Goal: Information Seeking & Learning: Learn about a topic

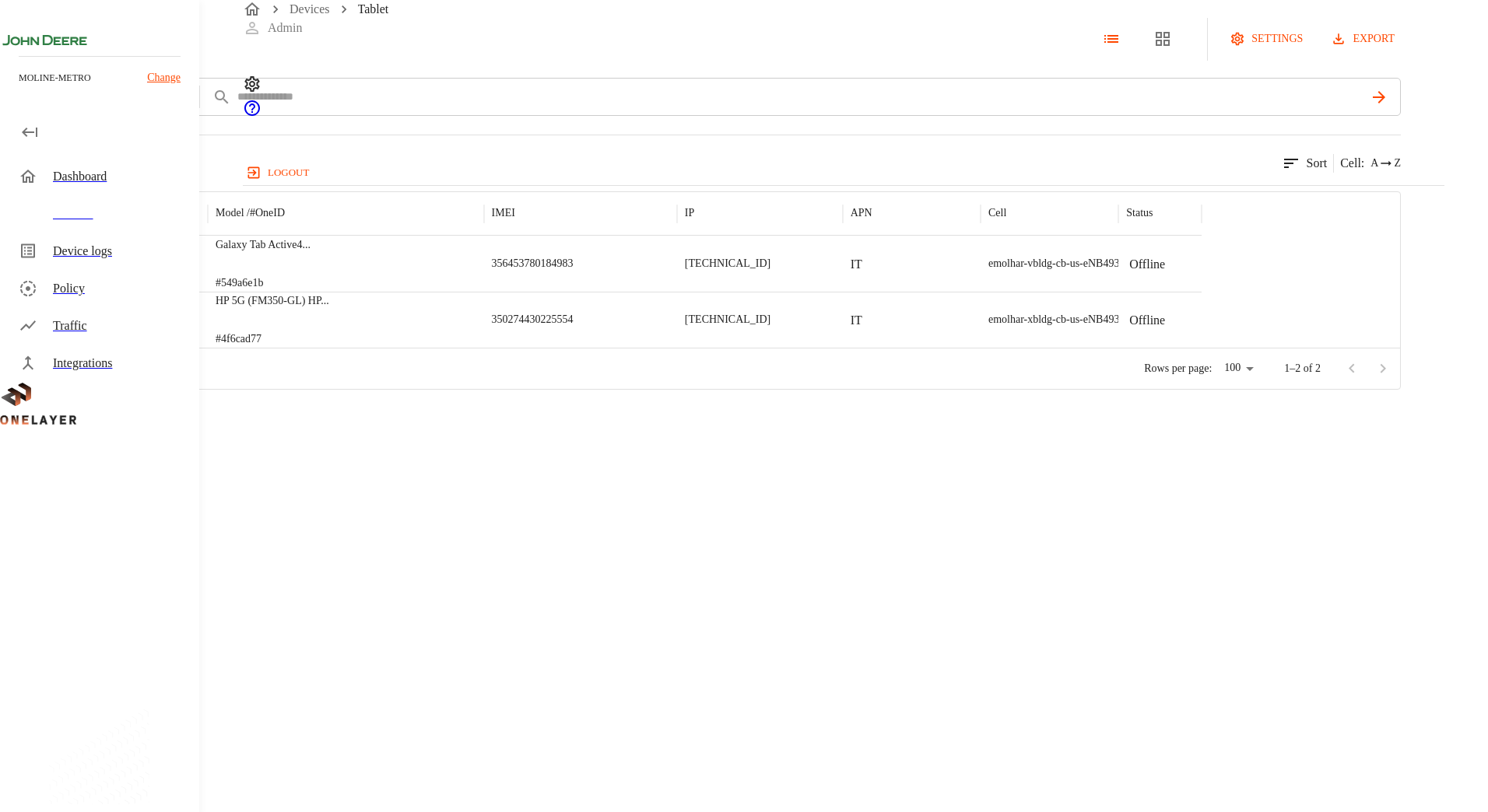
click at [17, 48] on icon at bounding box center [9, 39] width 17 height 17
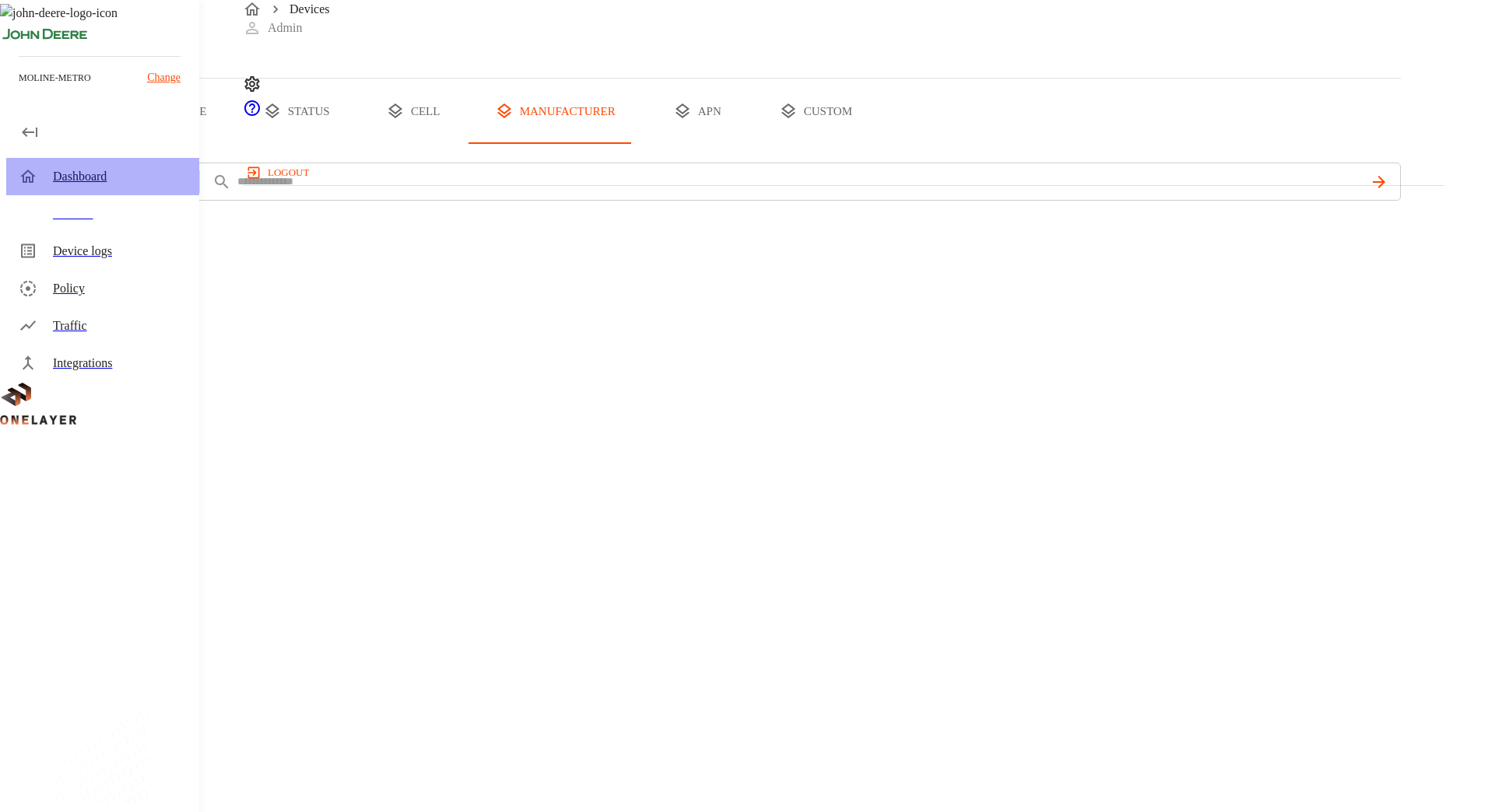
click at [89, 188] on div "Dashboard" at bounding box center [102, 176] width 193 height 37
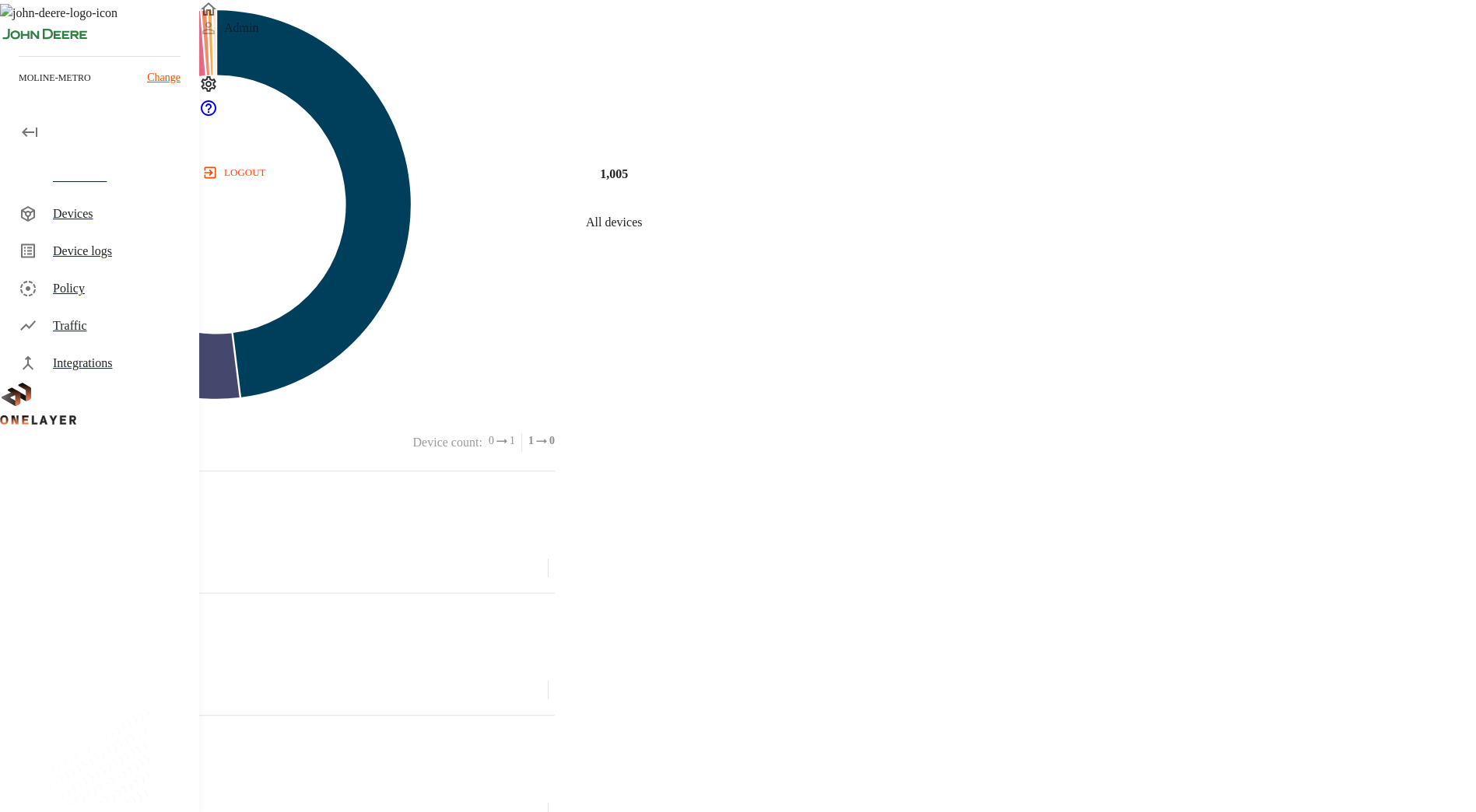
click at [135, 207] on div "Devices" at bounding box center [119, 214] width 134 height 19
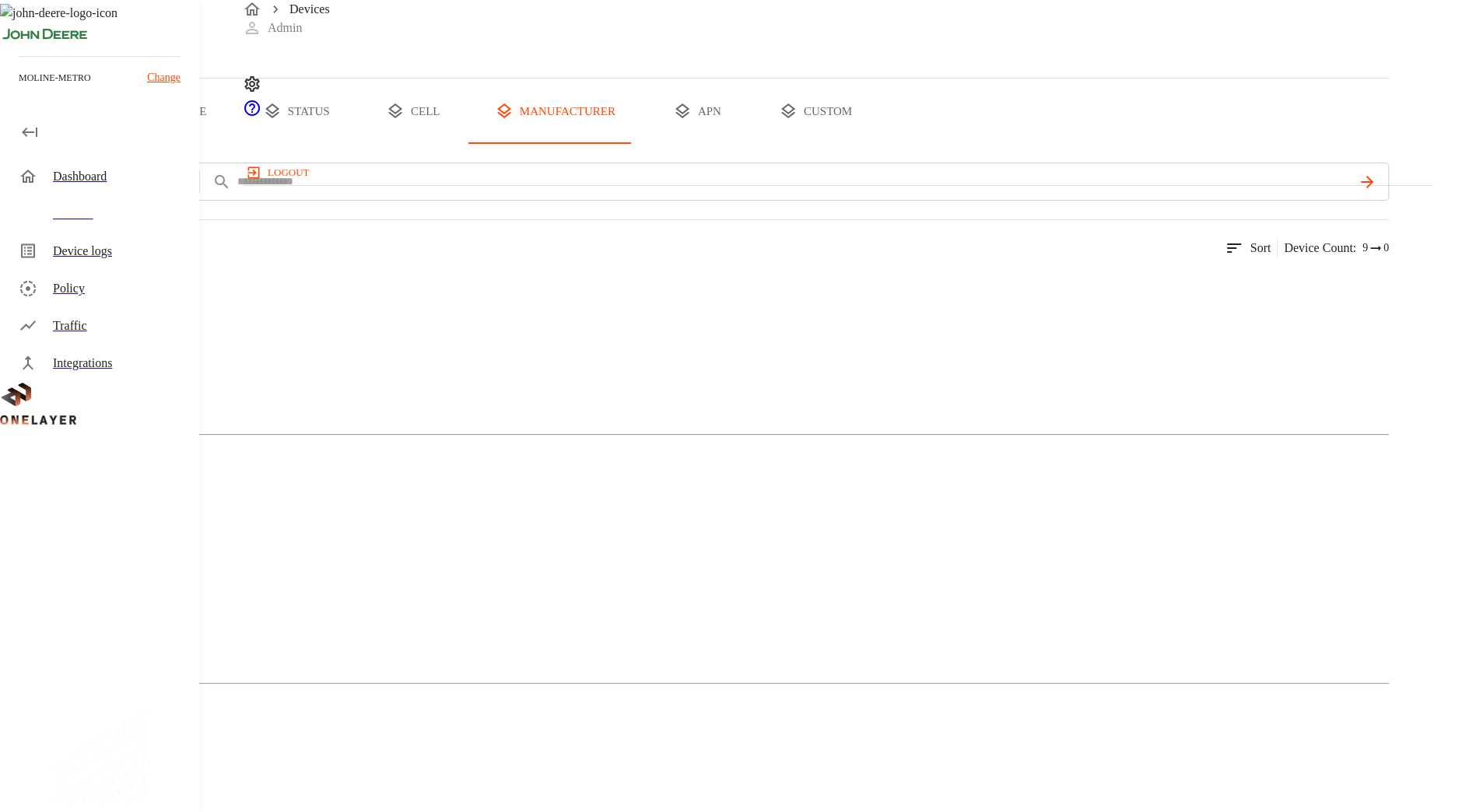
click at [875, 144] on button "custom" at bounding box center [815, 111] width 119 height 65
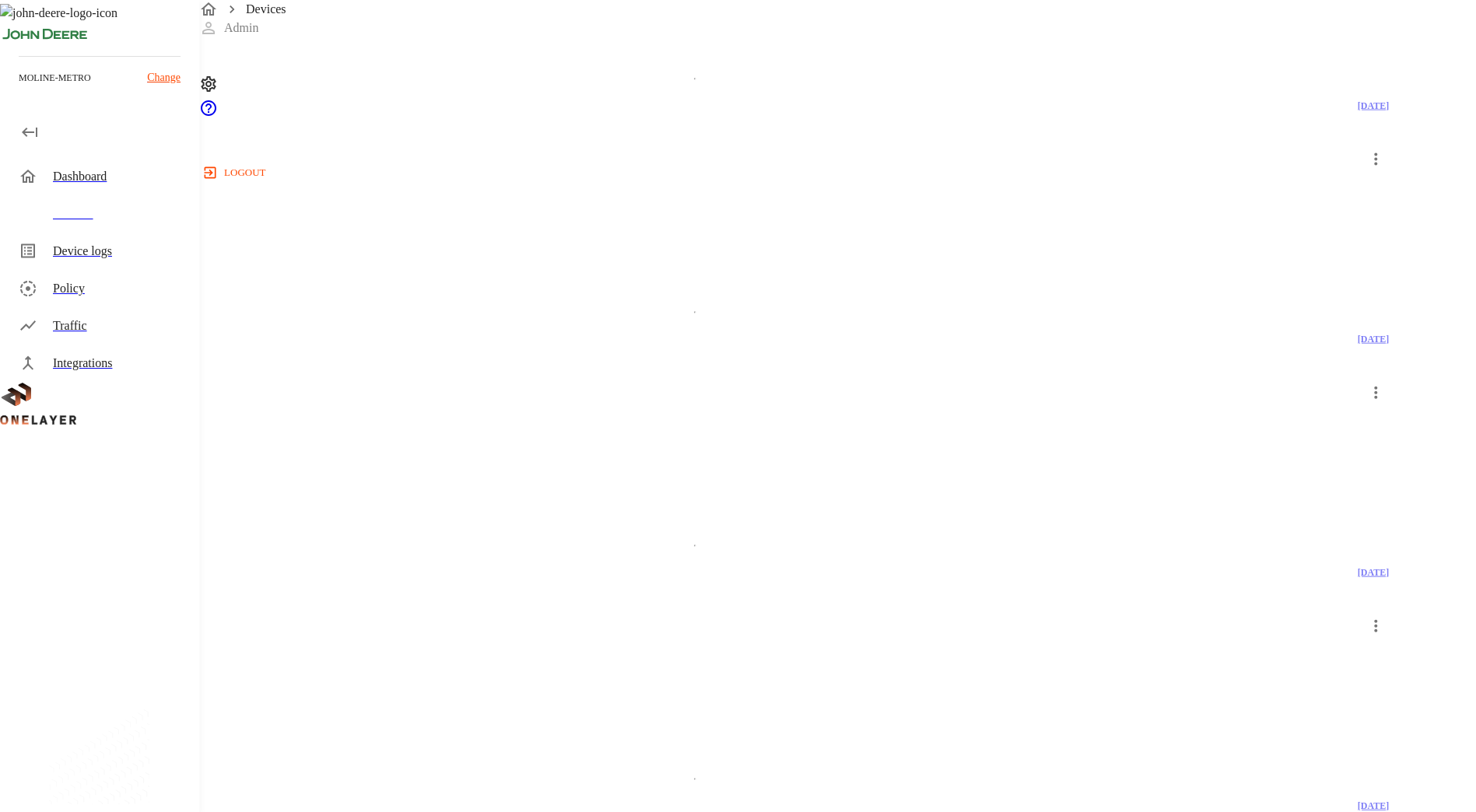
scroll to position [2716, 0]
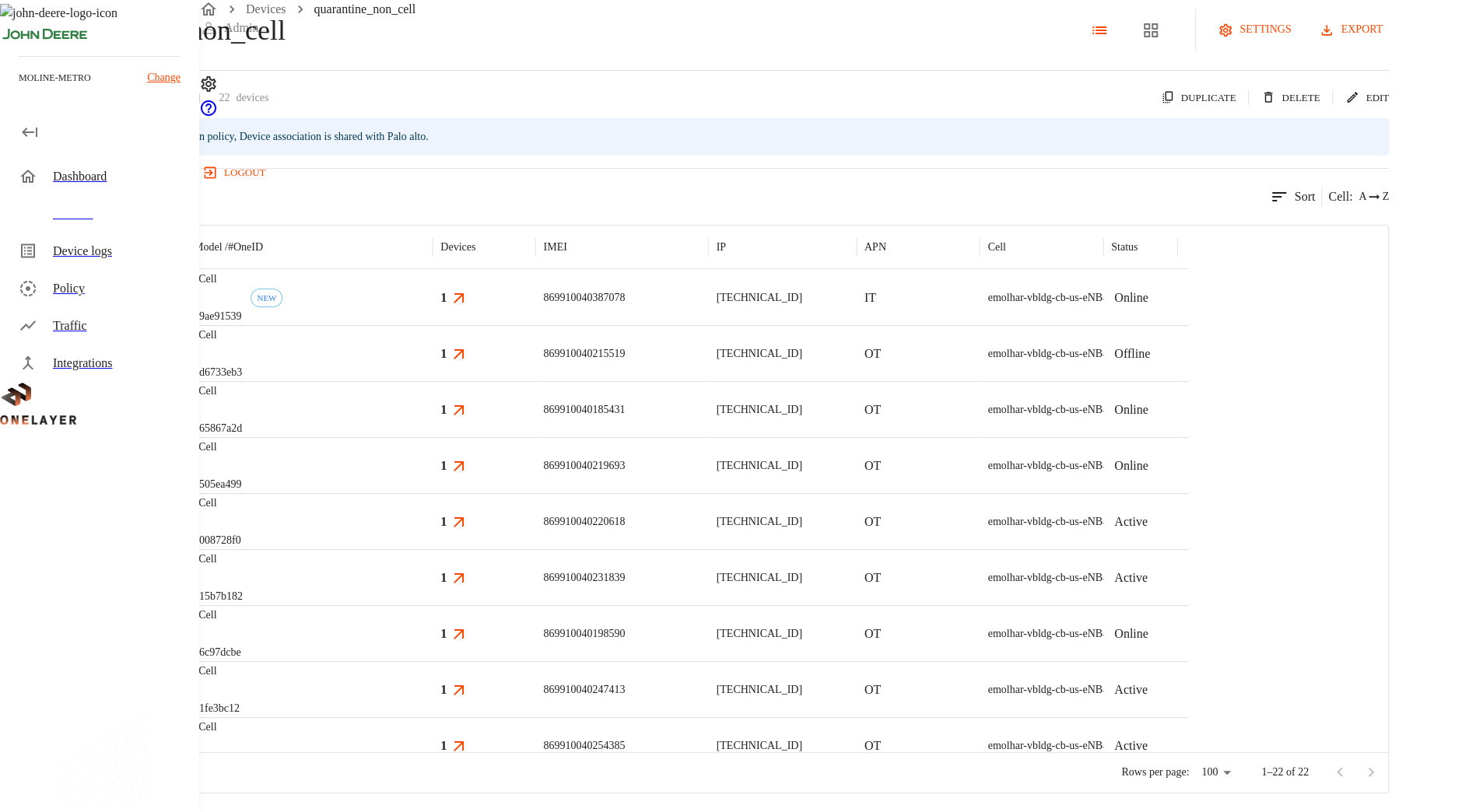
drag, startPoint x: 1087, startPoint y: 525, endPoint x: 952, endPoint y: 526, distance: 135.0
click at [856, 526] on div "[TECHNICAL_ID]" at bounding box center [782, 521] width 148 height 56
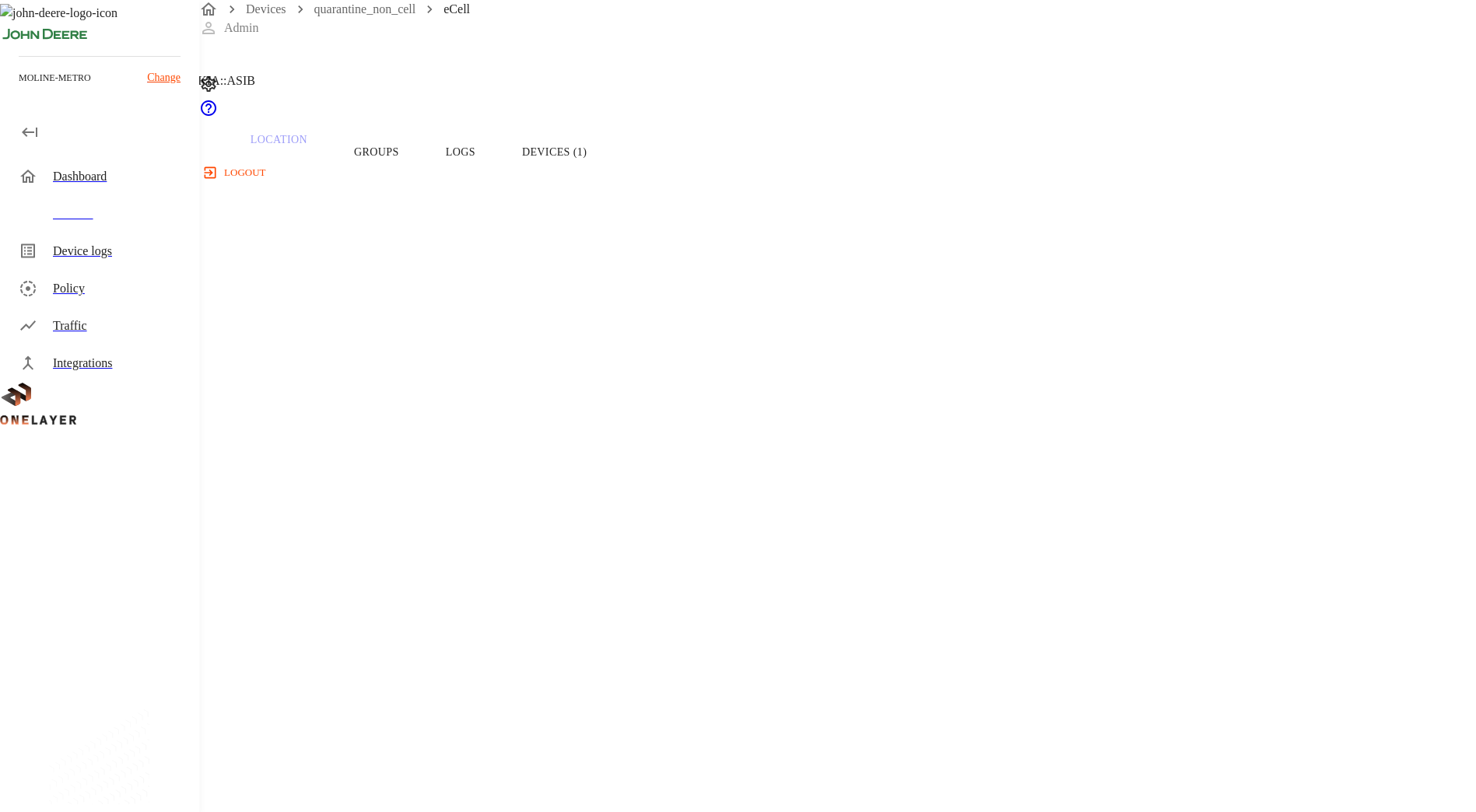
click at [610, 156] on button "Devices (1)" at bounding box center [554, 152] width 112 height 99
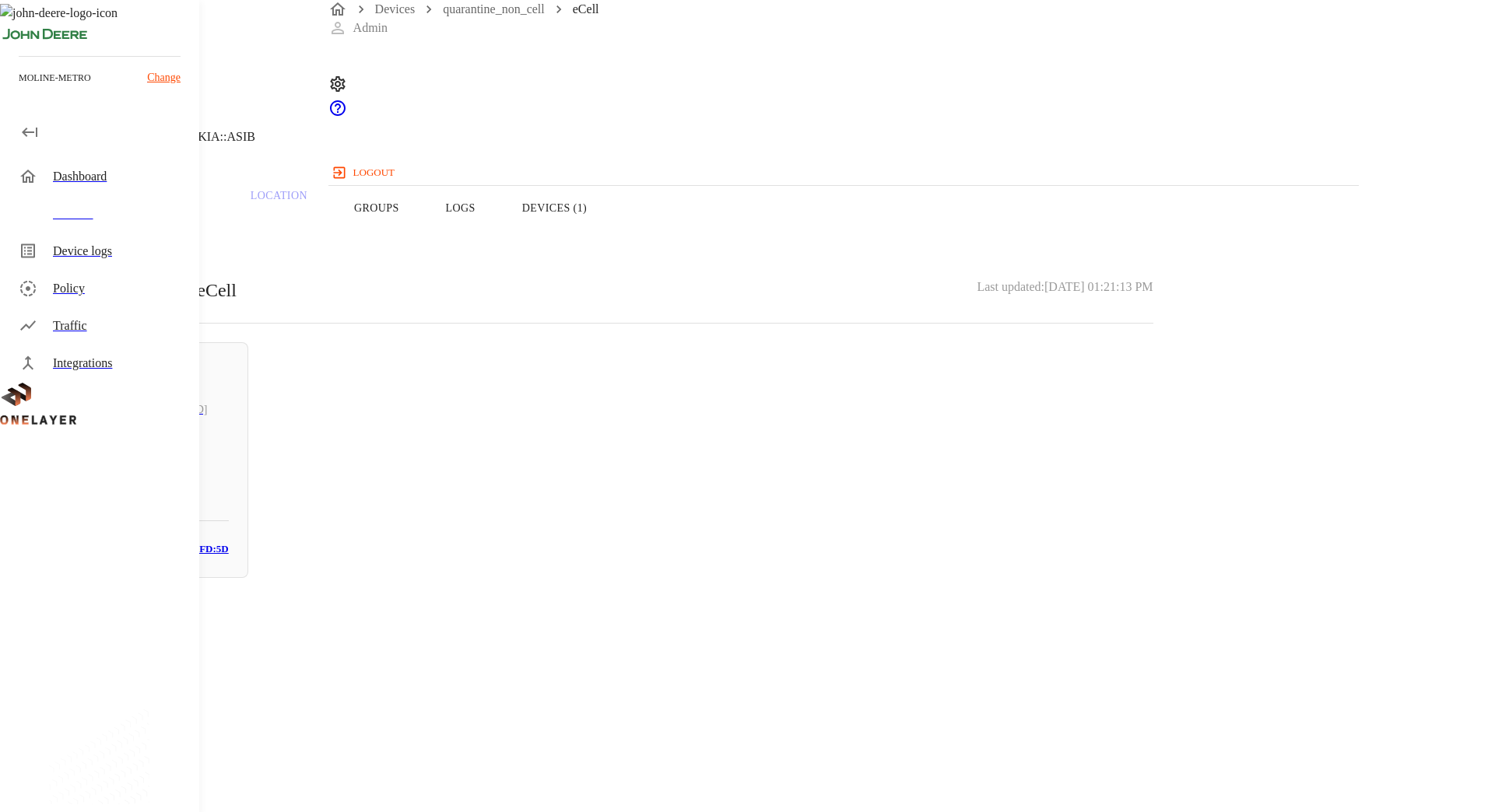
click at [249, 394] on div "Active 10.137.89.16 WDXFH0RFT3 # 4040acea MAC: 08:92:04:E9:FD:5D" at bounding box center [143, 460] width 211 height 235
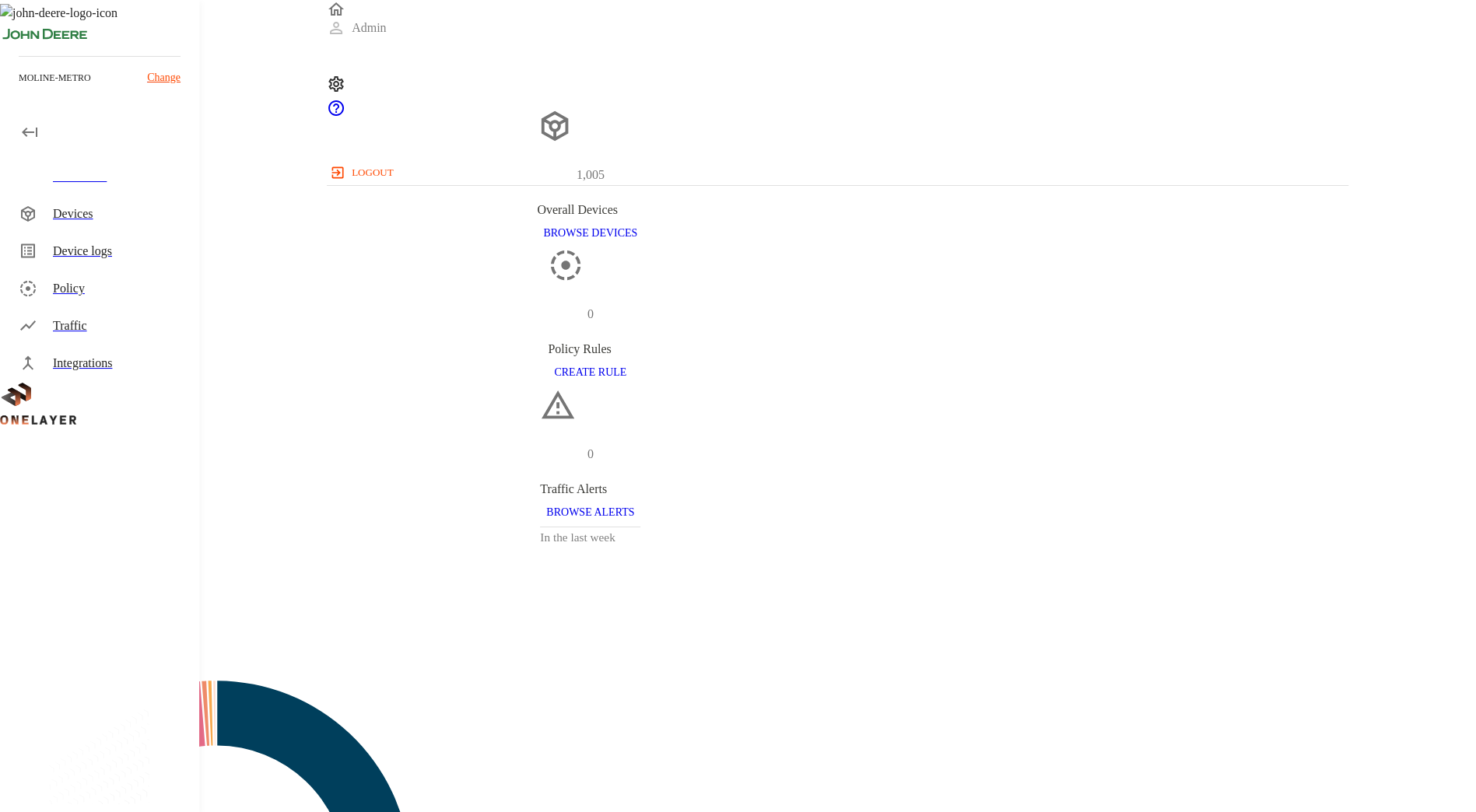
click at [114, 230] on div "Devices" at bounding box center [102, 214] width 193 height 37
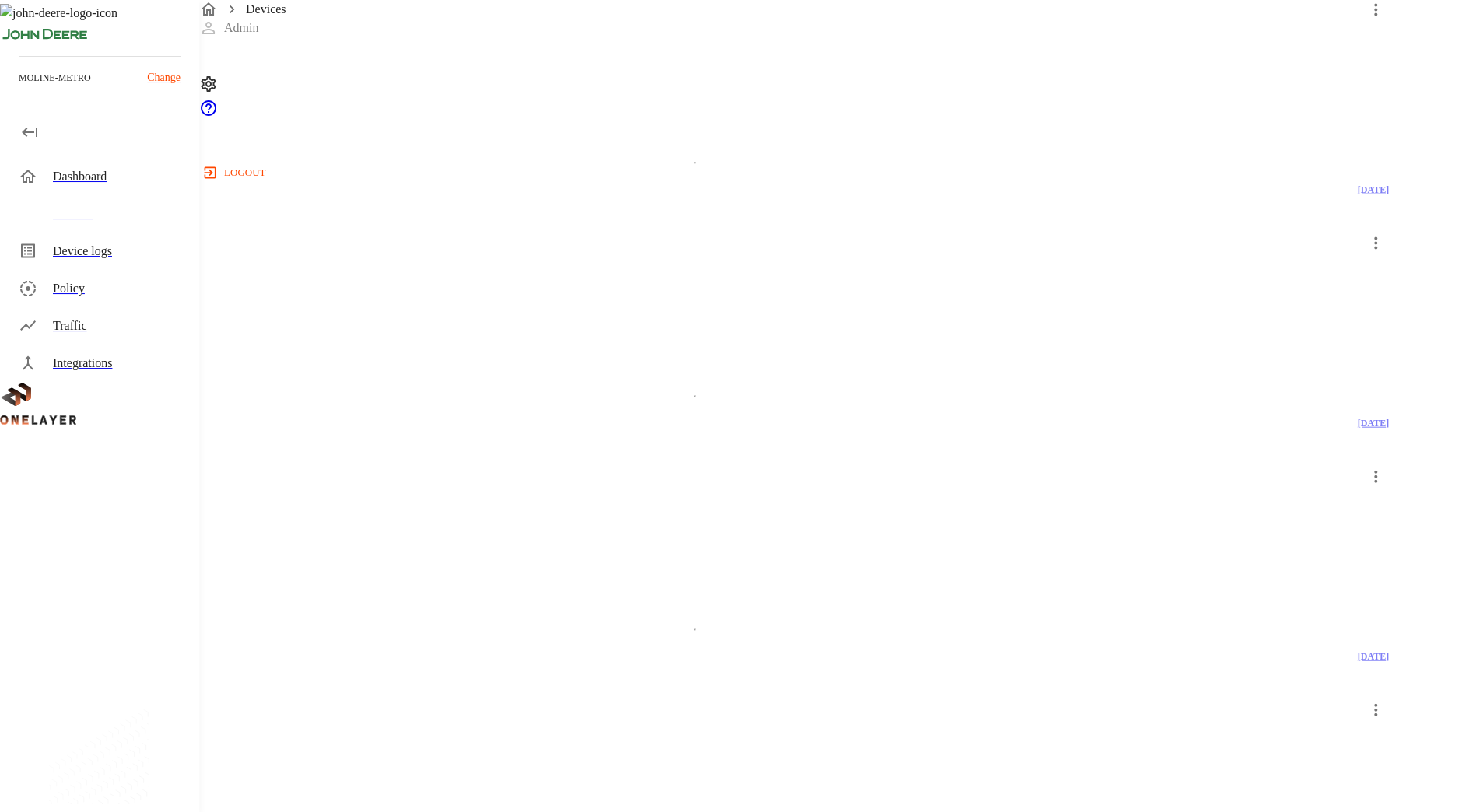
scroll to position [2716, 0]
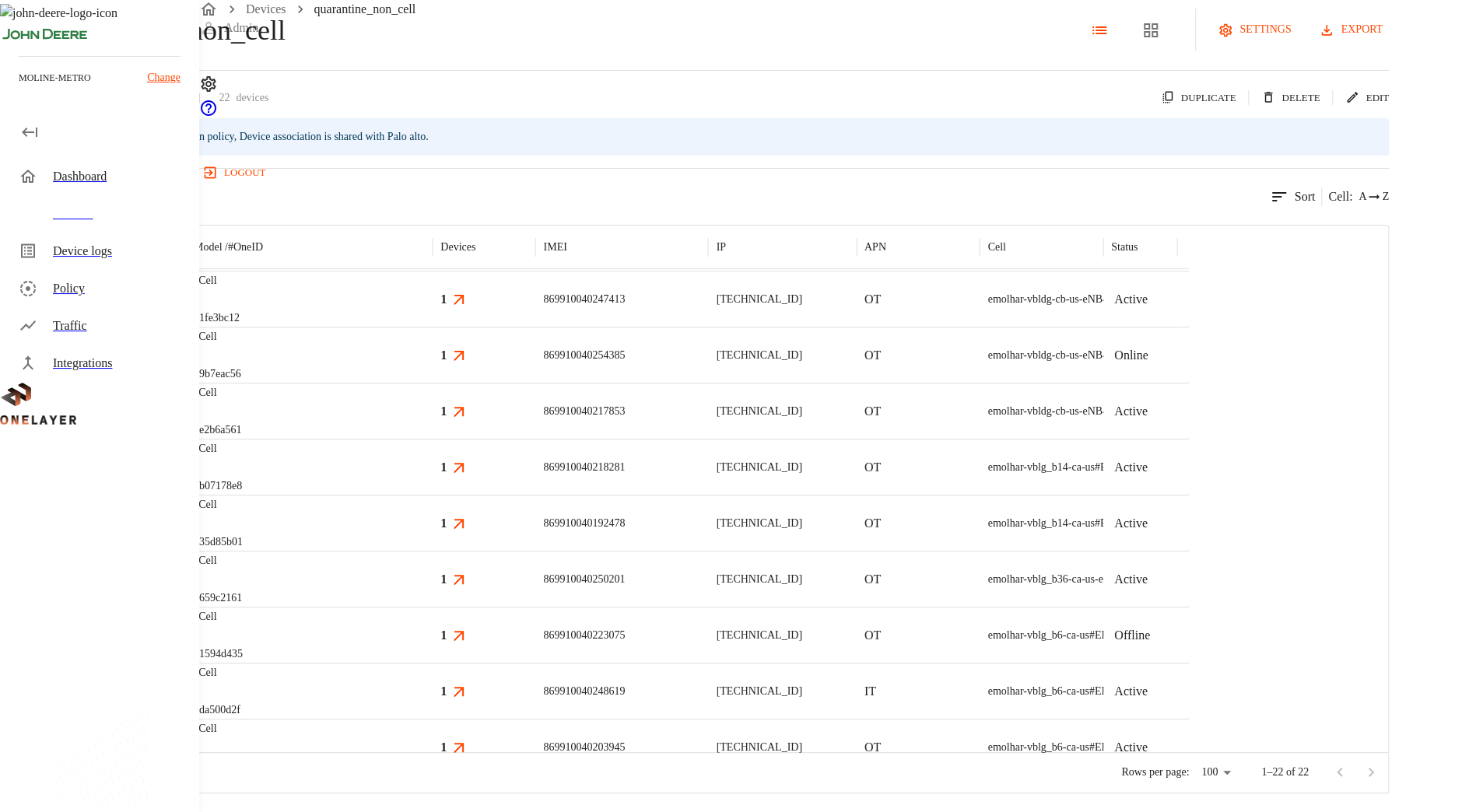
click at [433, 402] on div "eCell #e2b6a561" at bounding box center [309, 410] width 247 height 56
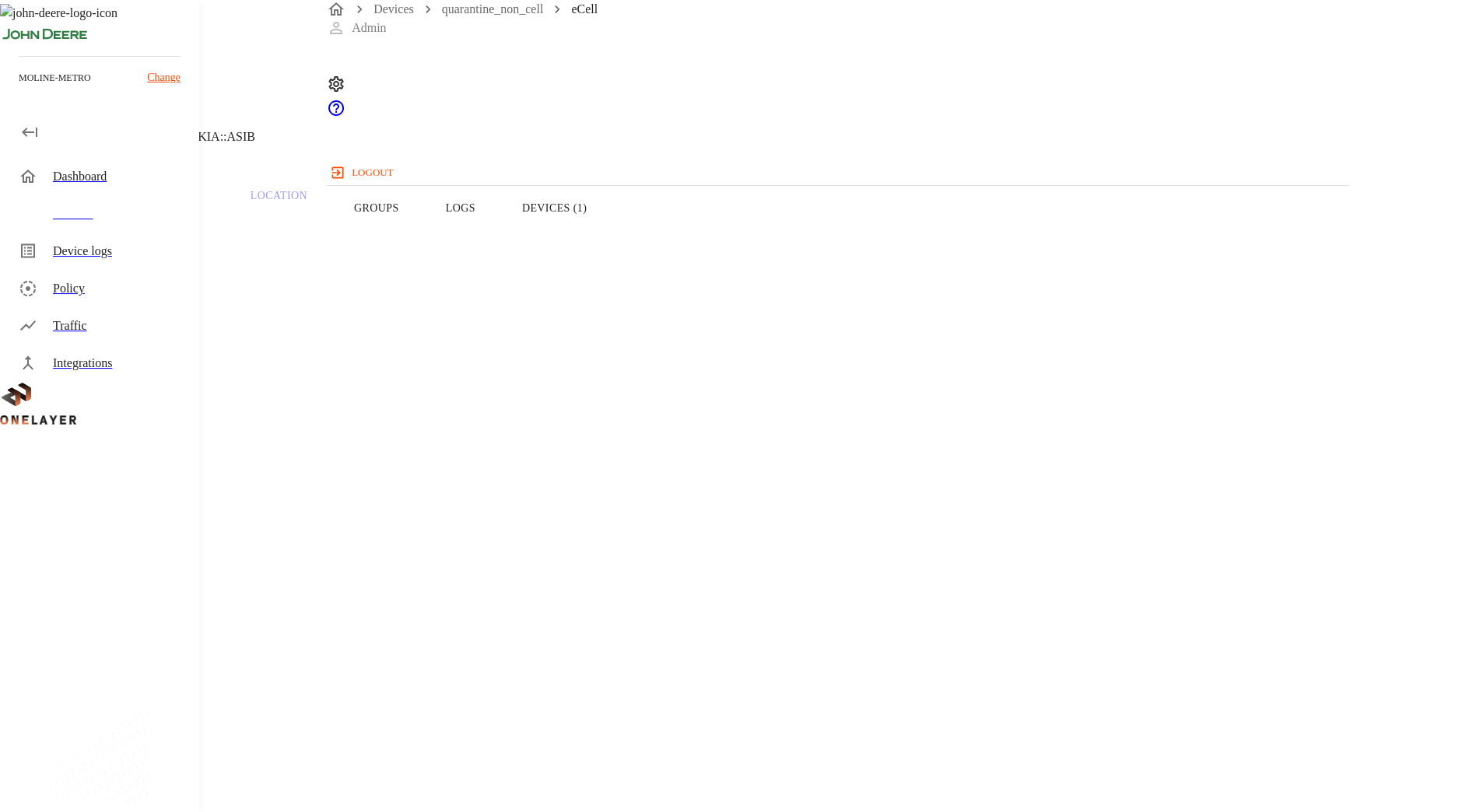
click at [203, 203] on p "Traffic" at bounding box center [166, 196] width 74 height 14
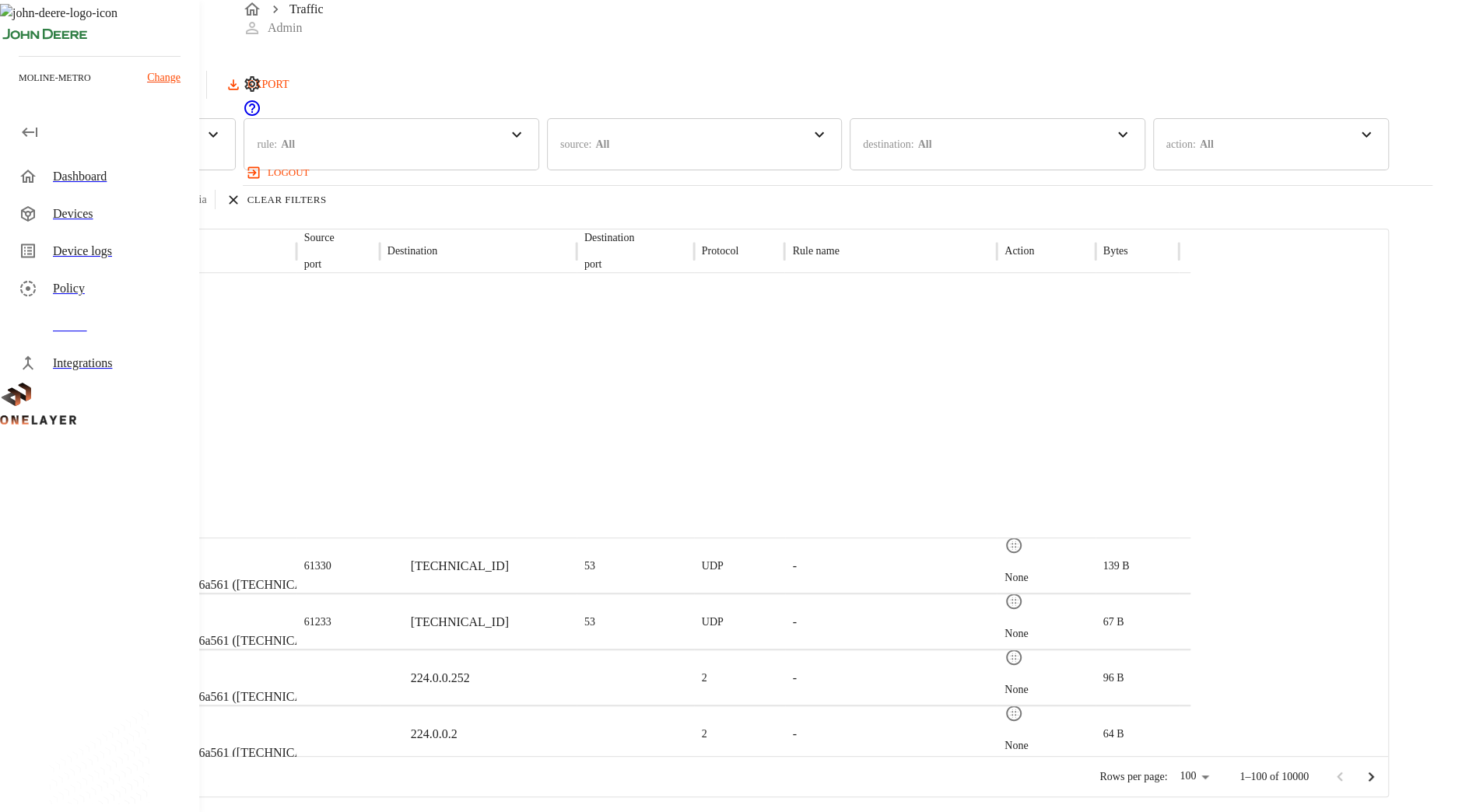
scroll to position [1330, 0]
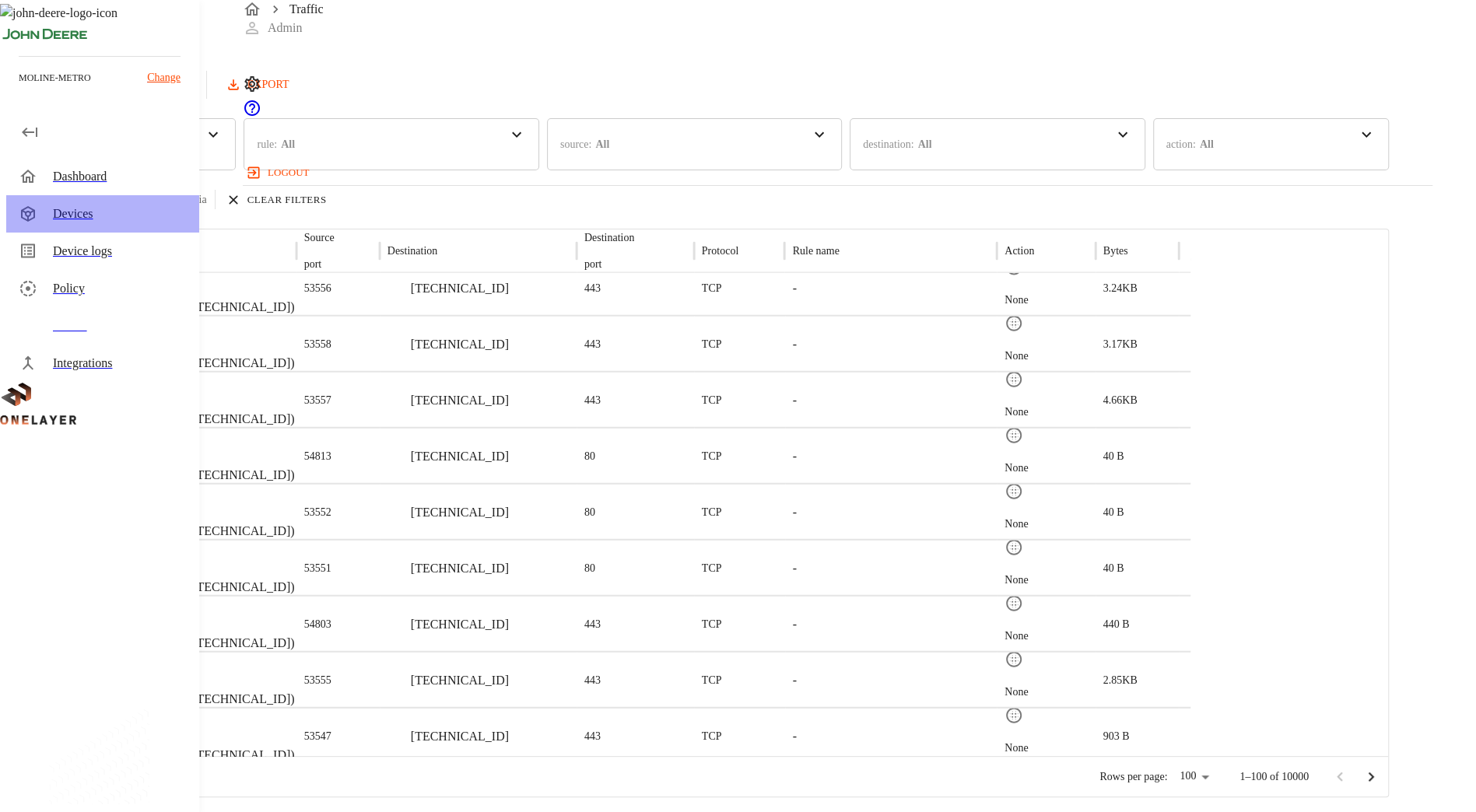
click at [131, 215] on div "Devices" at bounding box center [119, 214] width 134 height 19
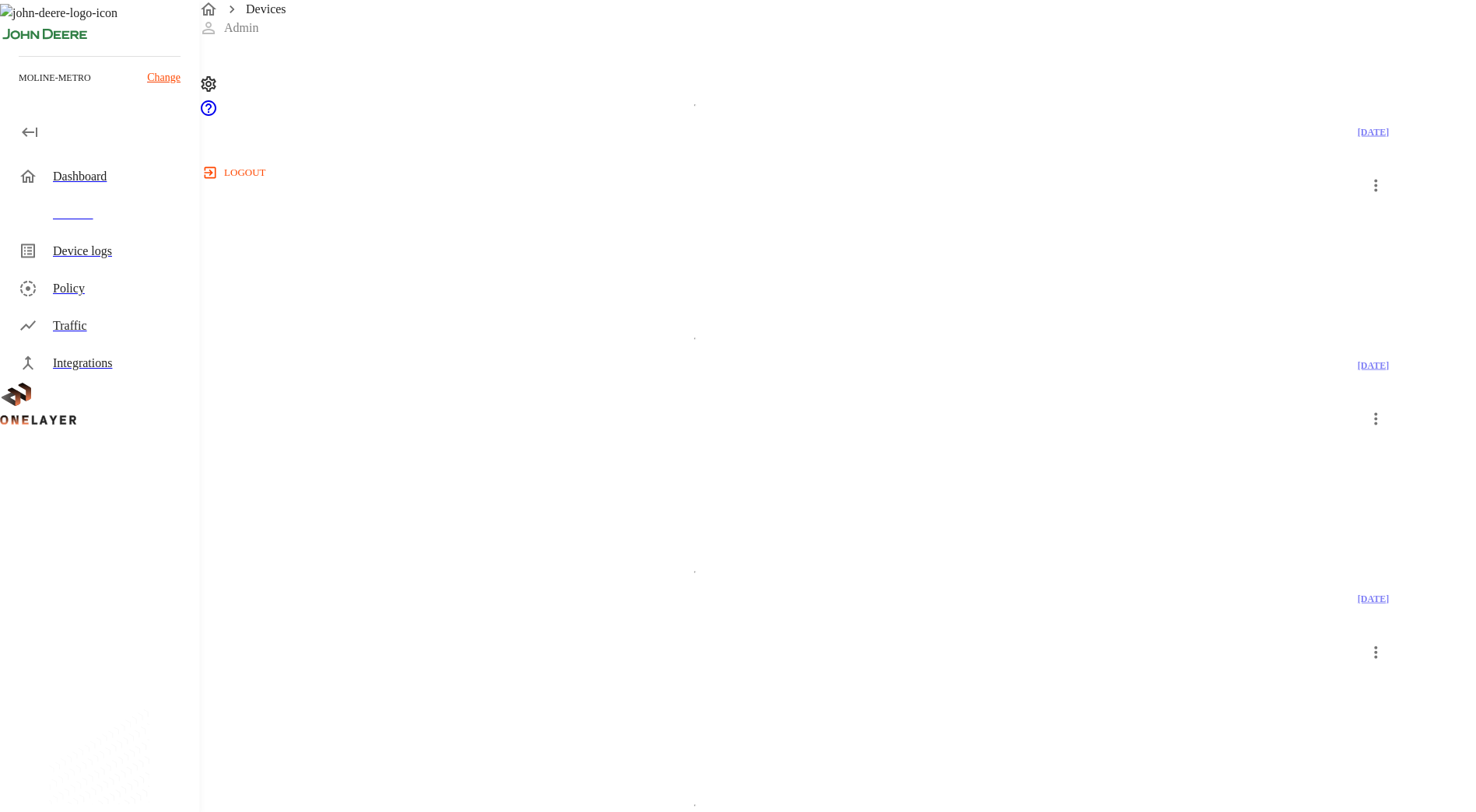
scroll to position [2716, 0]
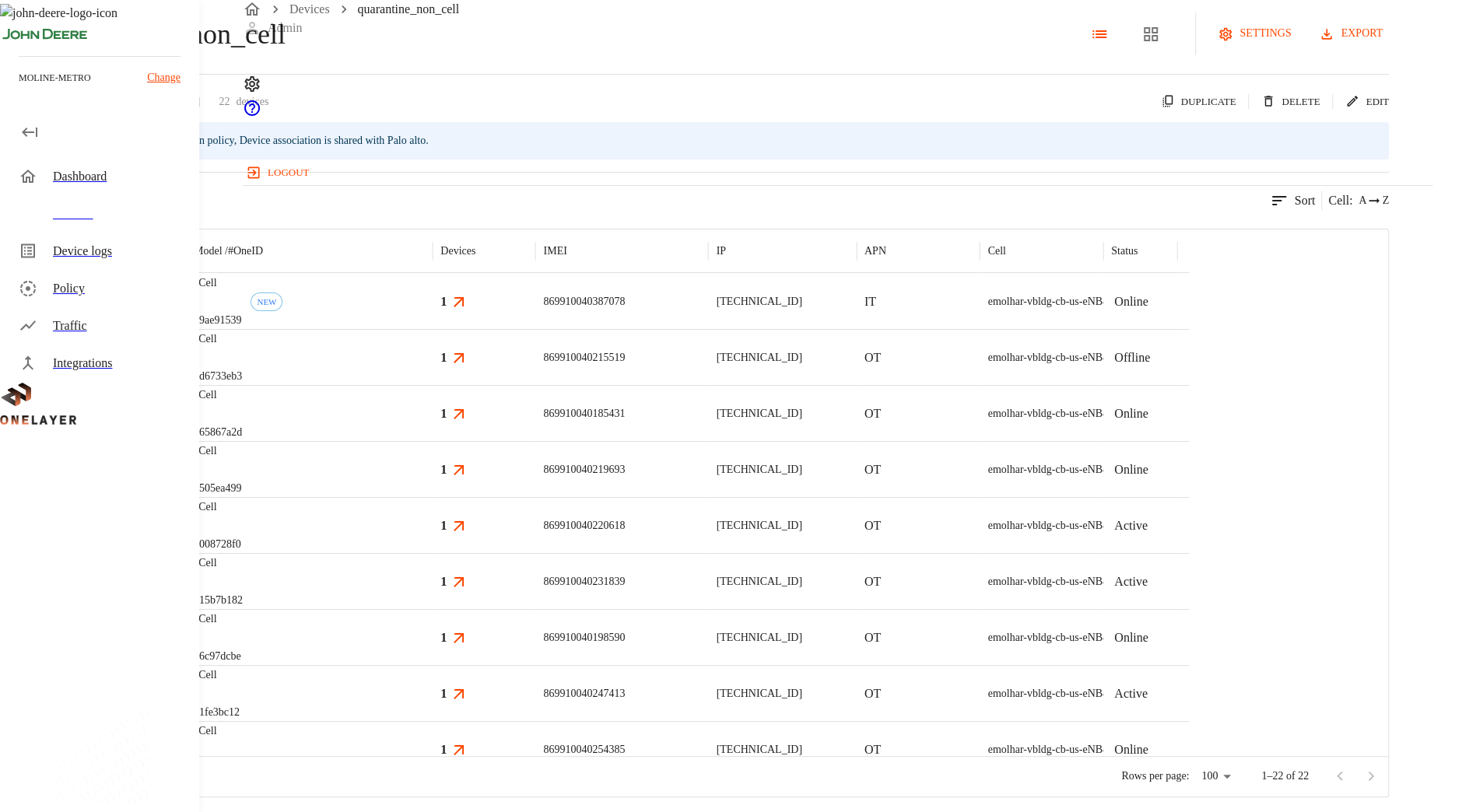
click at [625, 310] on p "869910040387078" at bounding box center [583, 302] width 81 height 16
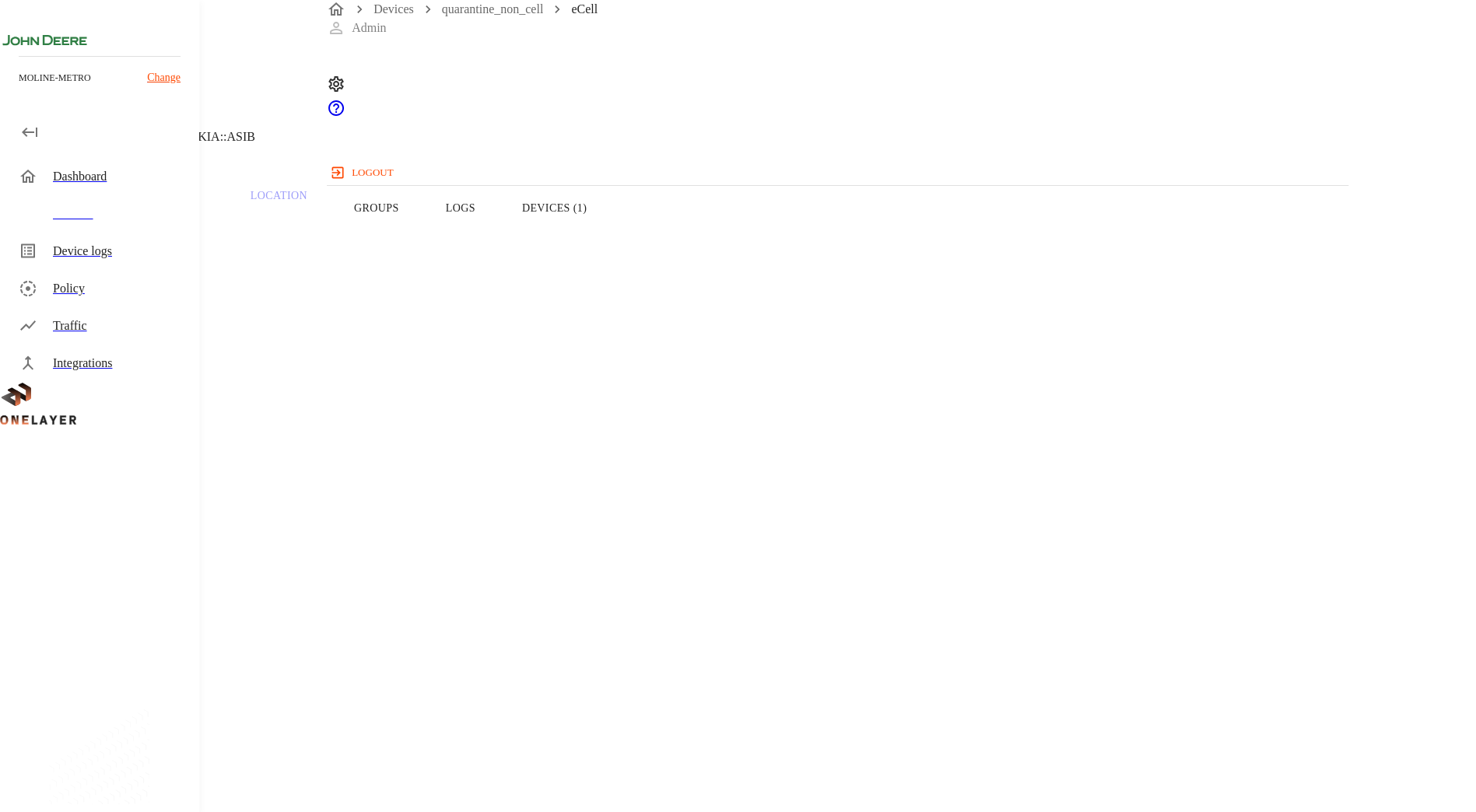
click at [499, 232] on button "Logs" at bounding box center [461, 208] width 76 height 99
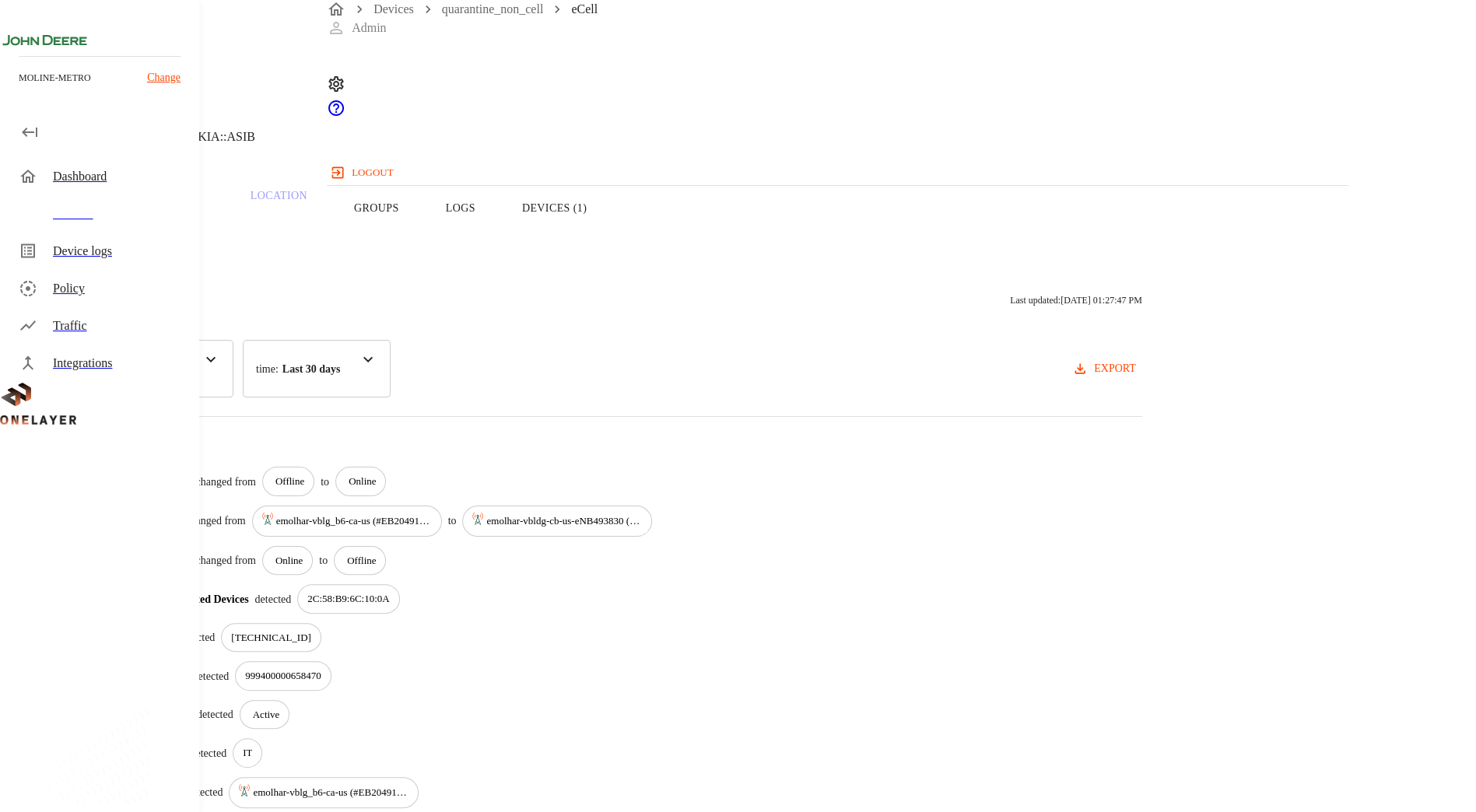
scroll to position [74, 0]
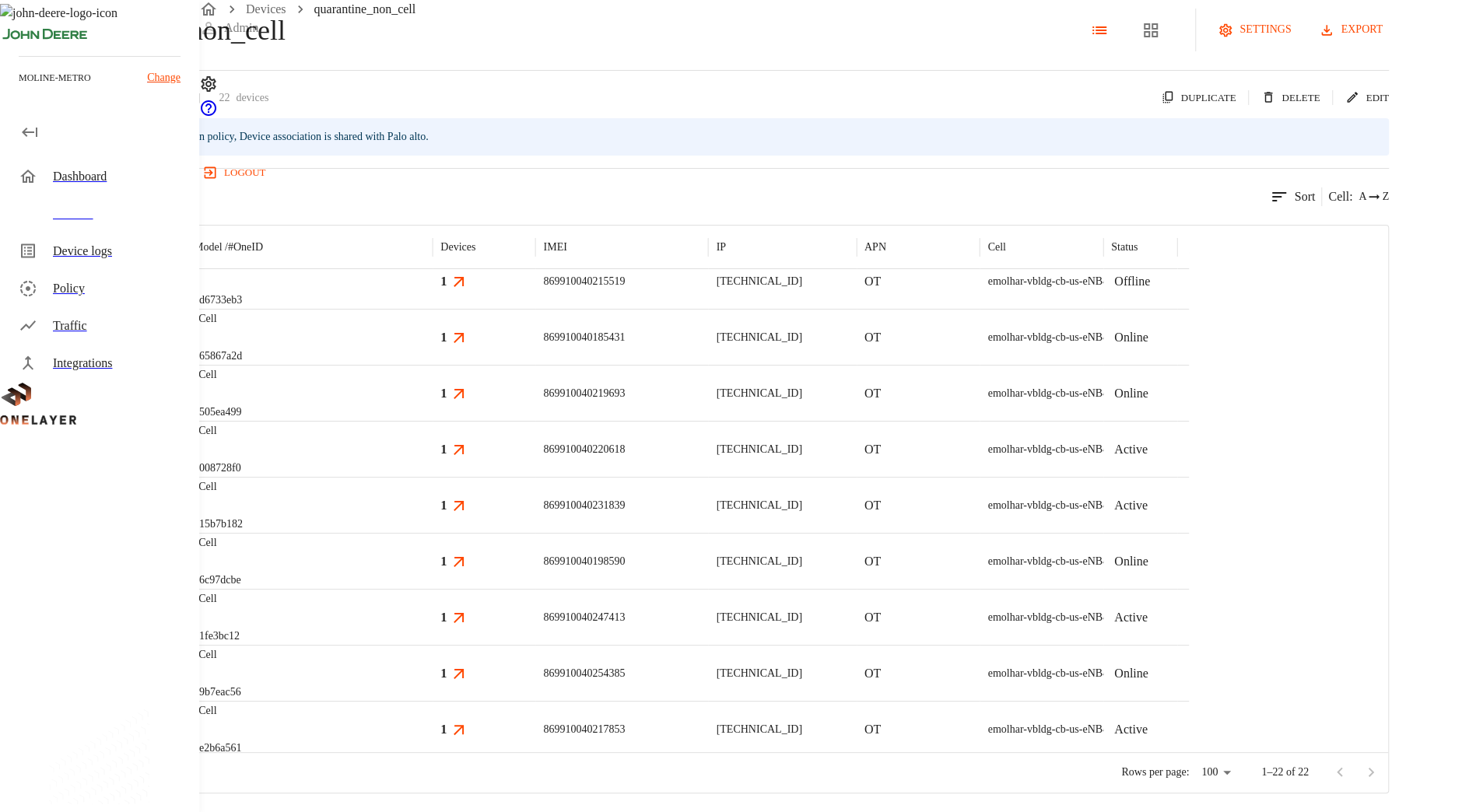
scroll to position [66, 0]
click at [433, 299] on div "eCell #d6733eb3" at bounding box center [309, 280] width 247 height 56
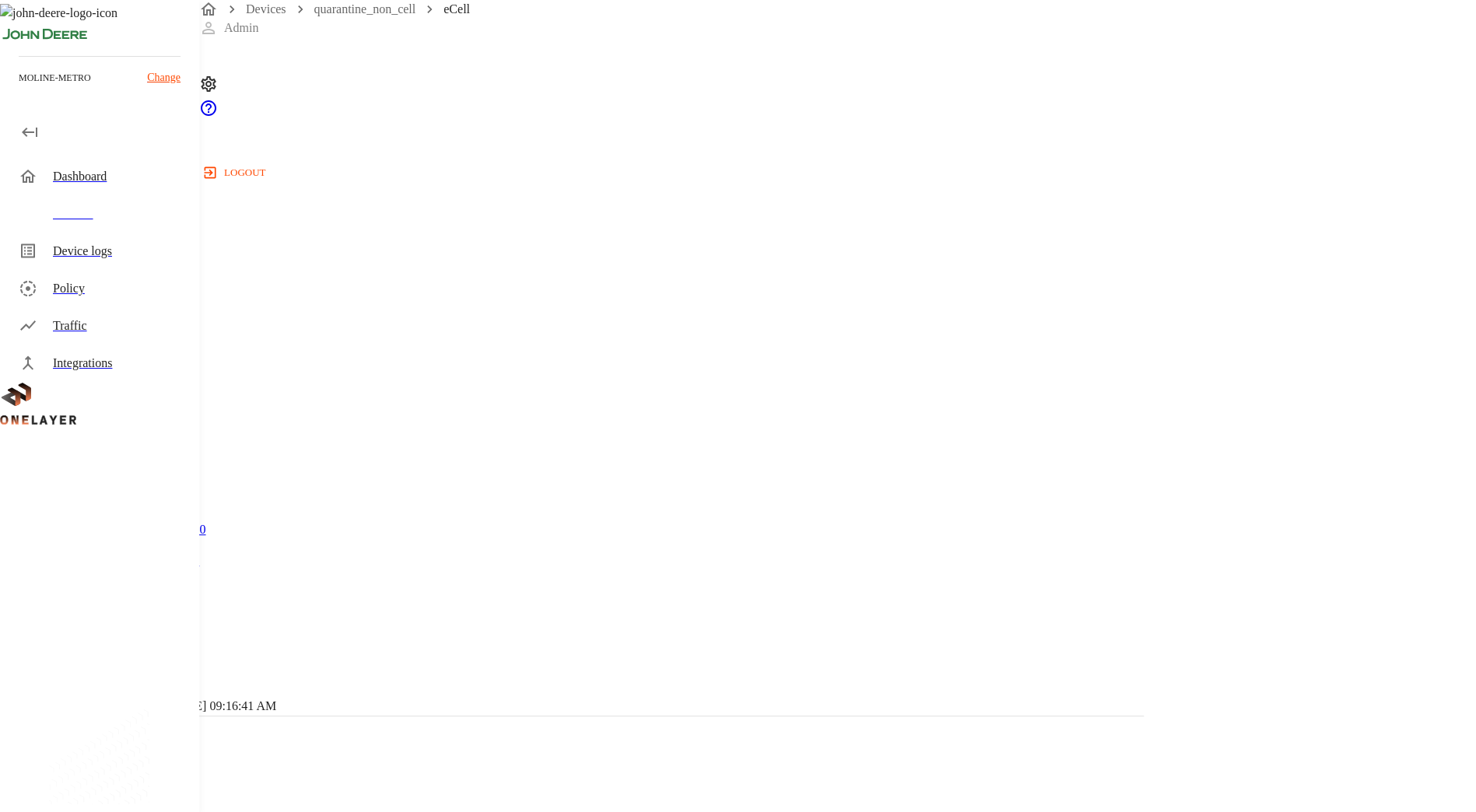
scroll to position [529, 0]
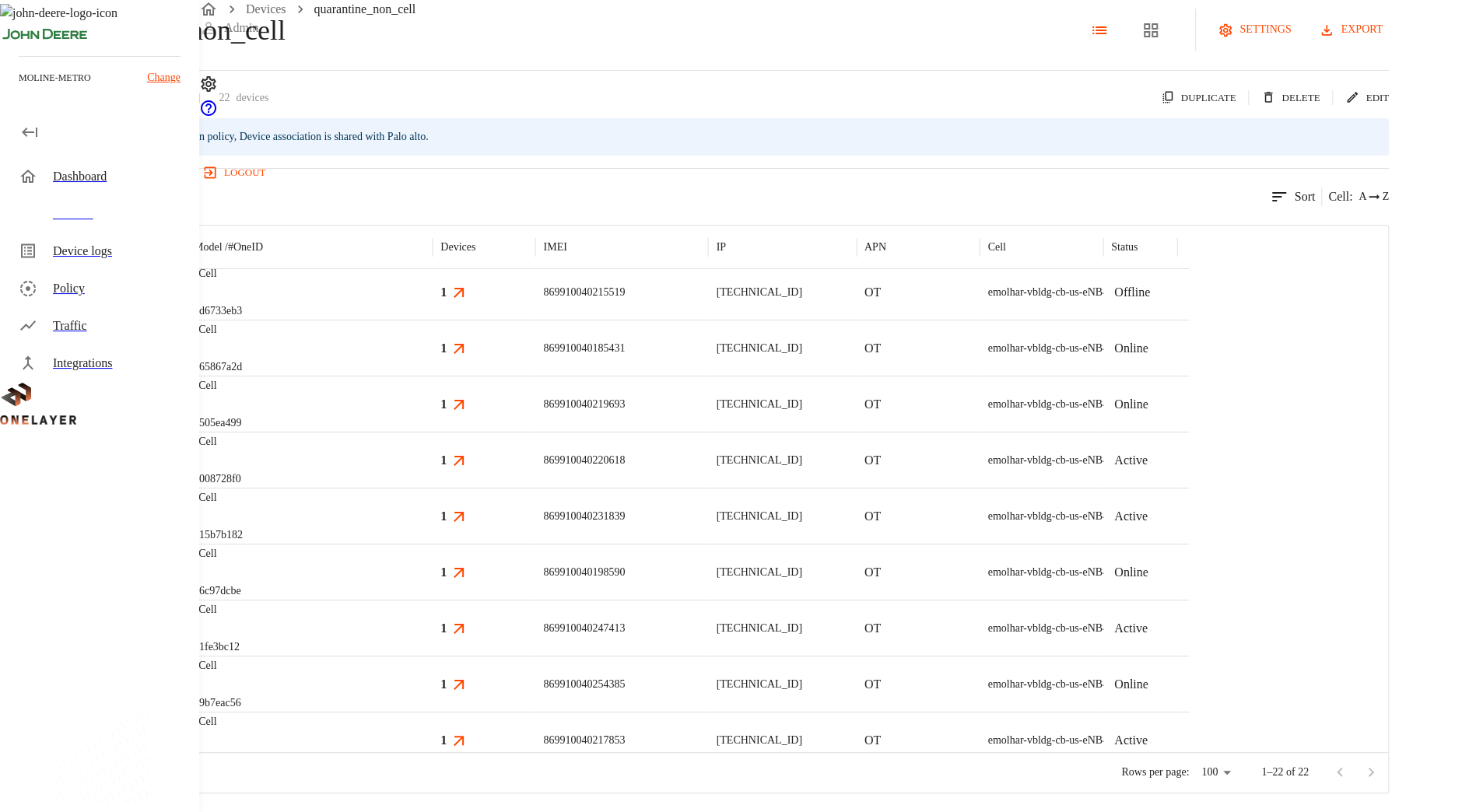
scroll to position [66, 0]
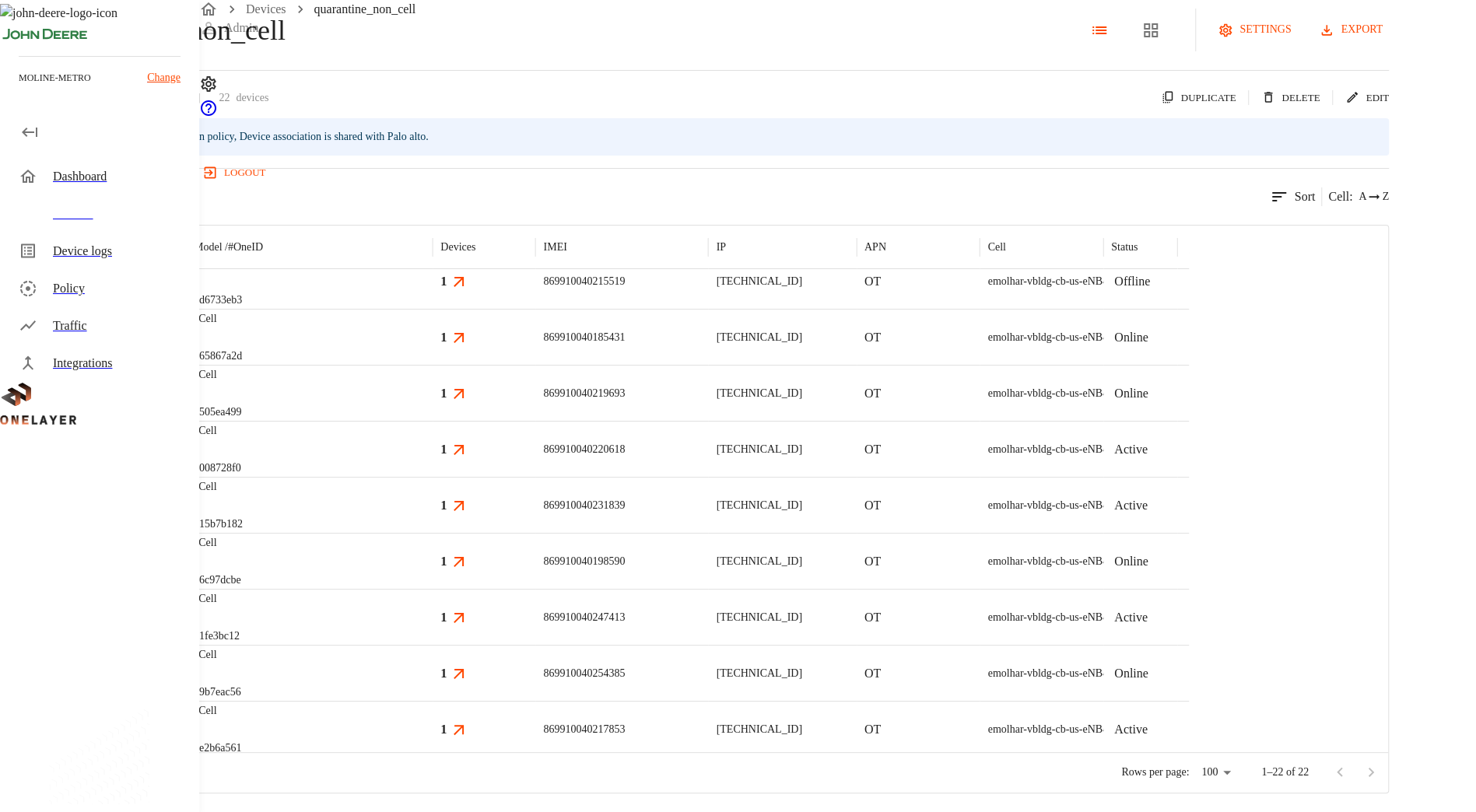
click at [433, 338] on div "eCell #65867a2d" at bounding box center [309, 337] width 247 height 56
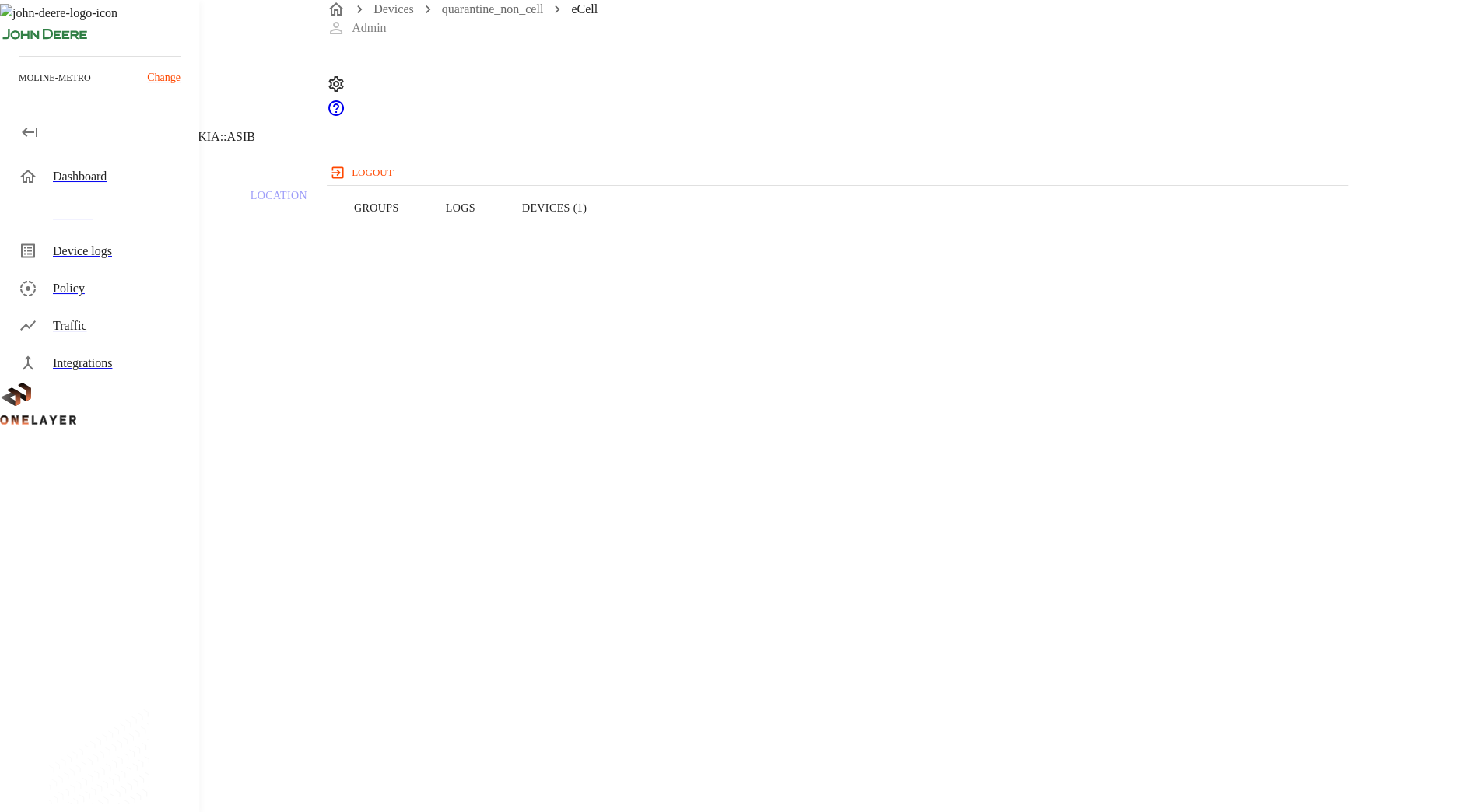
click at [499, 233] on button "Logs" at bounding box center [461, 208] width 76 height 99
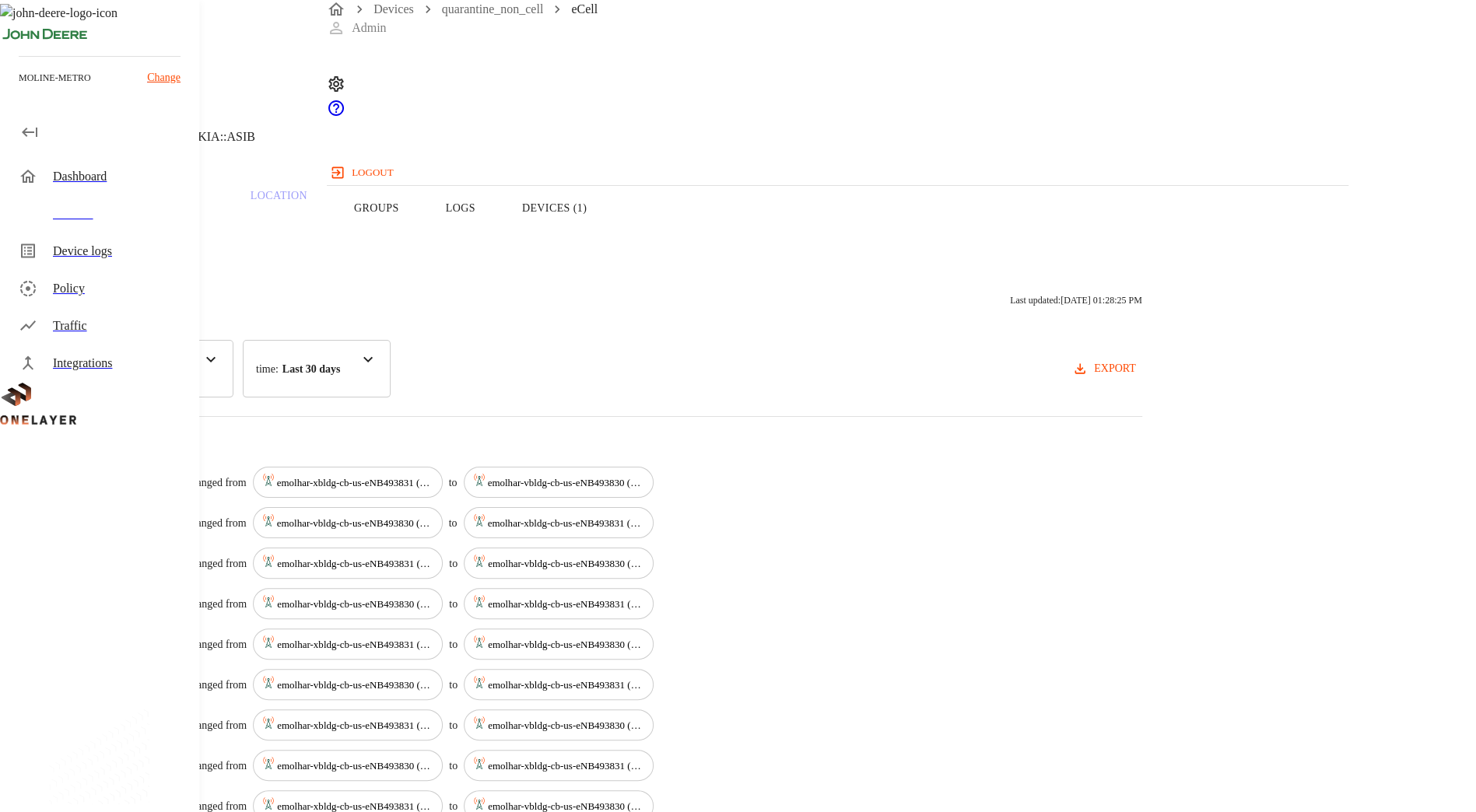
click at [234, 366] on div "category : All" at bounding box center [136, 369] width 195 height 58
click at [106, 257] on button "Overview" at bounding box center [53, 208] width 106 height 99
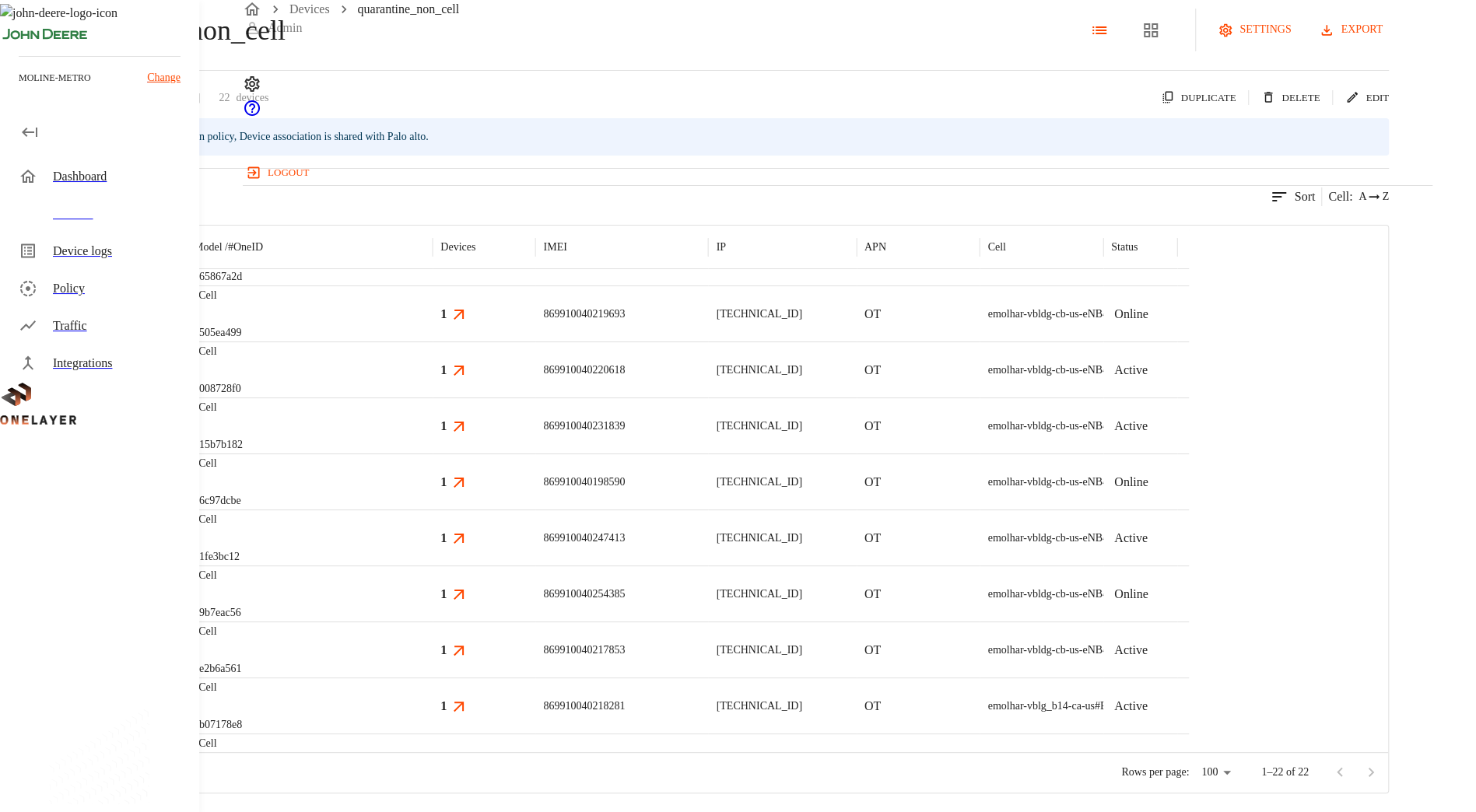
click at [433, 342] on div "eCell #505ea499" at bounding box center [309, 313] width 247 height 56
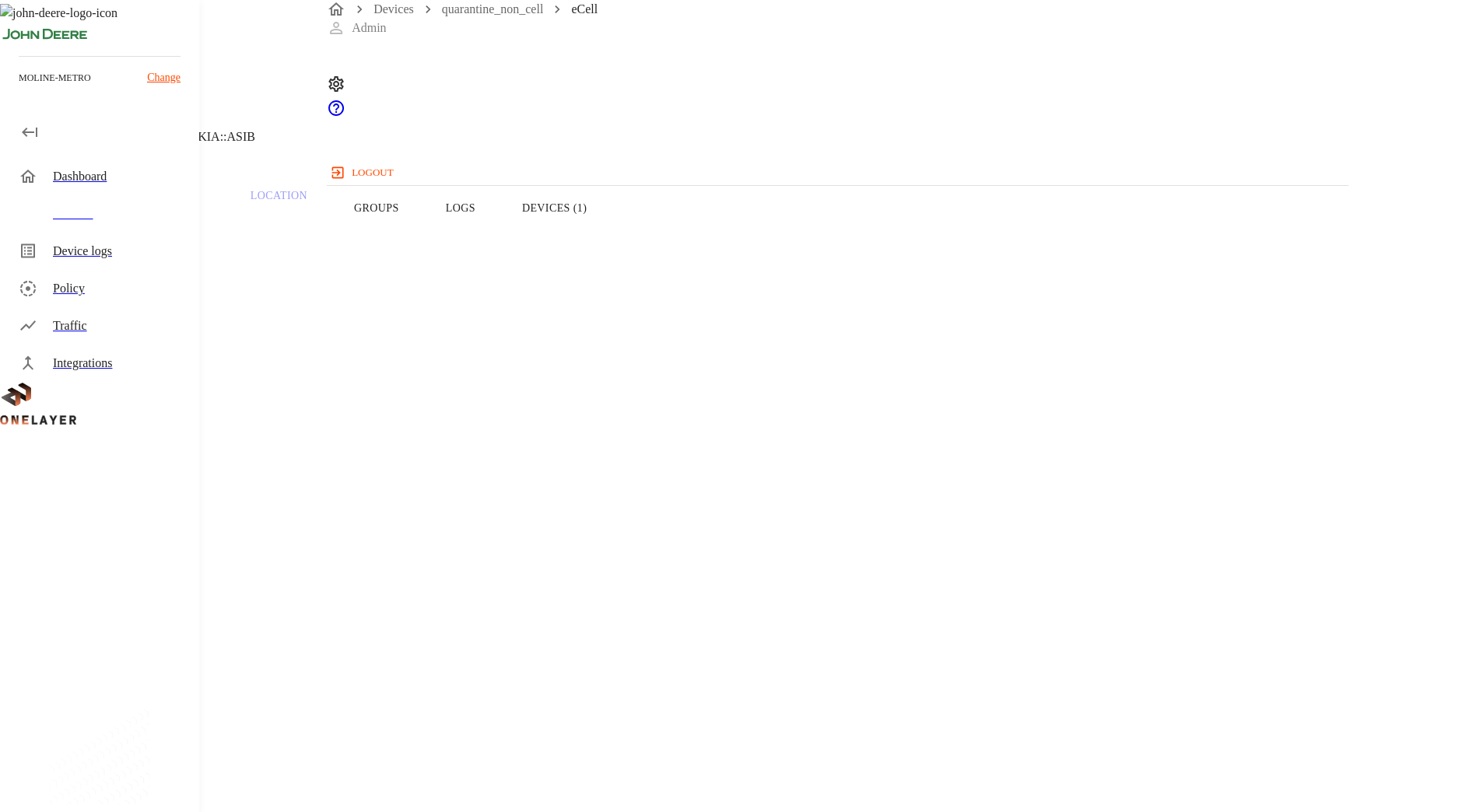
click at [499, 235] on button "Logs" at bounding box center [461, 208] width 76 height 99
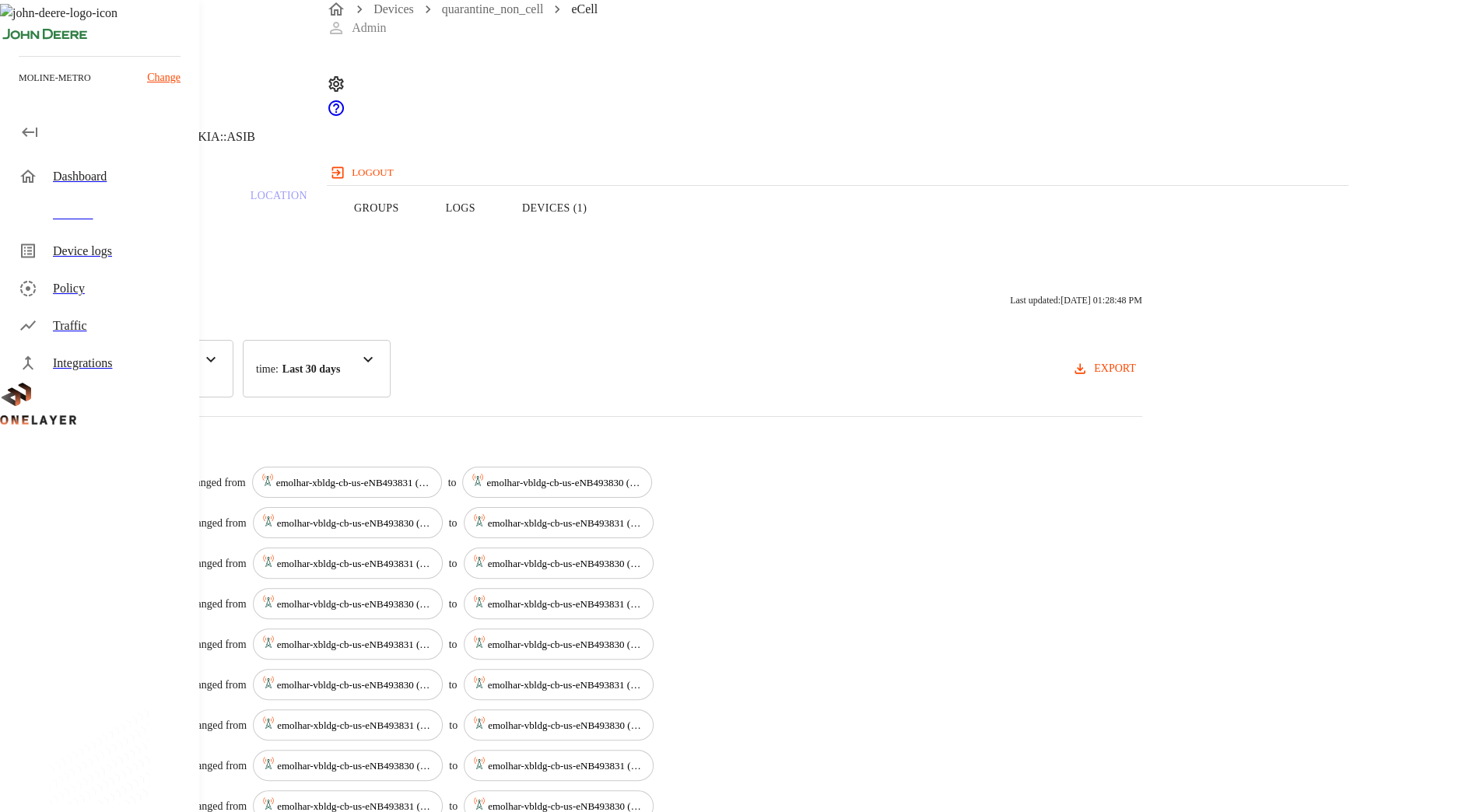
click at [234, 364] on div "category : All" at bounding box center [136, 369] width 195 height 58
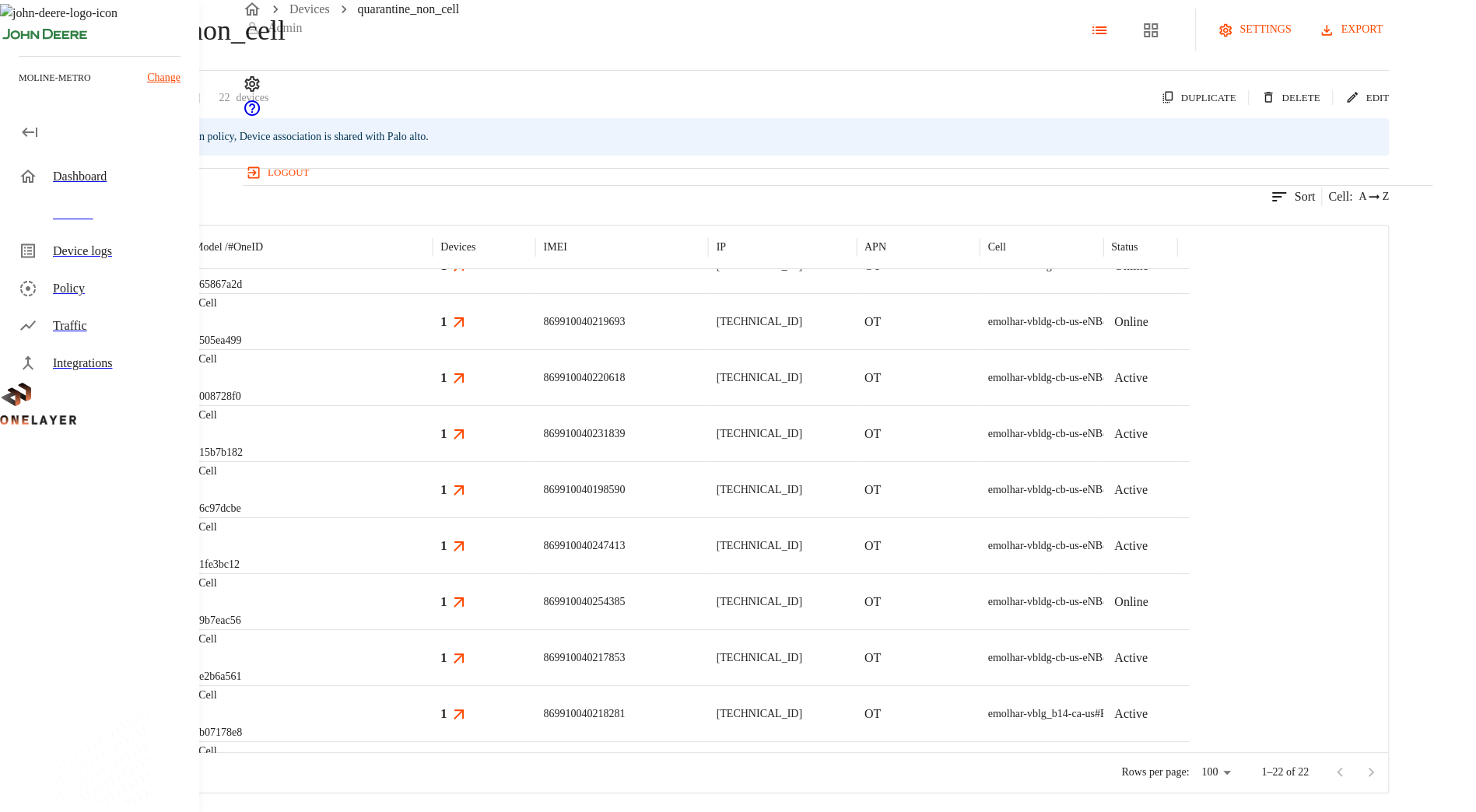
click at [433, 350] on div "eCell #505ea499" at bounding box center [309, 321] width 247 height 56
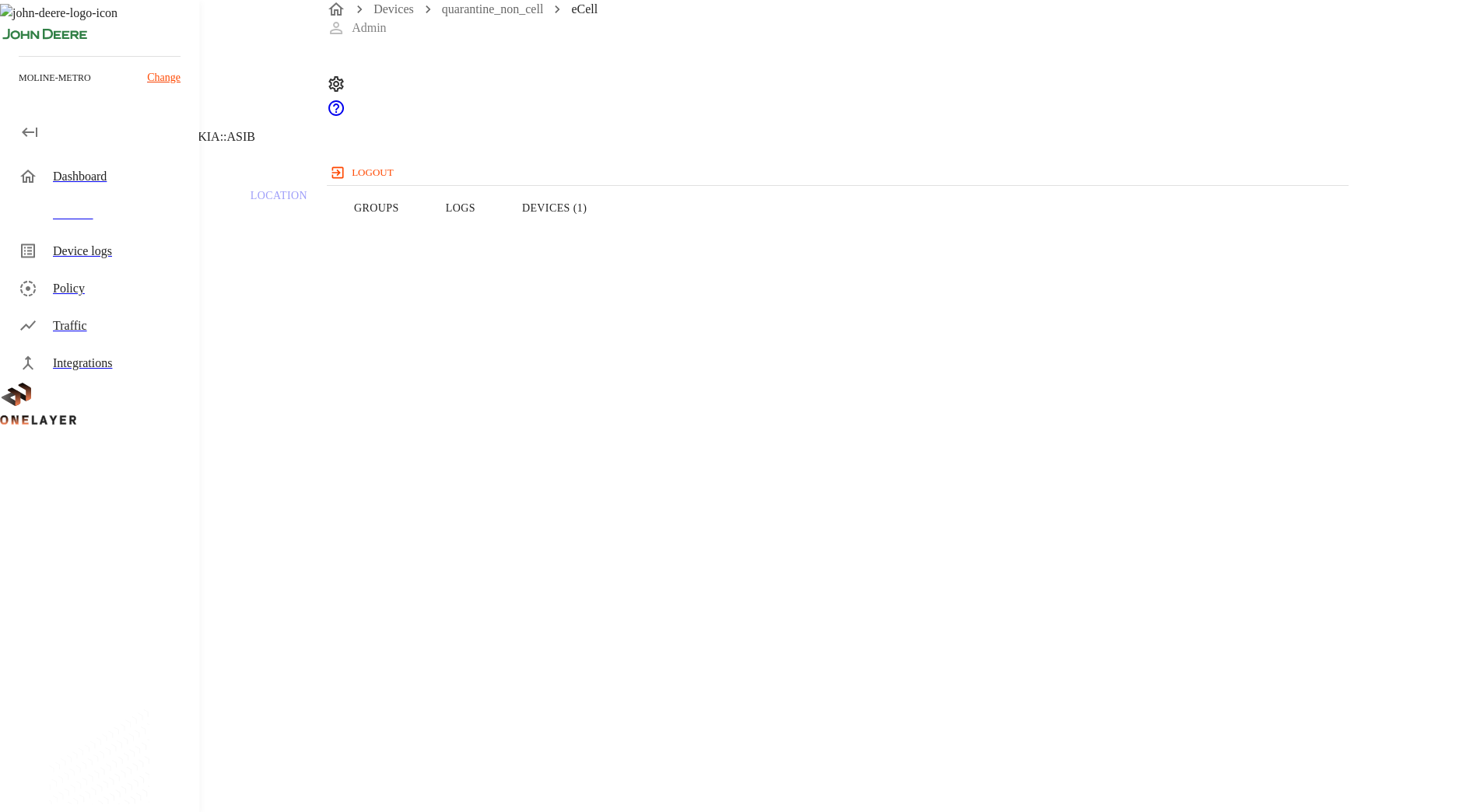
click at [499, 249] on button "Logs" at bounding box center [461, 208] width 76 height 99
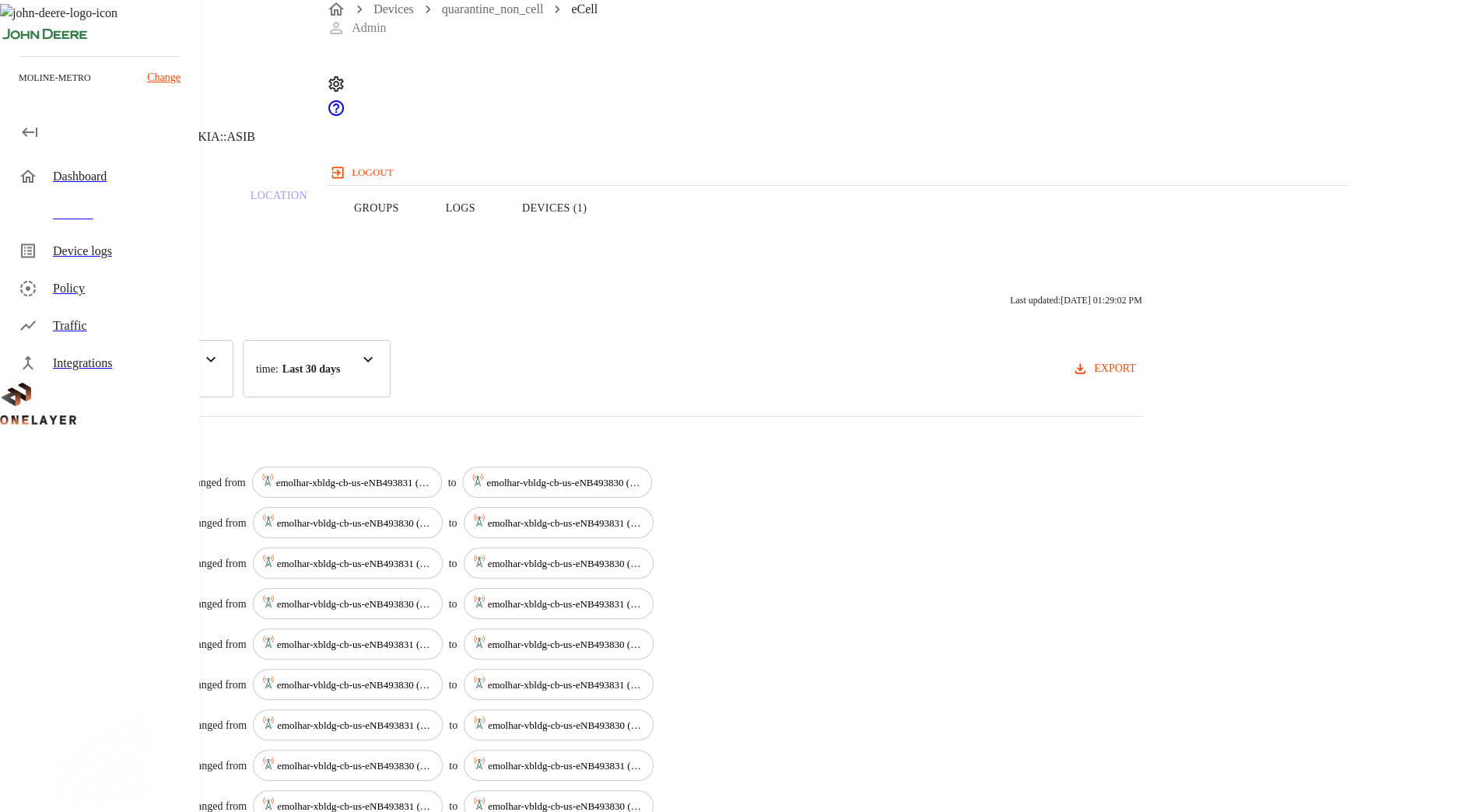
click at [234, 364] on div "category : All" at bounding box center [136, 369] width 195 height 58
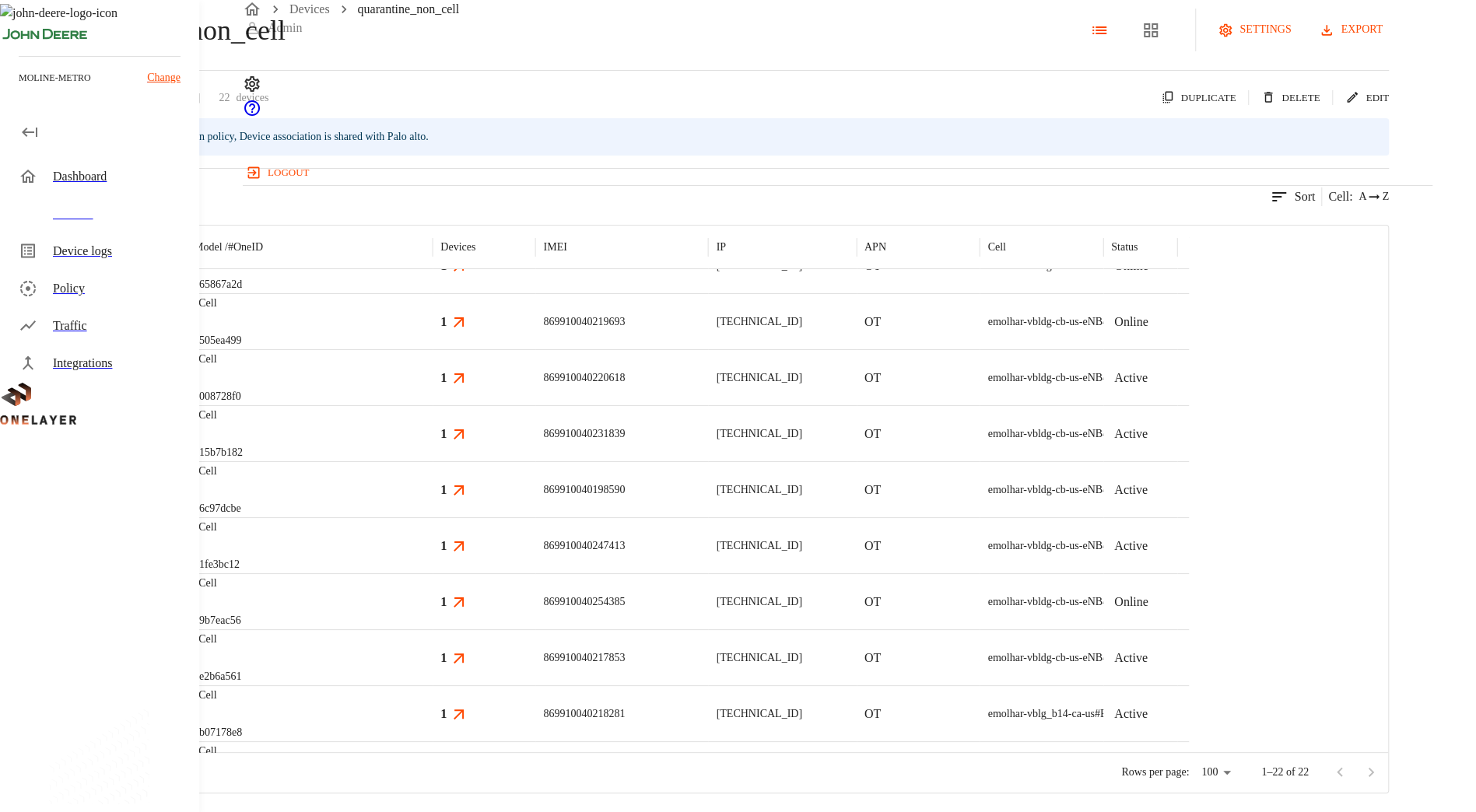
click at [433, 405] on div "eCell #008728f0" at bounding box center [309, 377] width 247 height 56
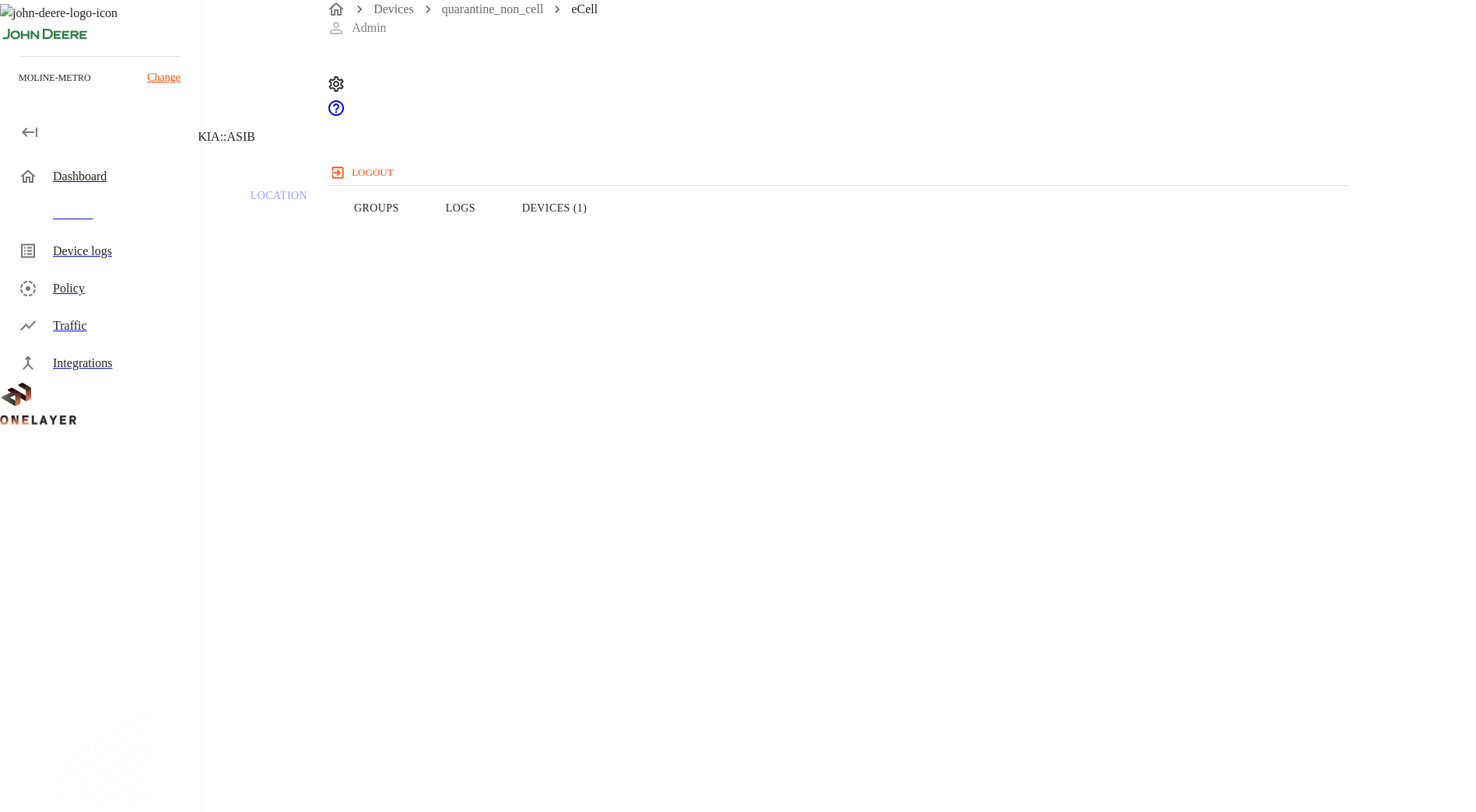
click at [499, 249] on button "Logs" at bounding box center [461, 208] width 76 height 99
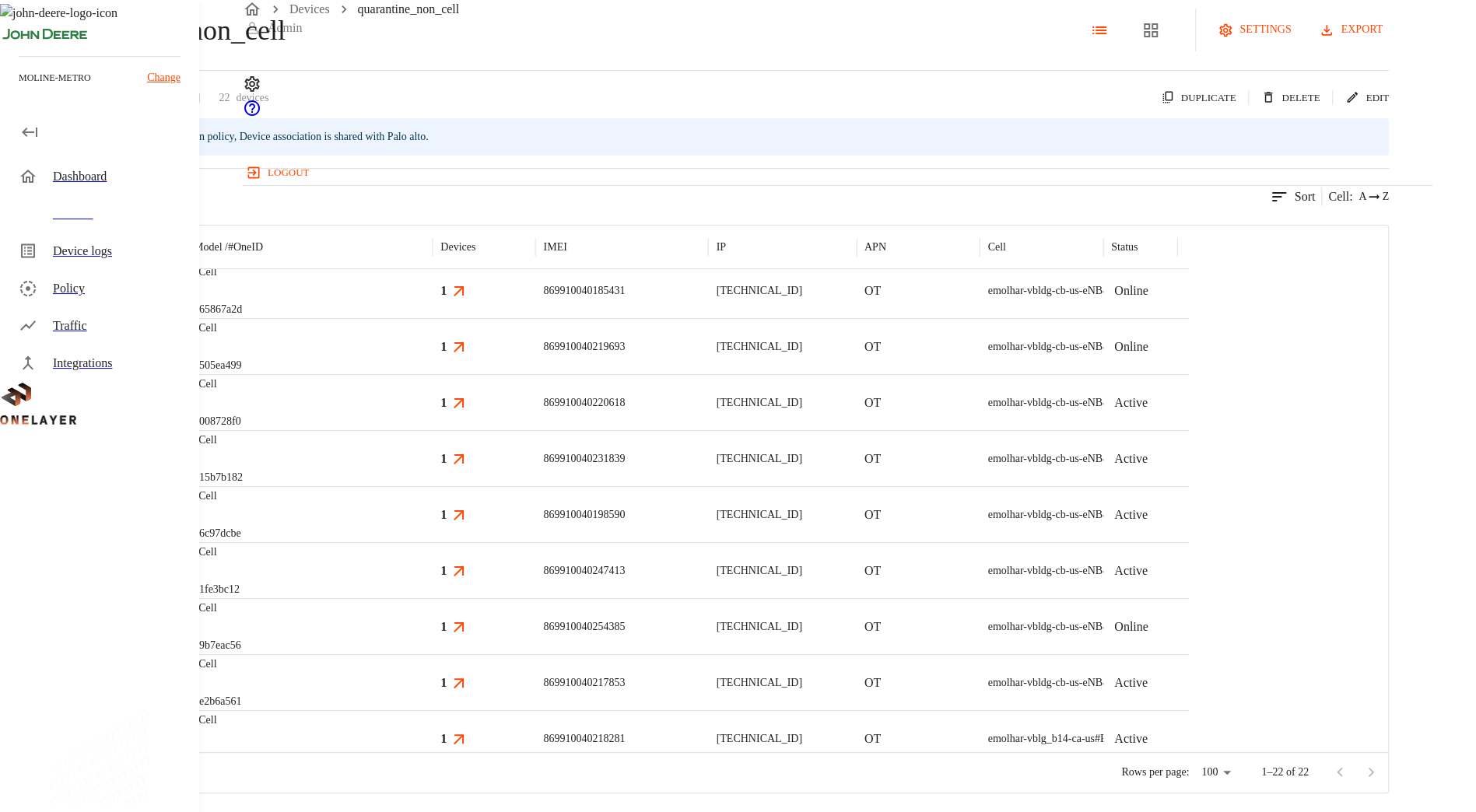
click at [433, 487] on div "eCell #15b7b182" at bounding box center [309, 458] width 247 height 56
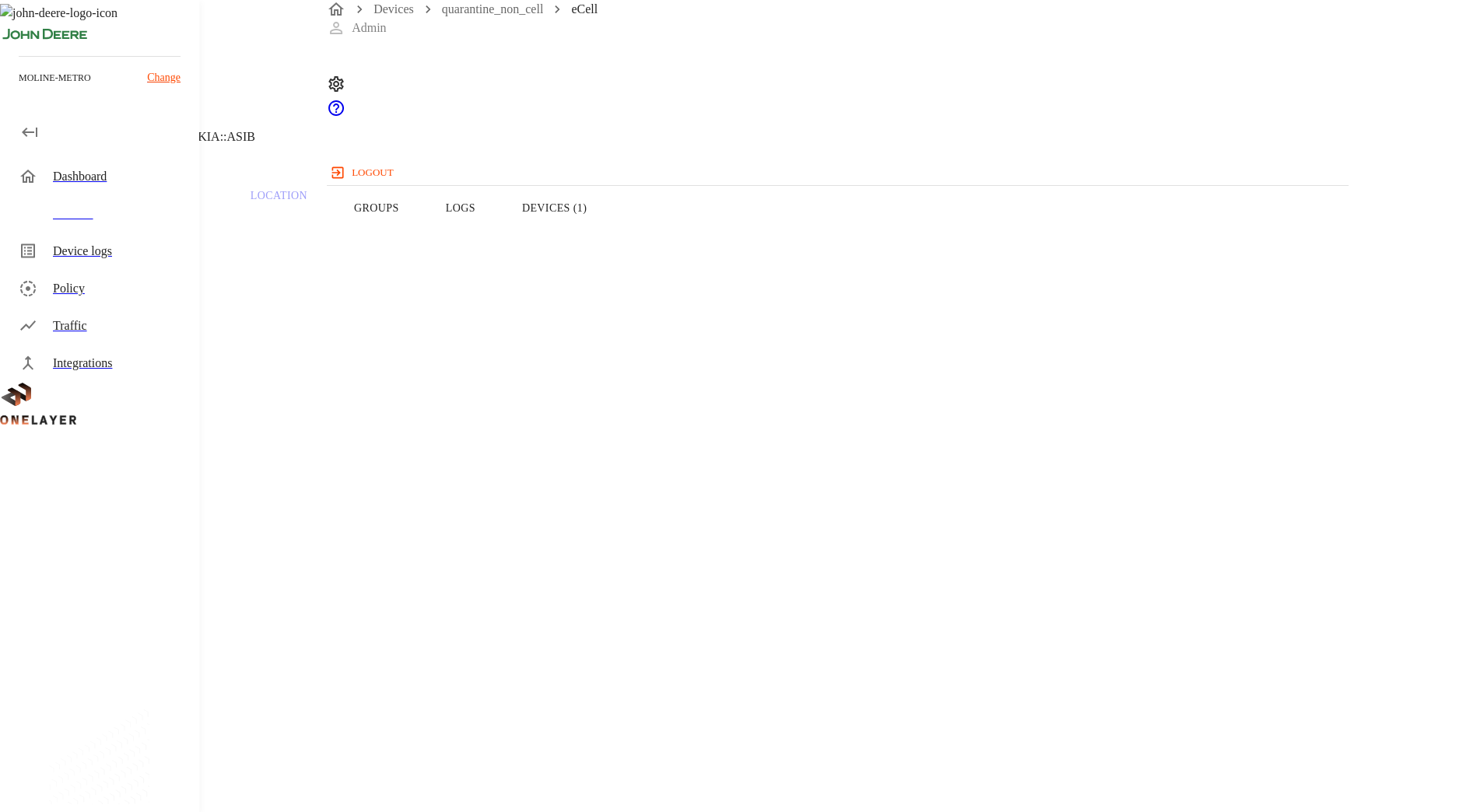
click at [499, 235] on button "Logs" at bounding box center [461, 208] width 76 height 99
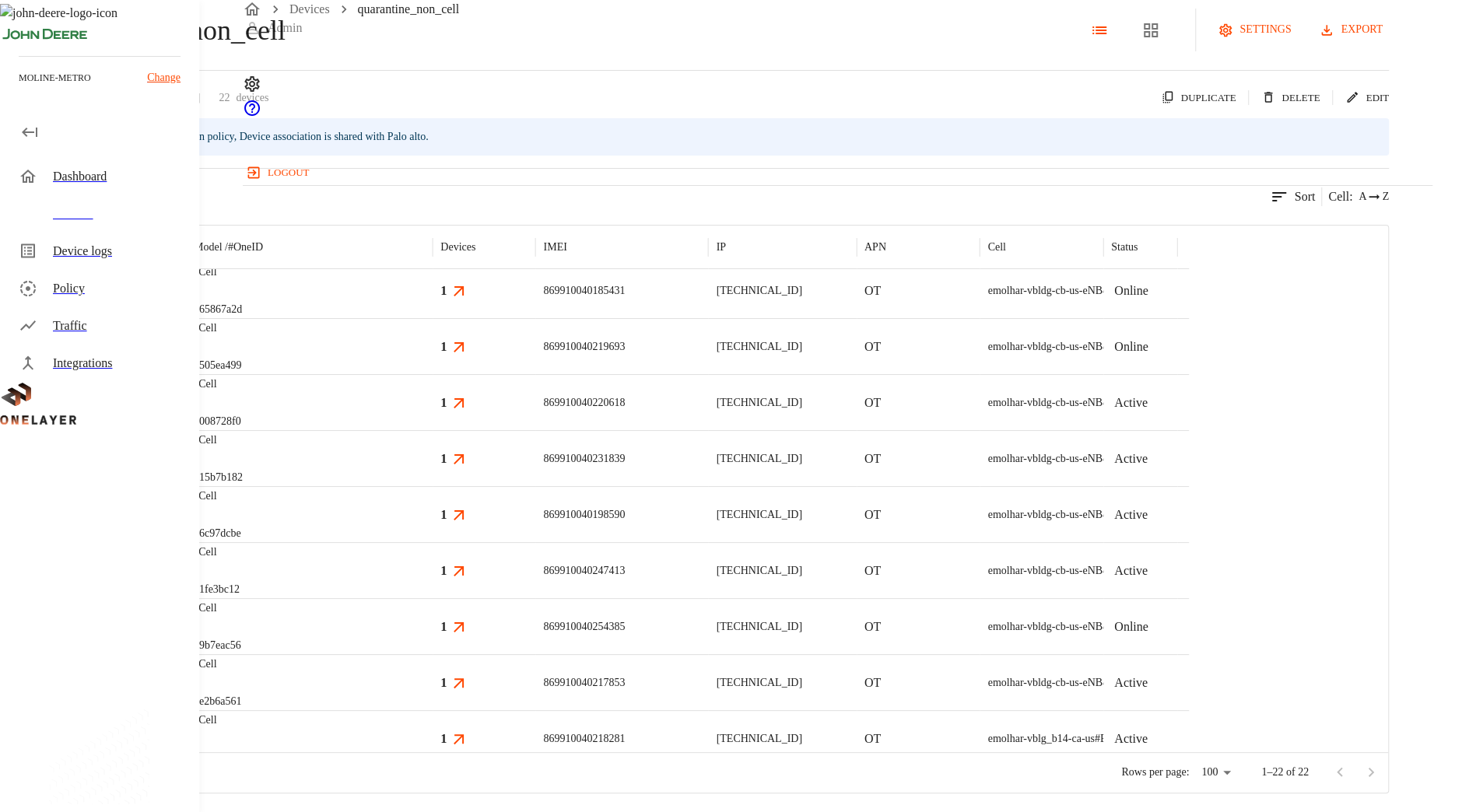
click at [433, 542] on div "eCell #6c97dcbe" at bounding box center [309, 514] width 247 height 56
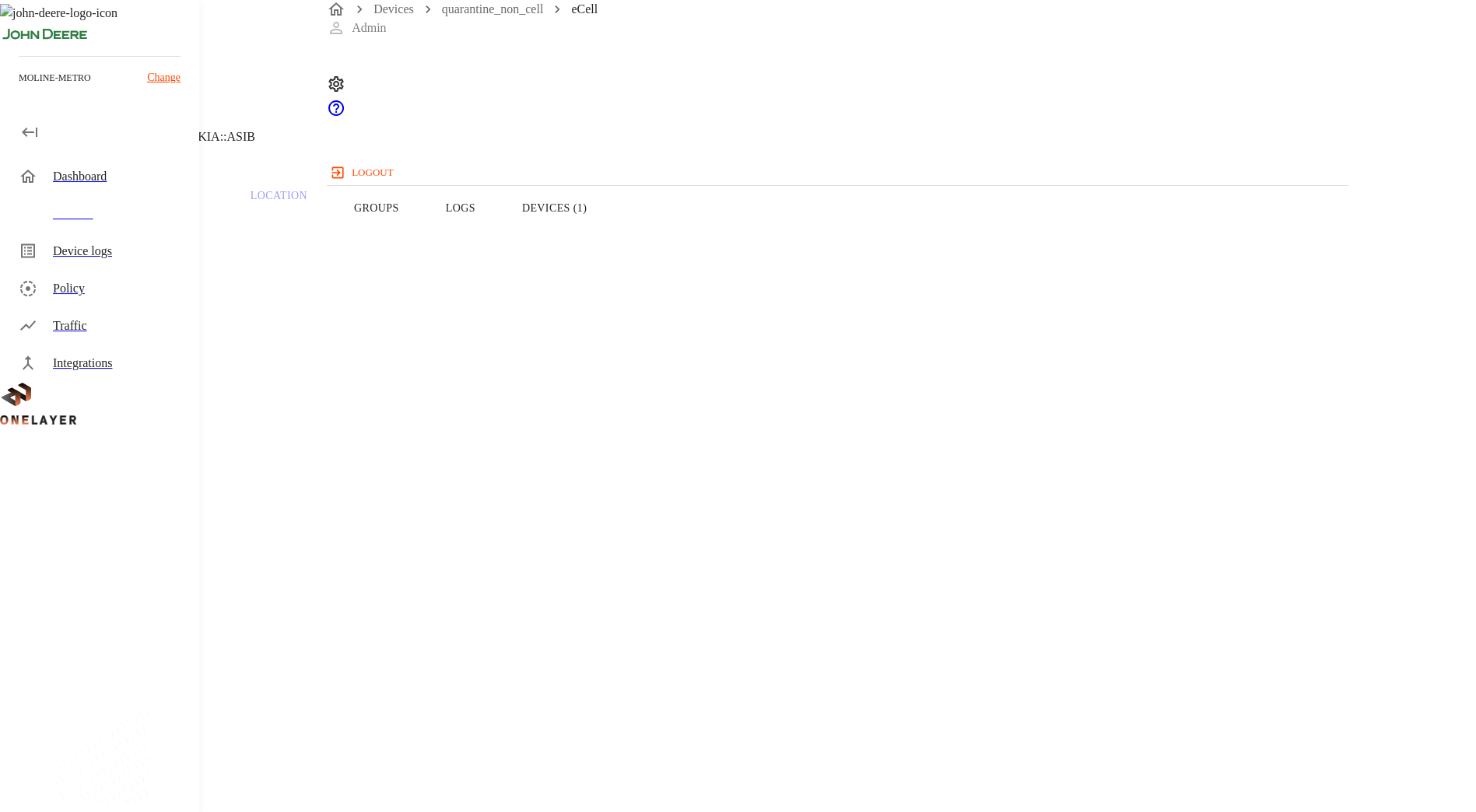
click at [499, 234] on button "Logs" at bounding box center [461, 208] width 76 height 99
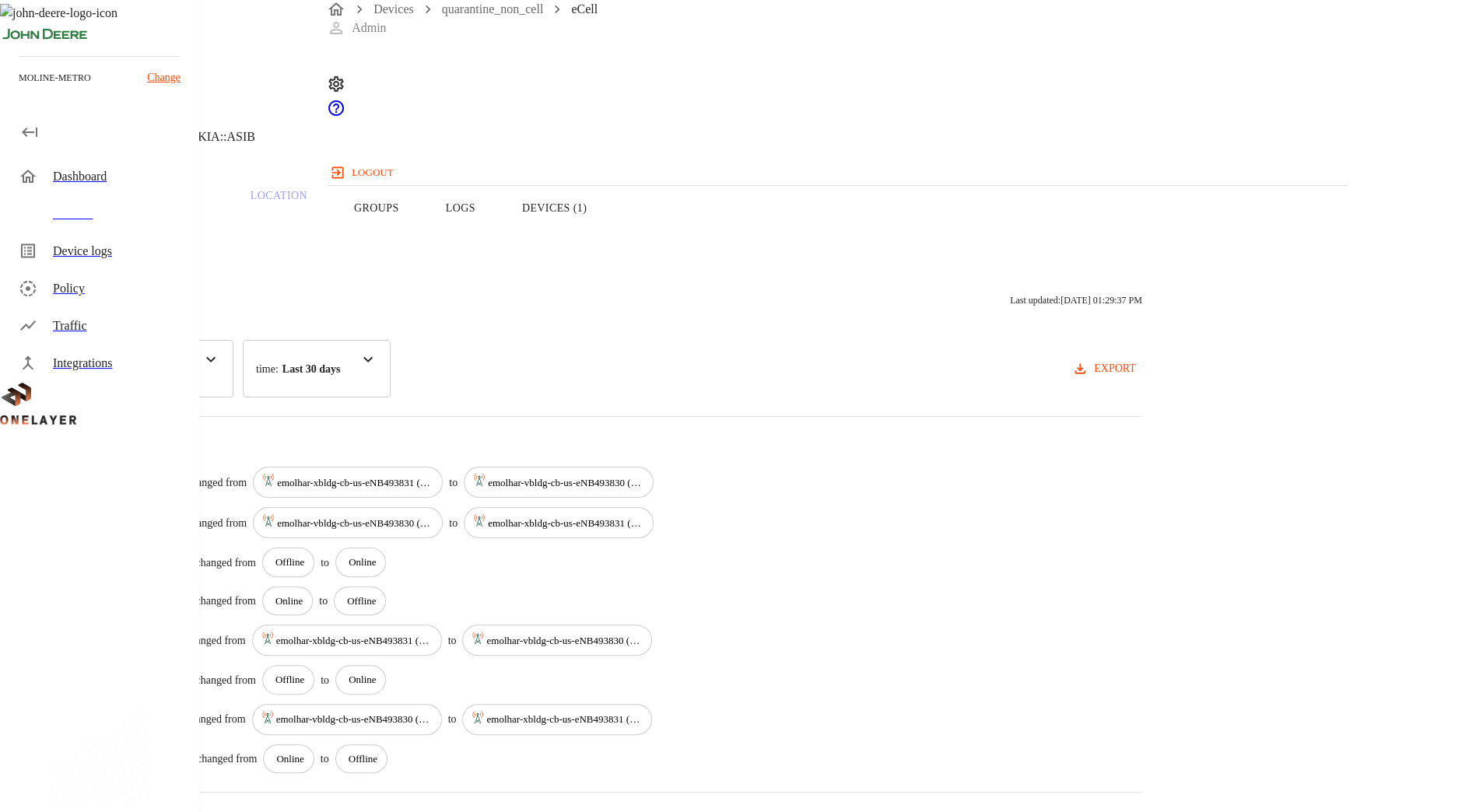
click at [234, 359] on div "category : All" at bounding box center [136, 369] width 195 height 58
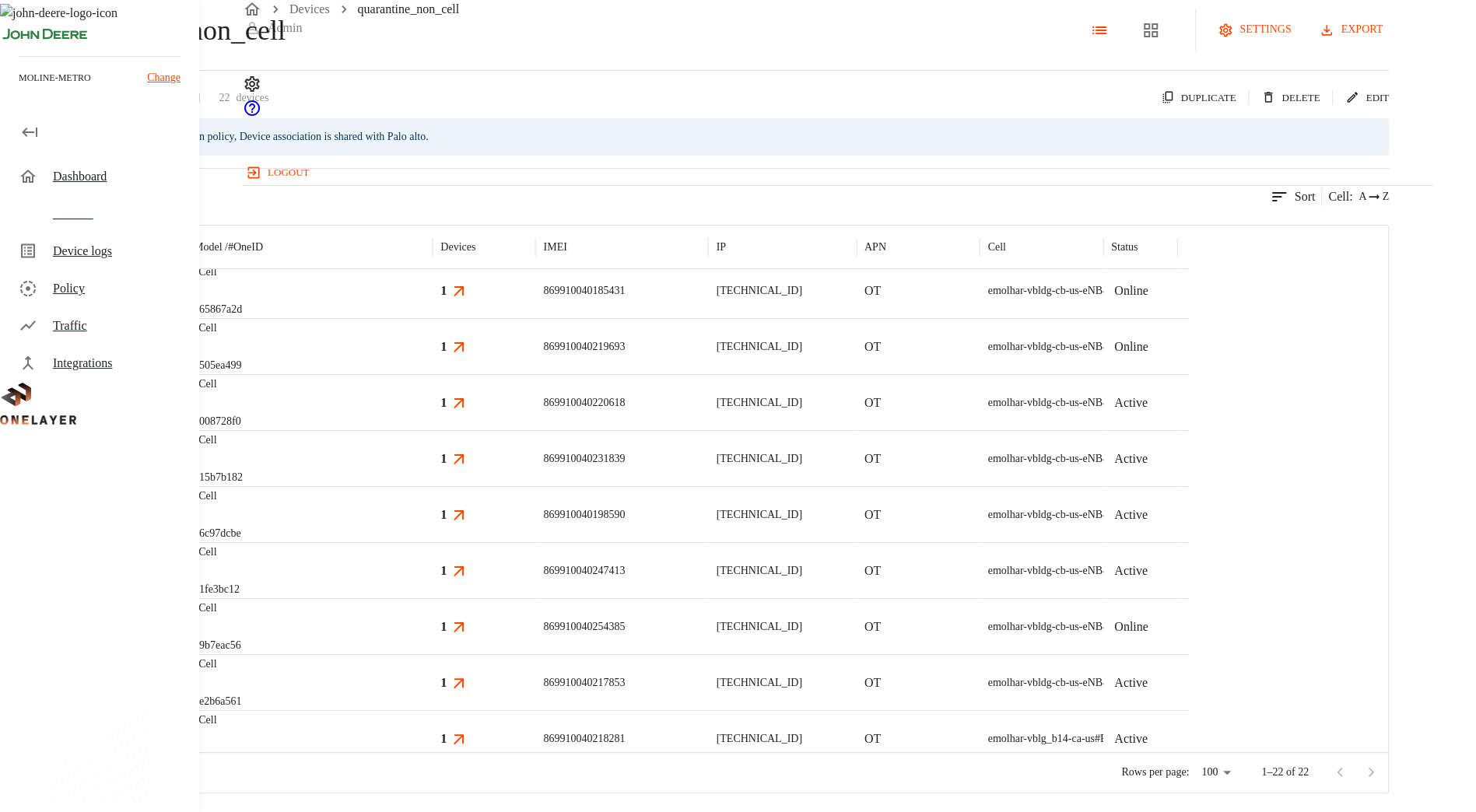
click at [433, 542] on div "eCell #6c97dcbe" at bounding box center [309, 514] width 247 height 56
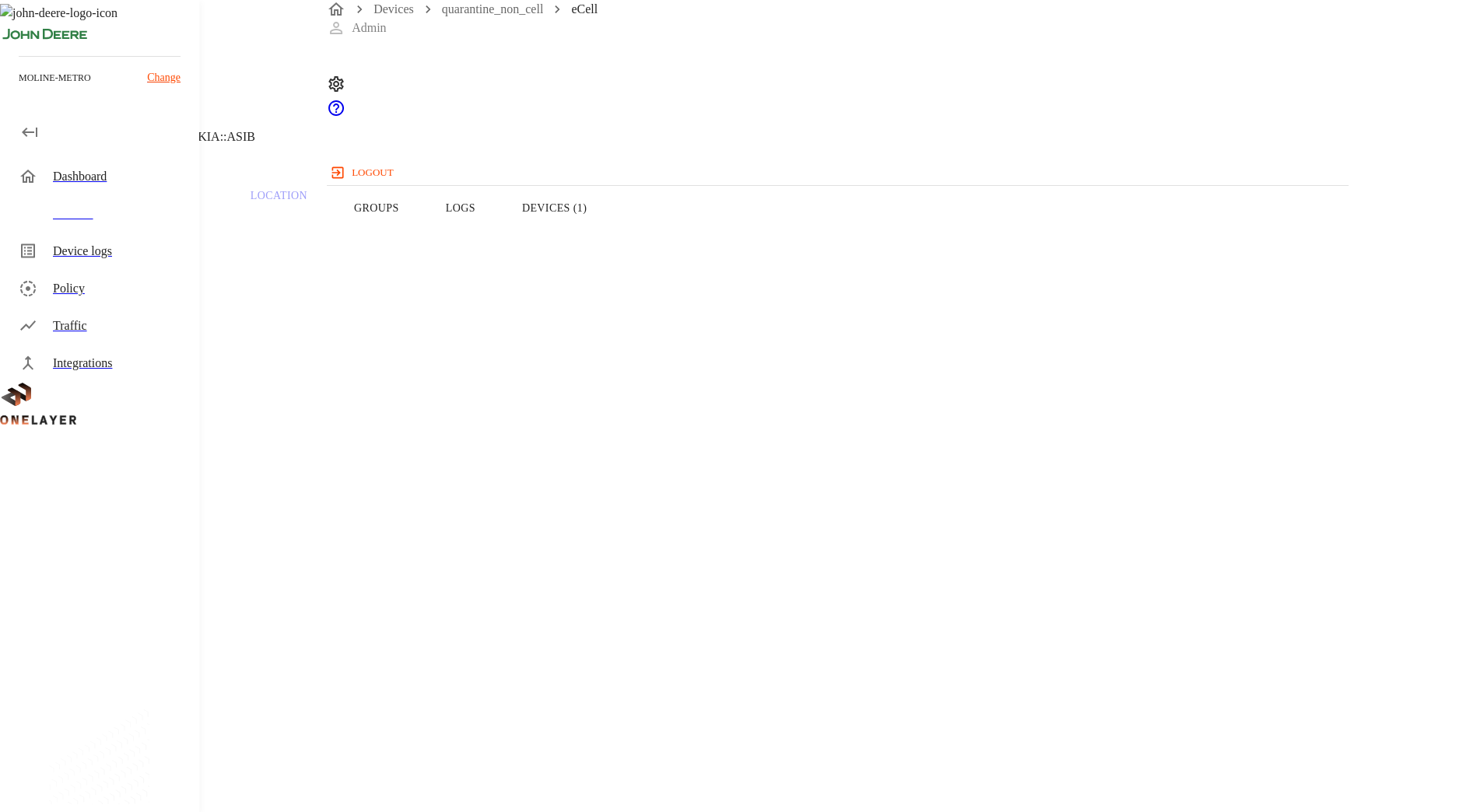
click at [499, 244] on button "Logs" at bounding box center [461, 208] width 76 height 99
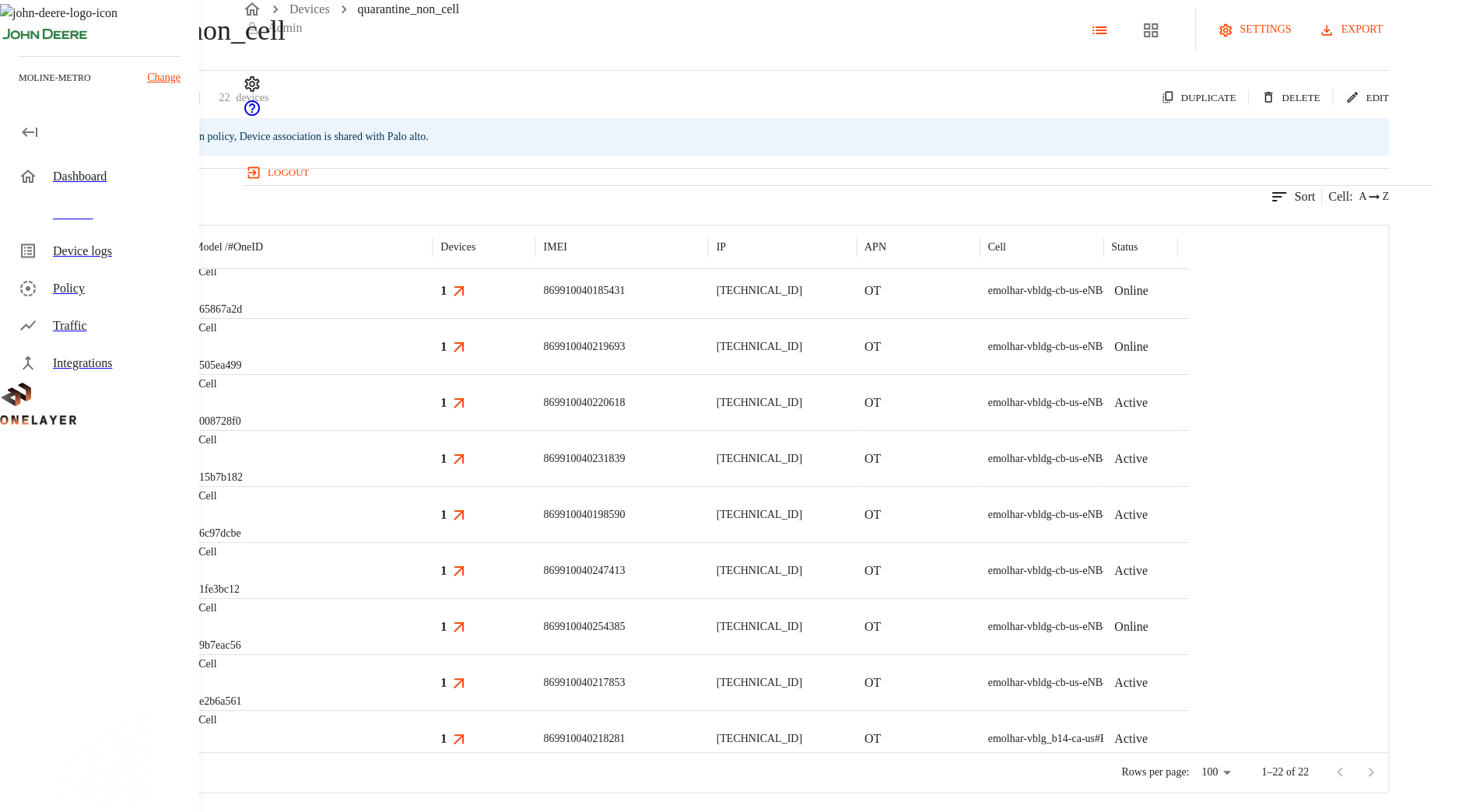
click at [433, 598] on div "eCell #1fe3bc12" at bounding box center [309, 570] width 247 height 56
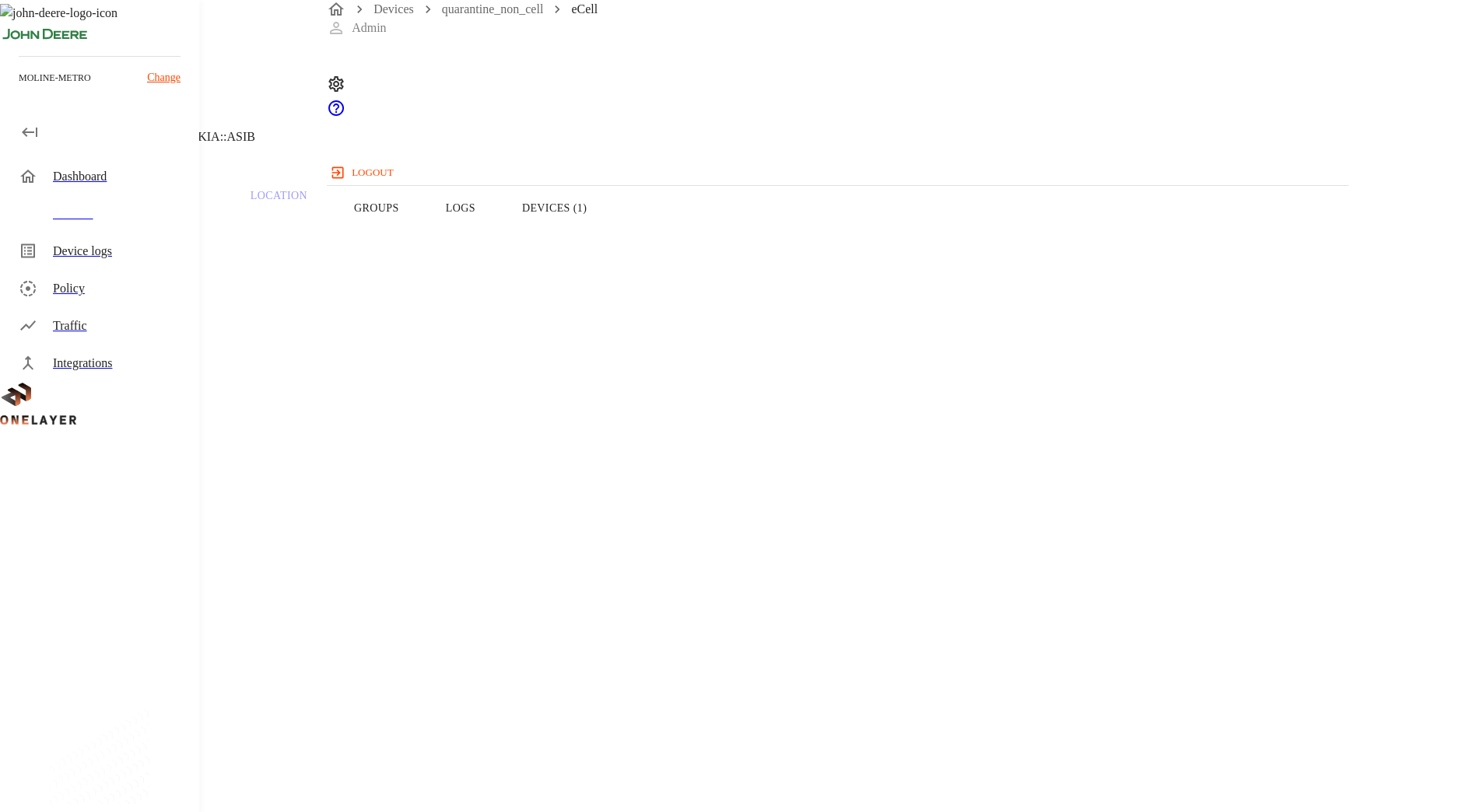
click at [499, 255] on button "Logs" at bounding box center [461, 208] width 76 height 99
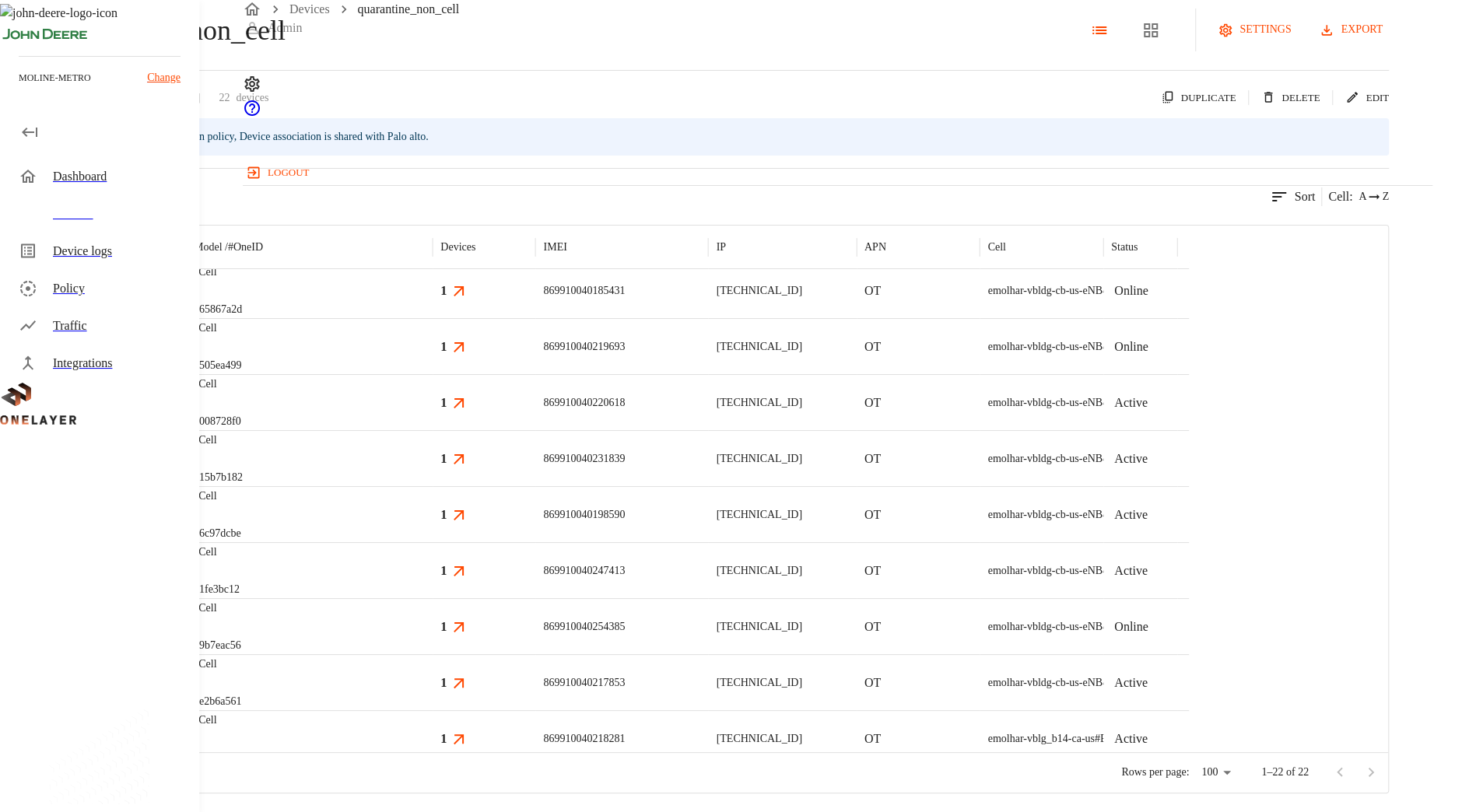
click at [433, 654] on div "eCell #9b7eac56" at bounding box center [309, 626] width 247 height 56
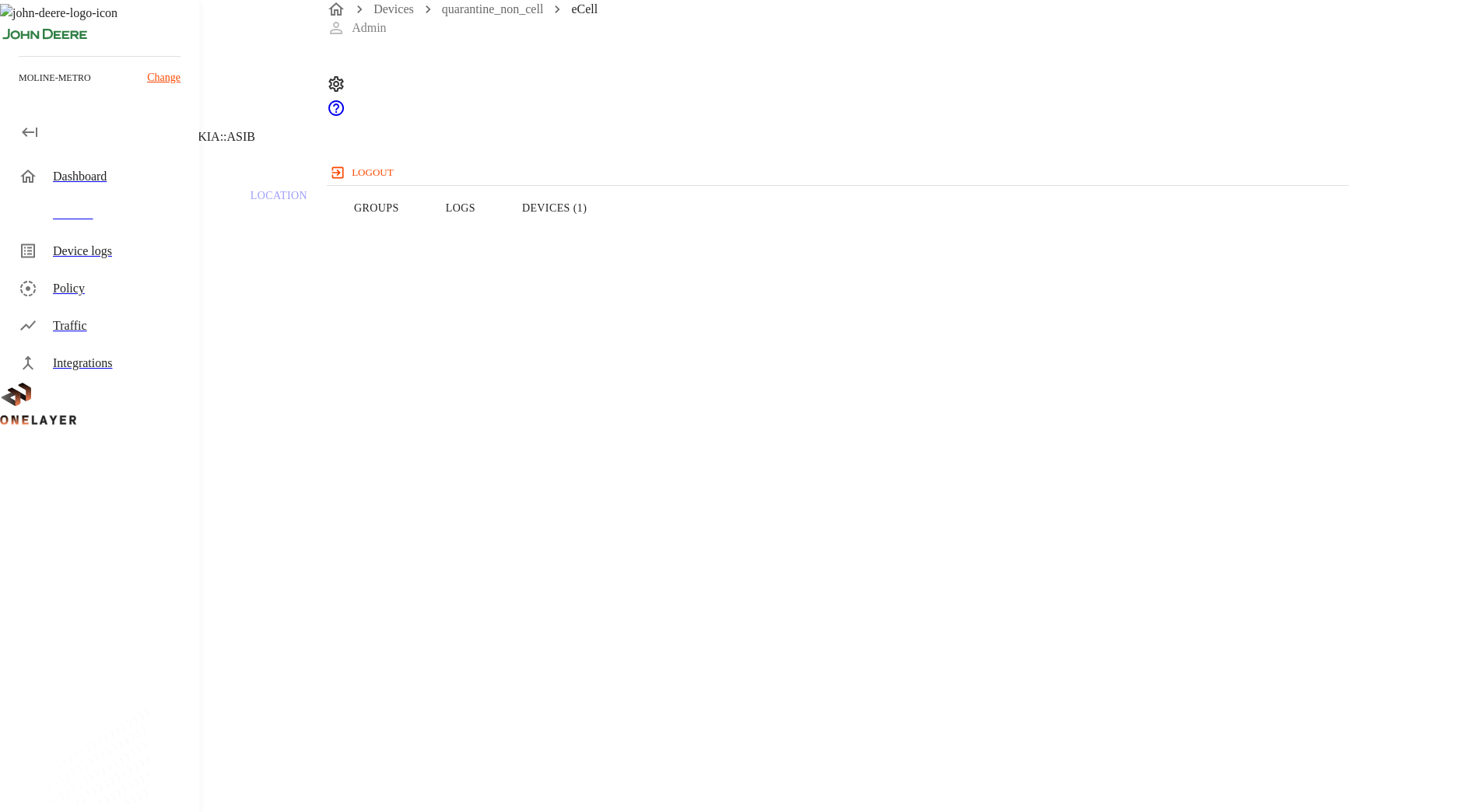
click at [499, 235] on button "Logs" at bounding box center [461, 208] width 76 height 99
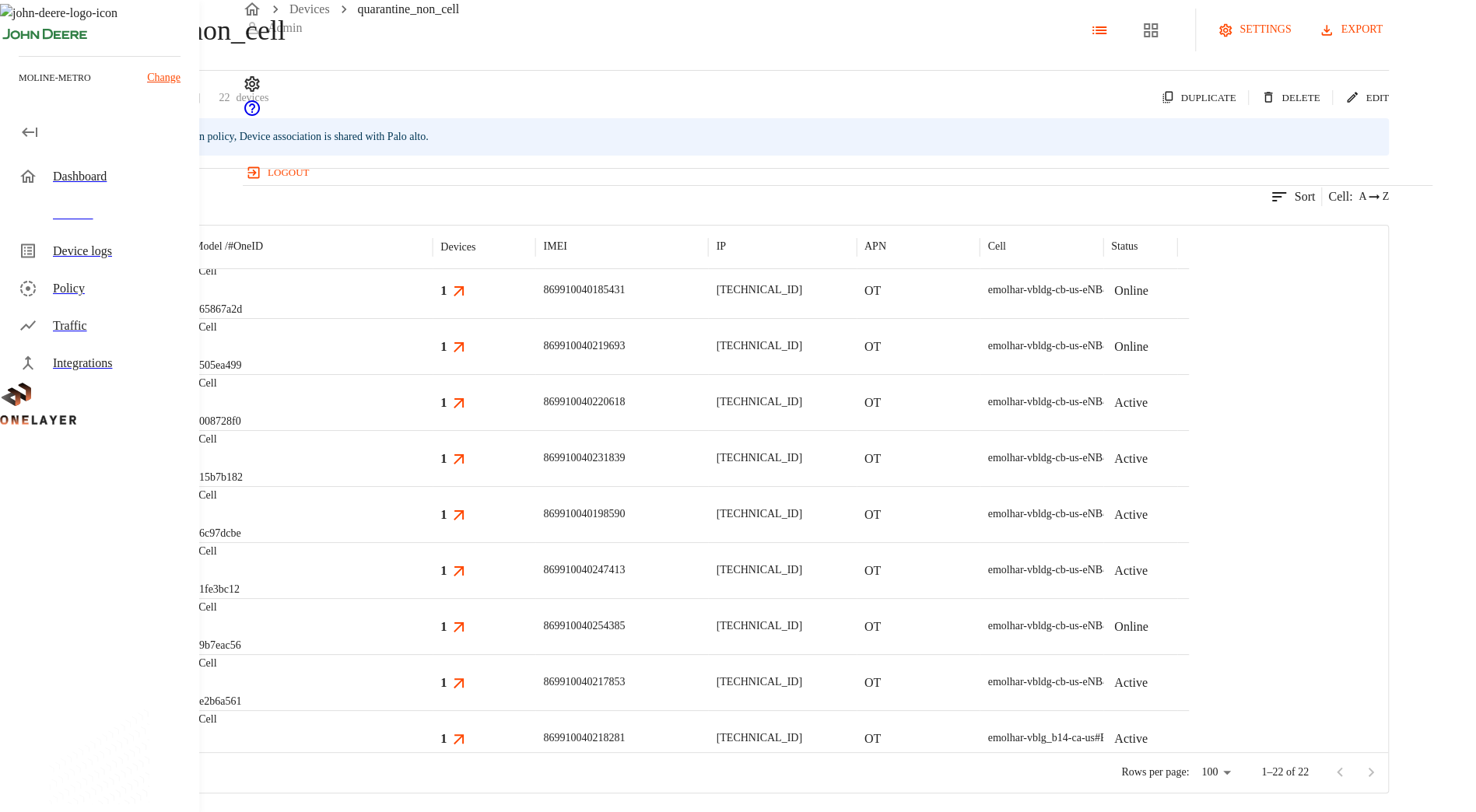
scroll to position [109, 0]
click at [433, 711] on div "eCell #e2b6a561" at bounding box center [309, 682] width 247 height 56
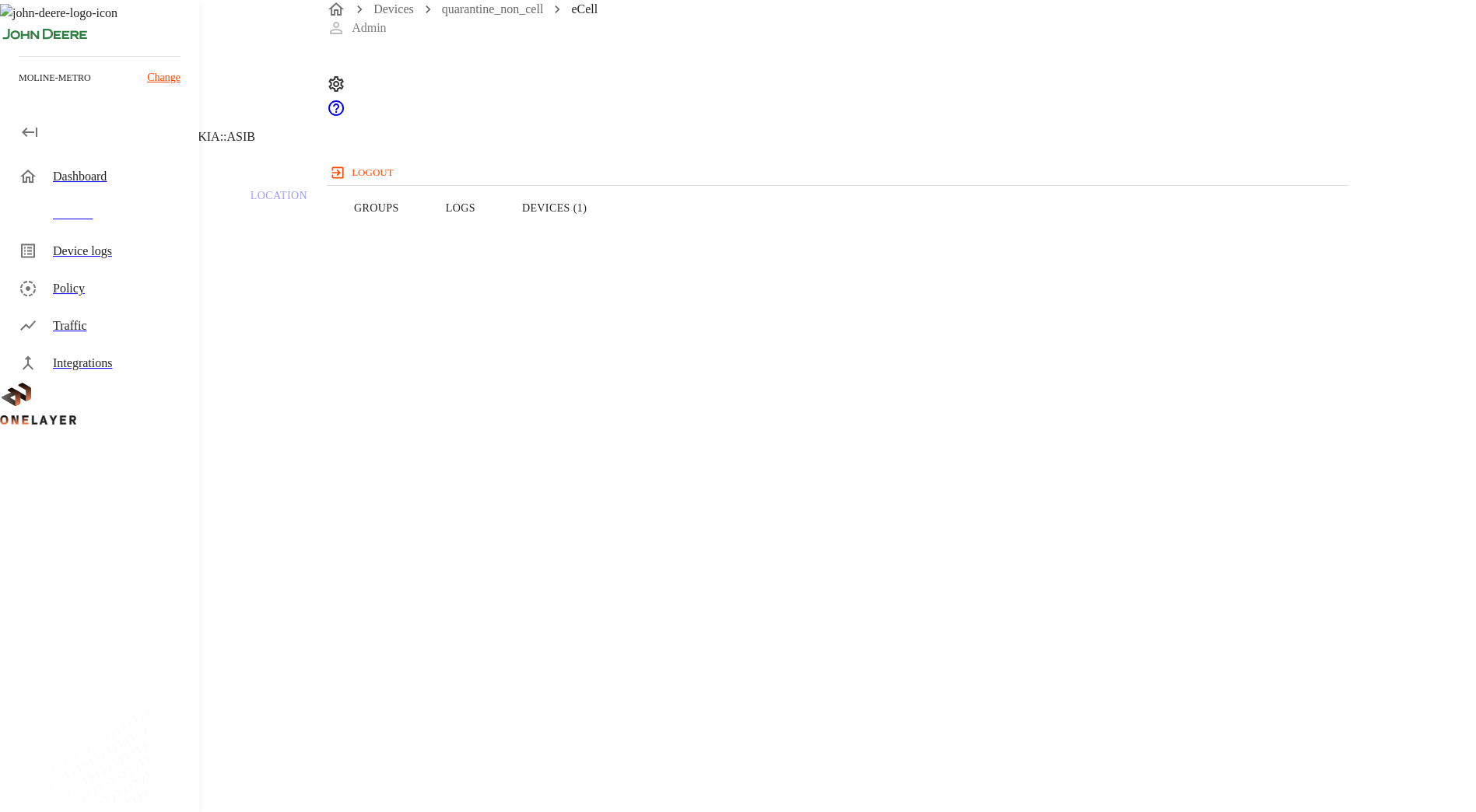
click at [499, 234] on button "Logs" at bounding box center [461, 208] width 76 height 99
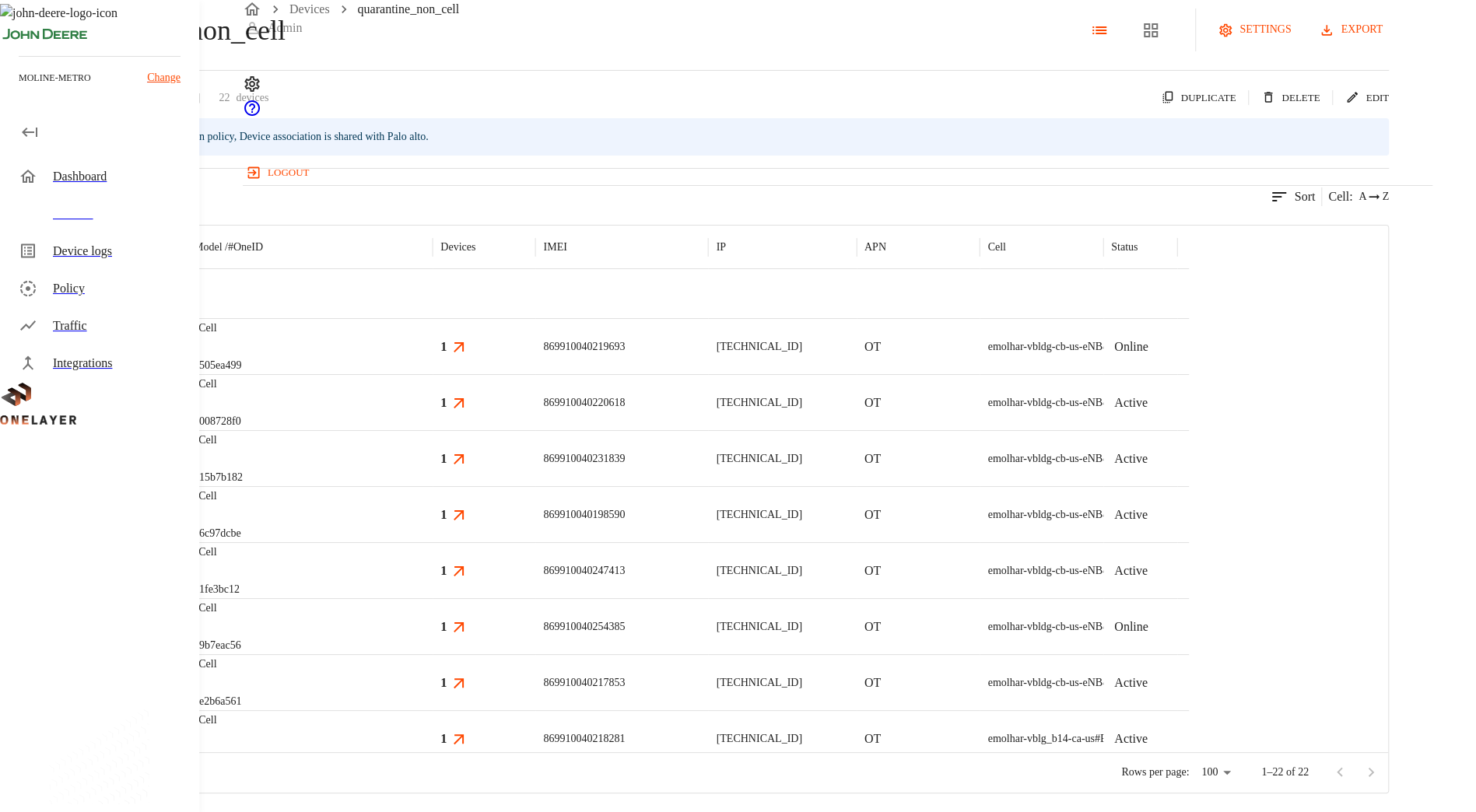
scroll to position [432, 0]
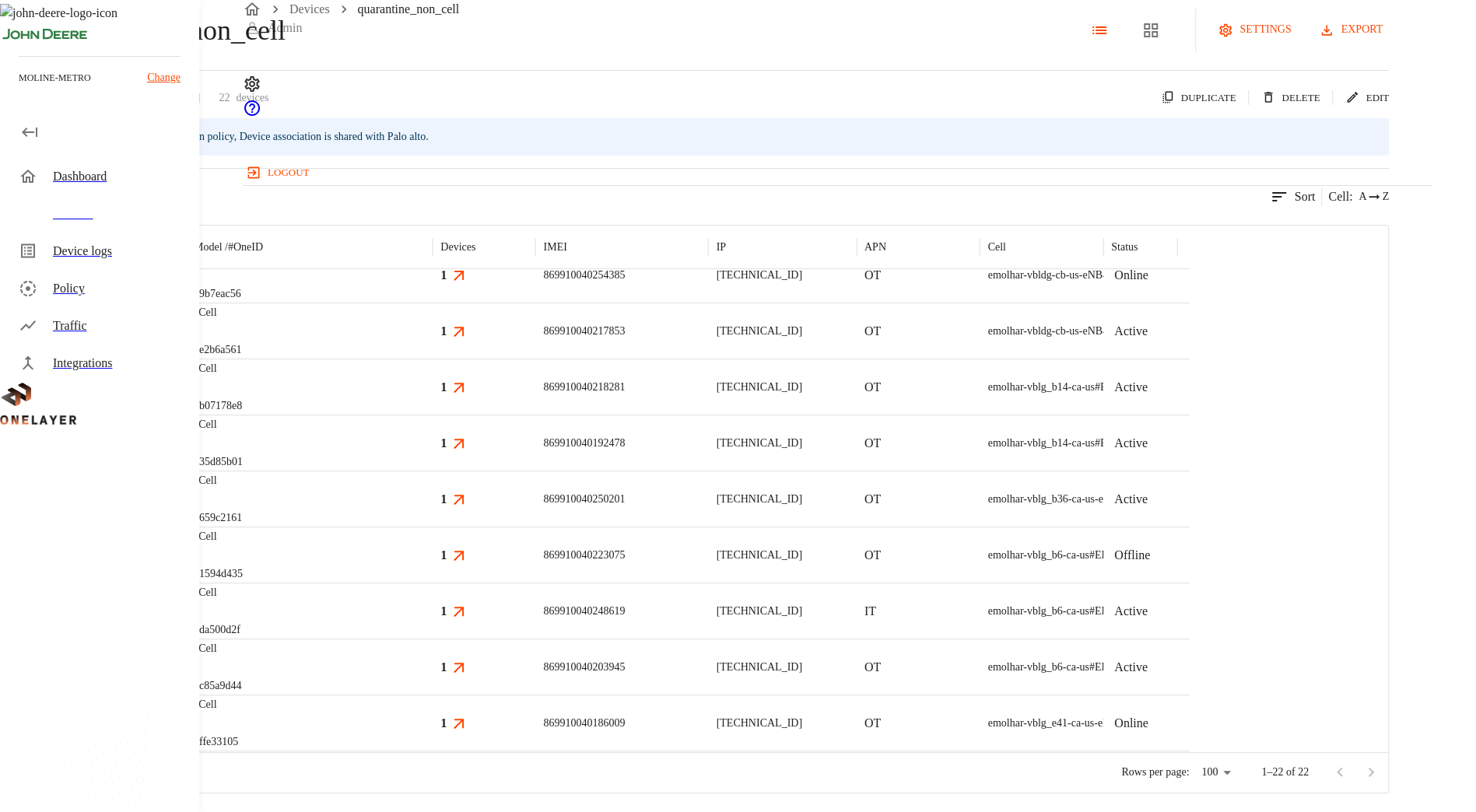
click at [433, 639] on div "eCell #da500d2f" at bounding box center [309, 610] width 247 height 56
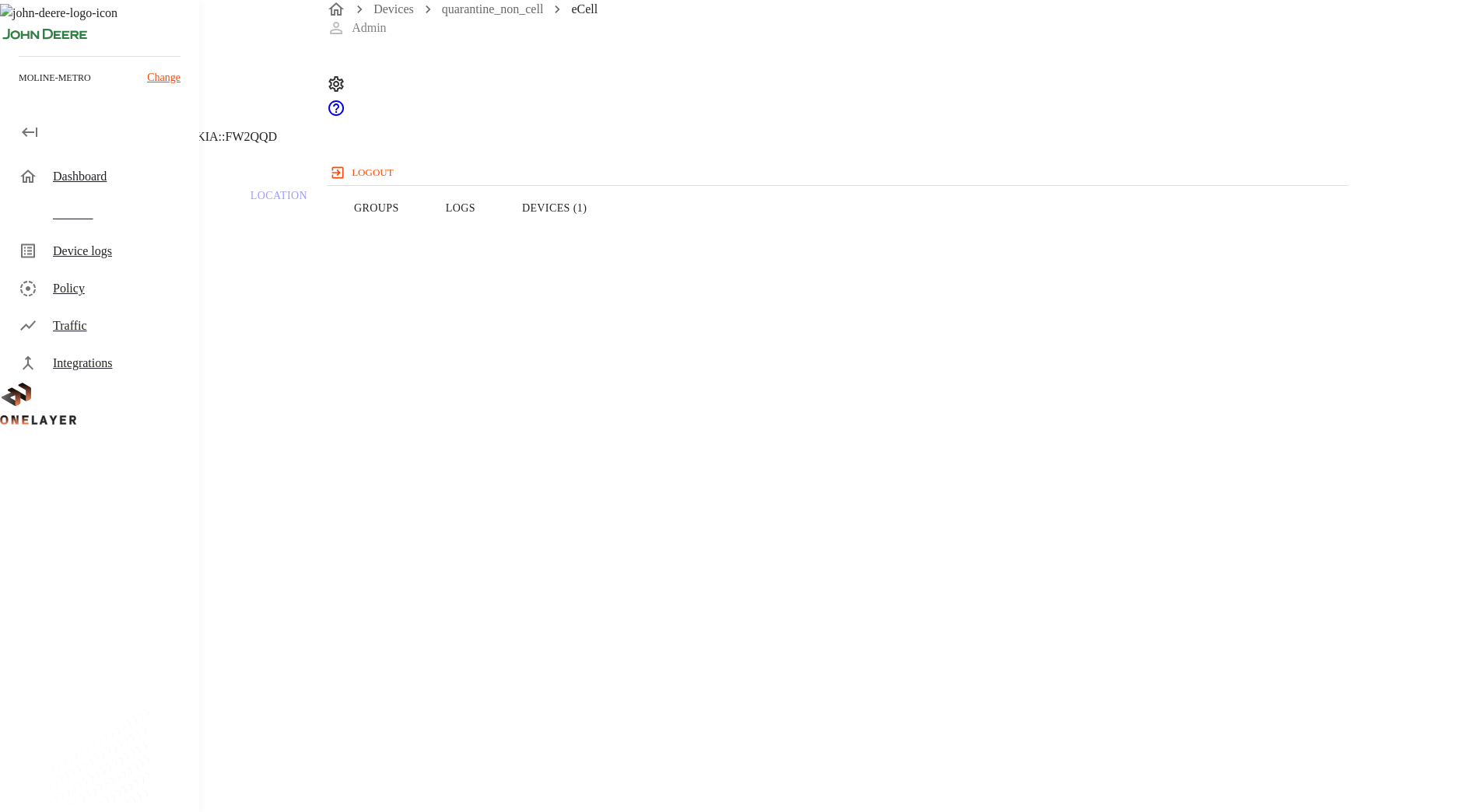
click at [499, 250] on button "Logs" at bounding box center [461, 208] width 76 height 99
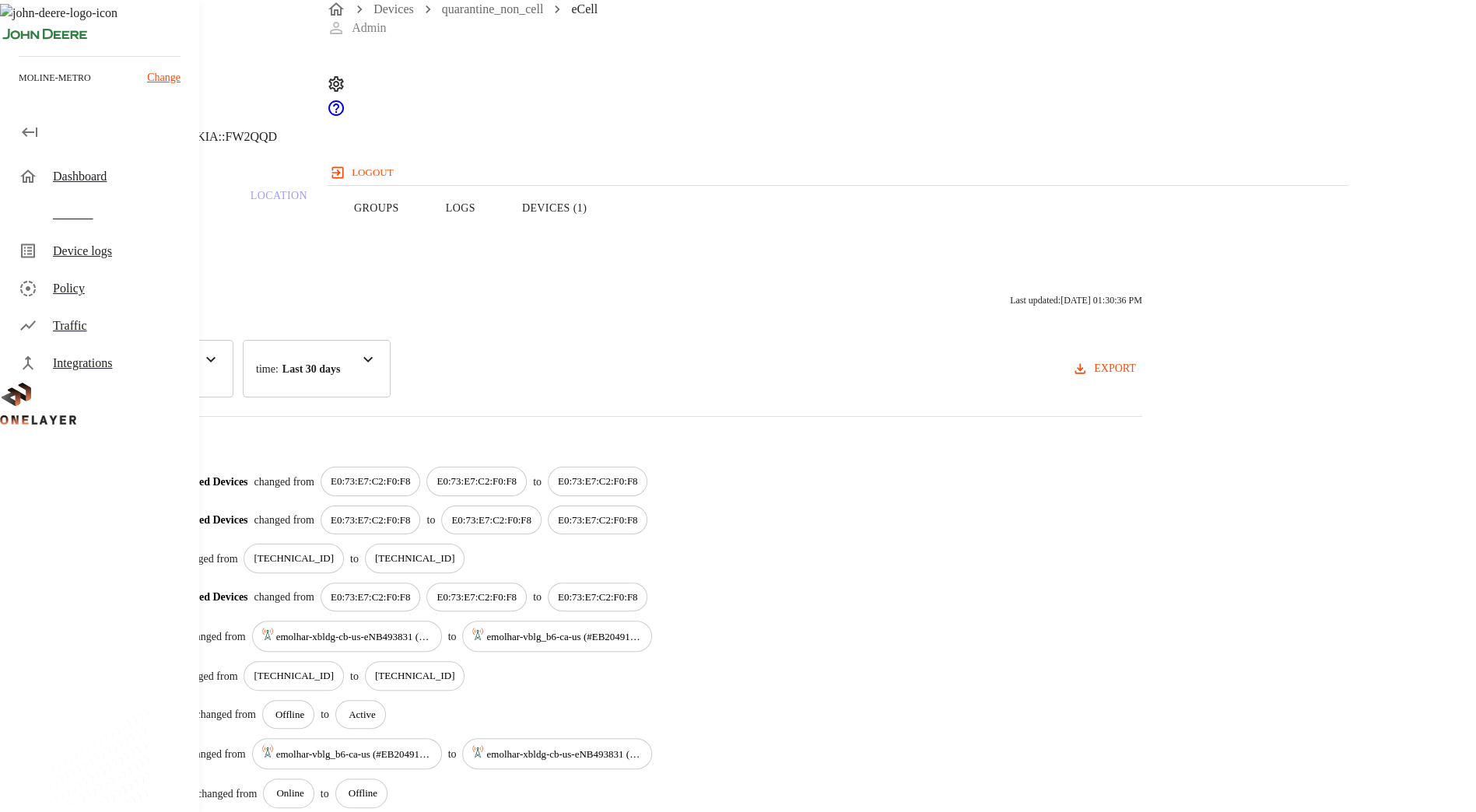
click at [370, 156] on header "eCell [TECHNICAL_ID] #da500d2f Cell #EB204913407::NOKIA::FW2QQD" at bounding box center [590, 79] width 1181 height 158
click at [112, 216] on div "Devices" at bounding box center [119, 214] width 134 height 19
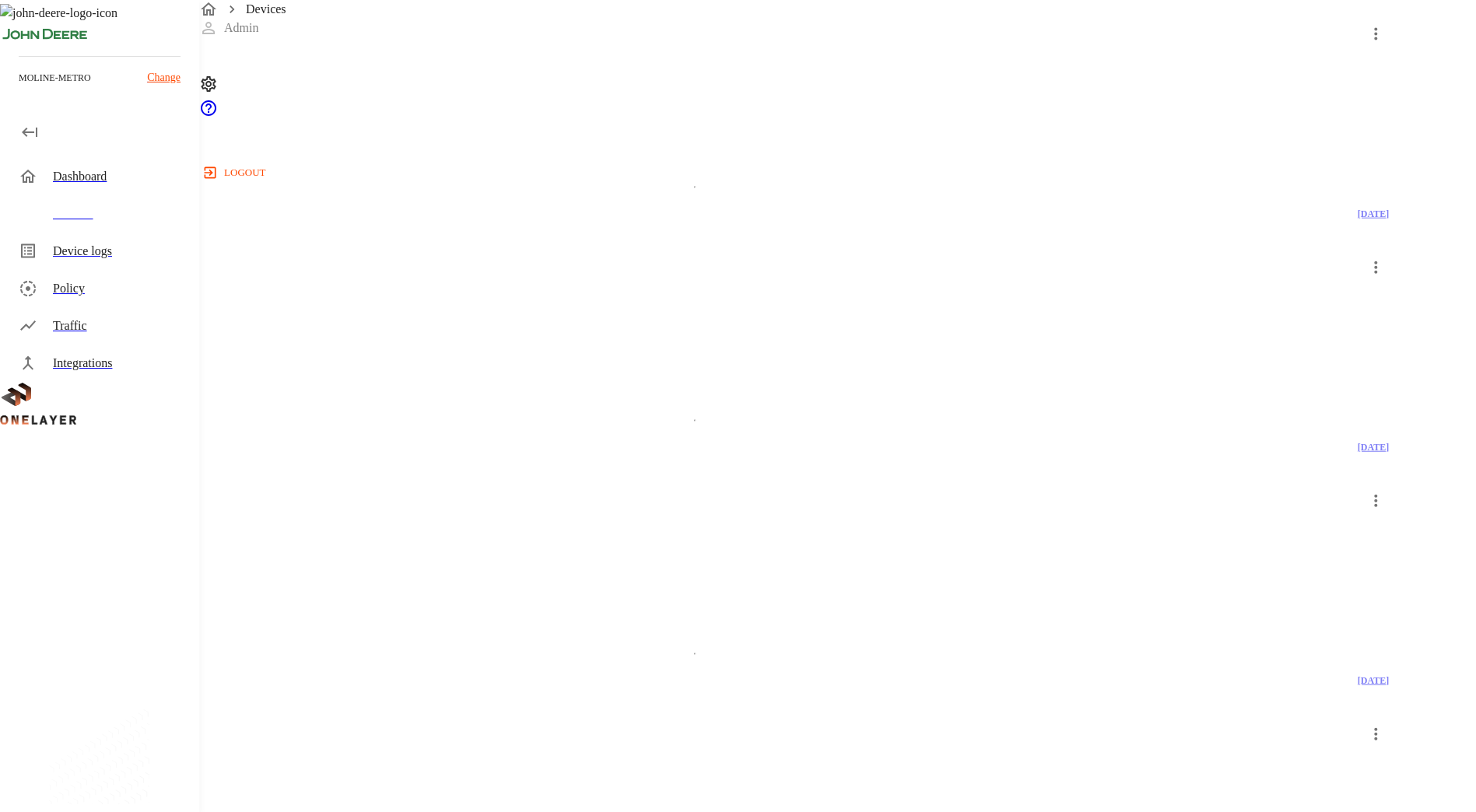
scroll to position [2716, 0]
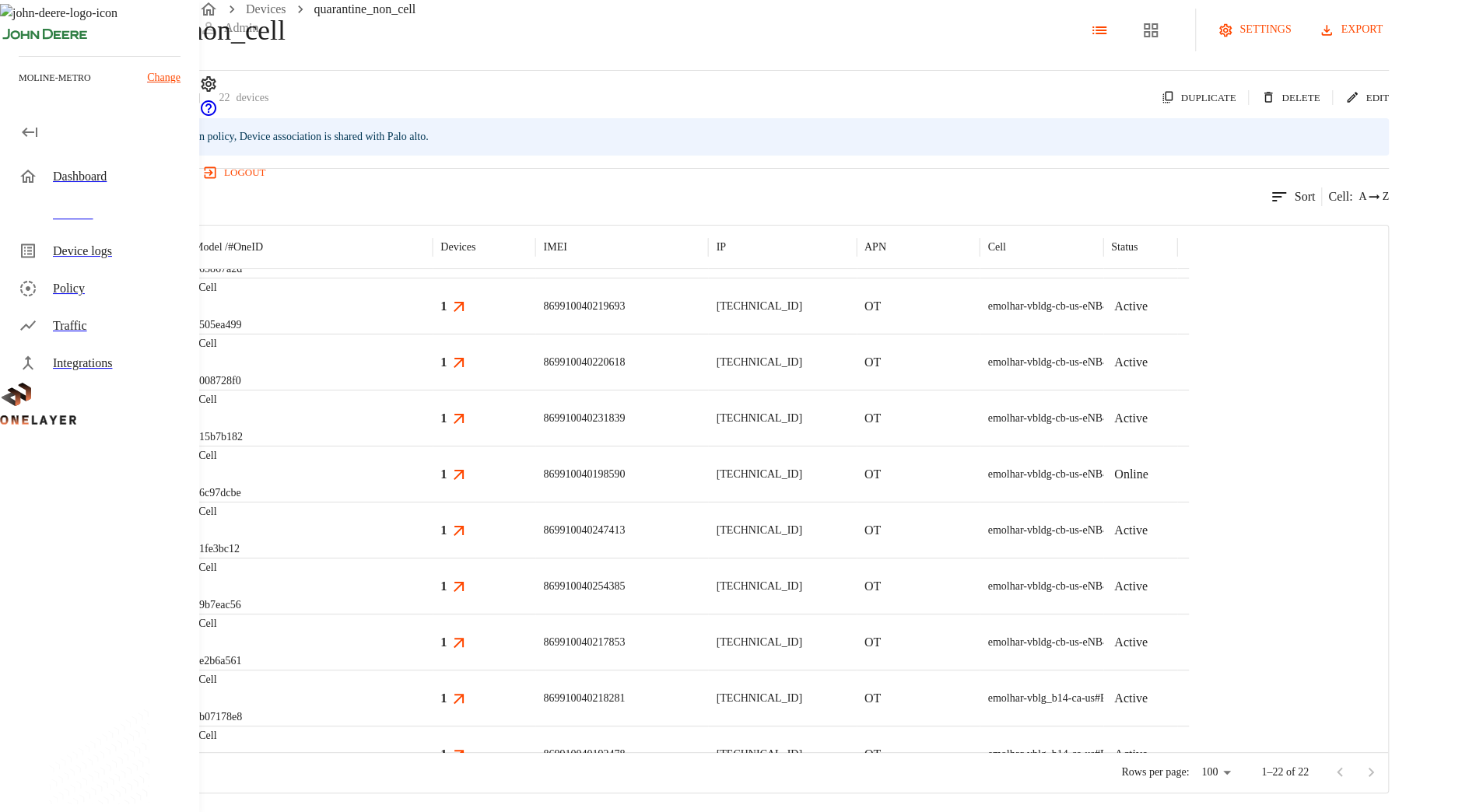
scroll to position [152, 0]
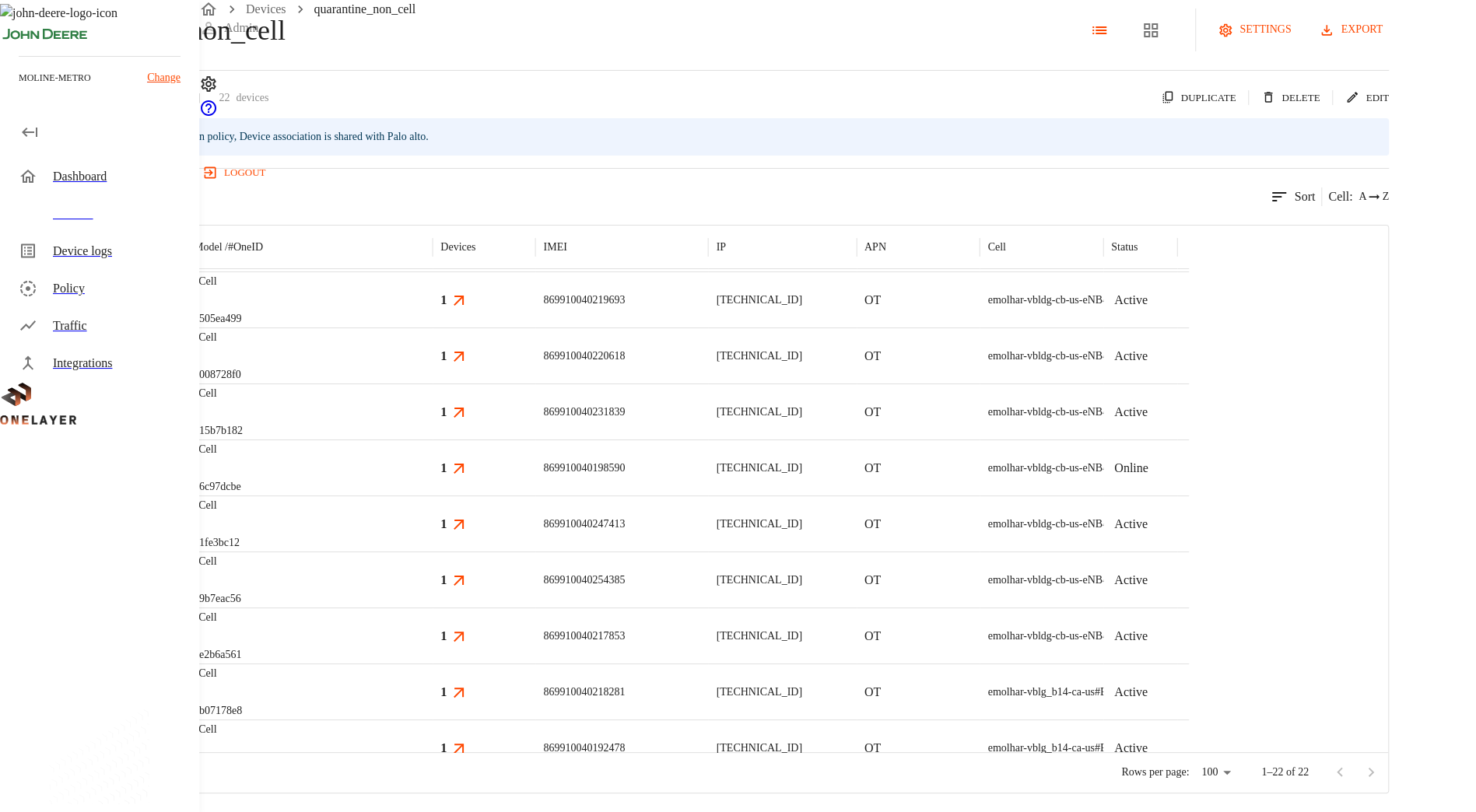
click at [433, 620] on div "eCell #e2b6a561" at bounding box center [309, 635] width 247 height 56
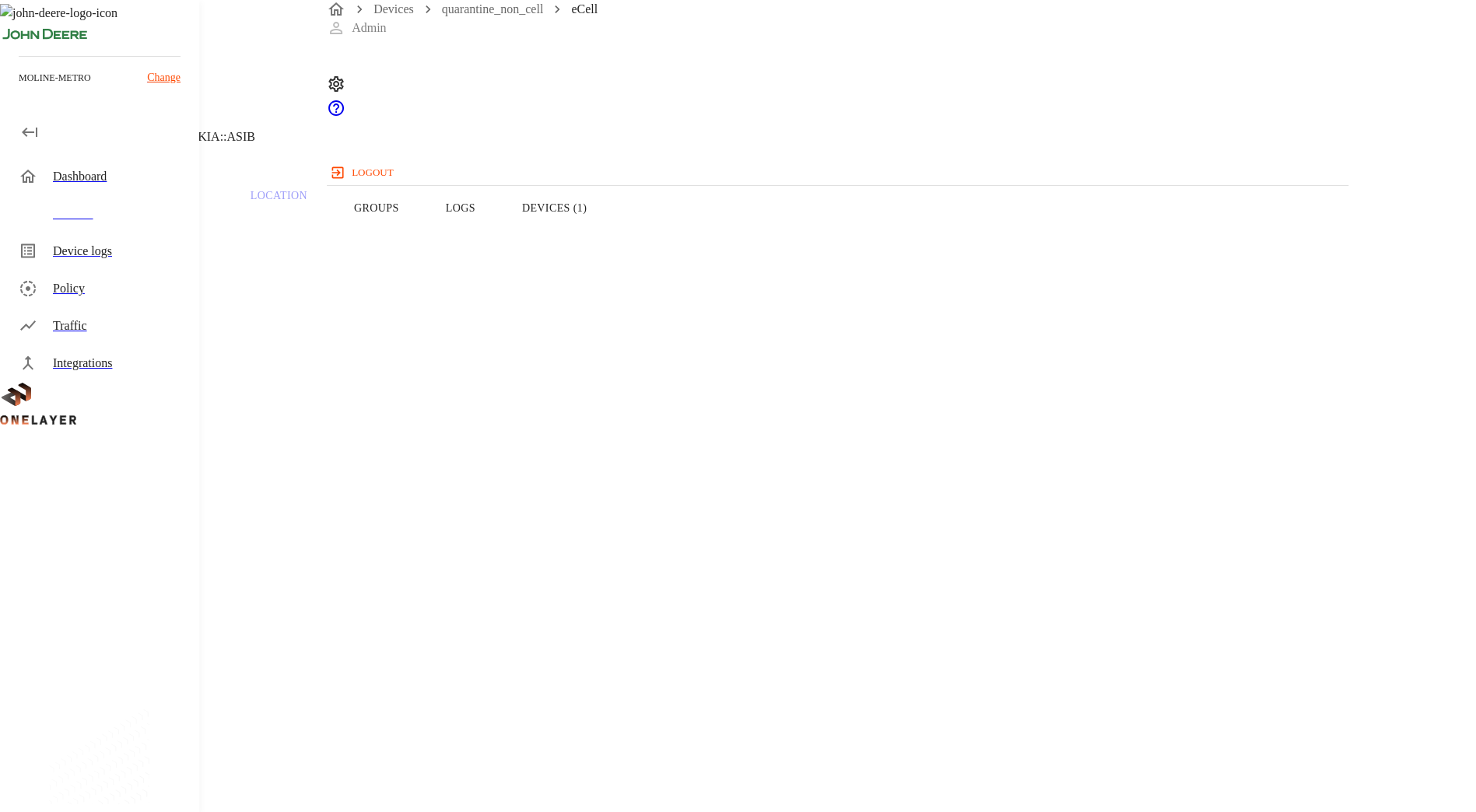
click at [499, 248] on button "Logs" at bounding box center [461, 208] width 76 height 99
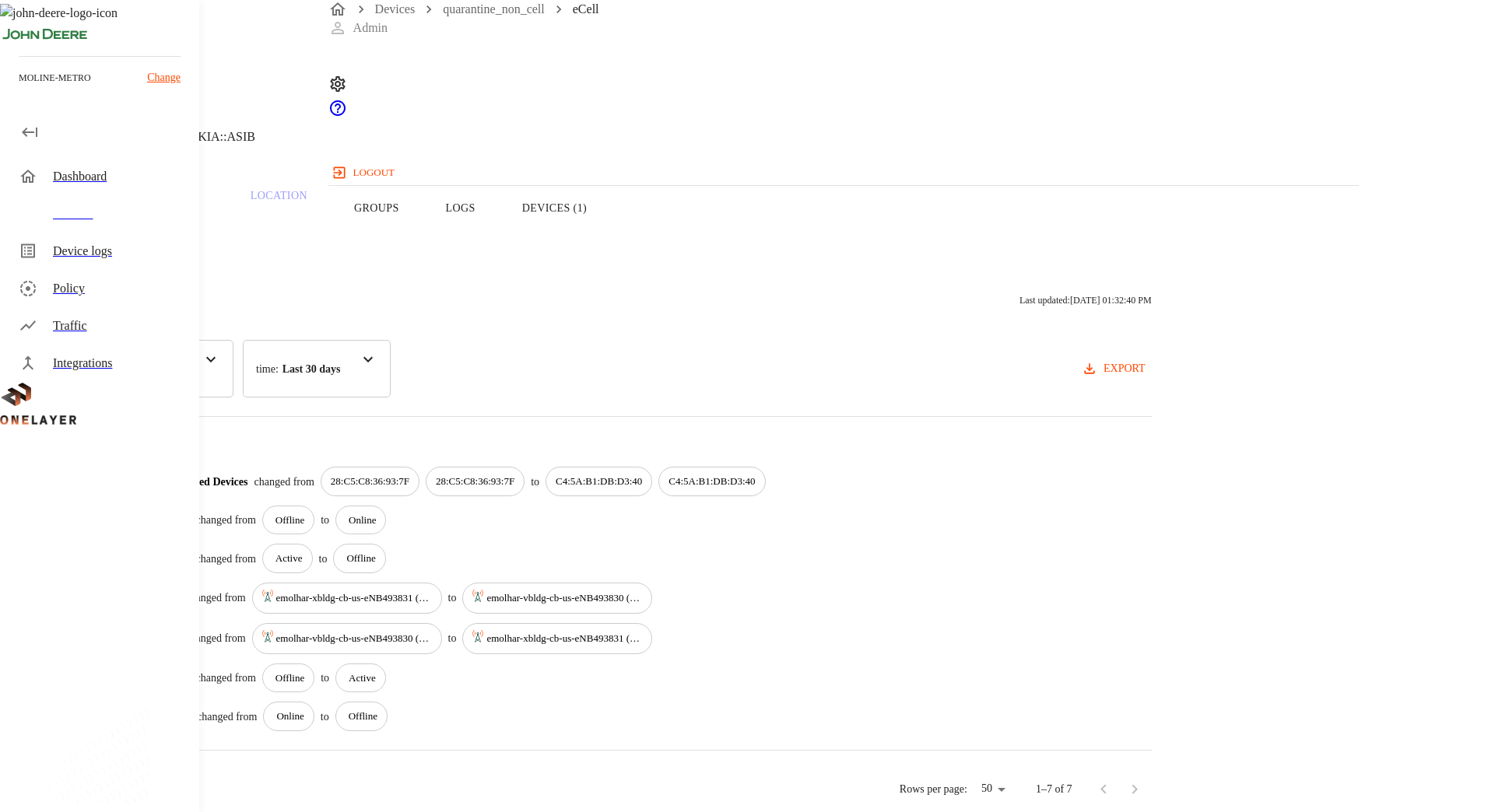
click at [204, 203] on p "Traffic" at bounding box center [166, 196] width 74 height 14
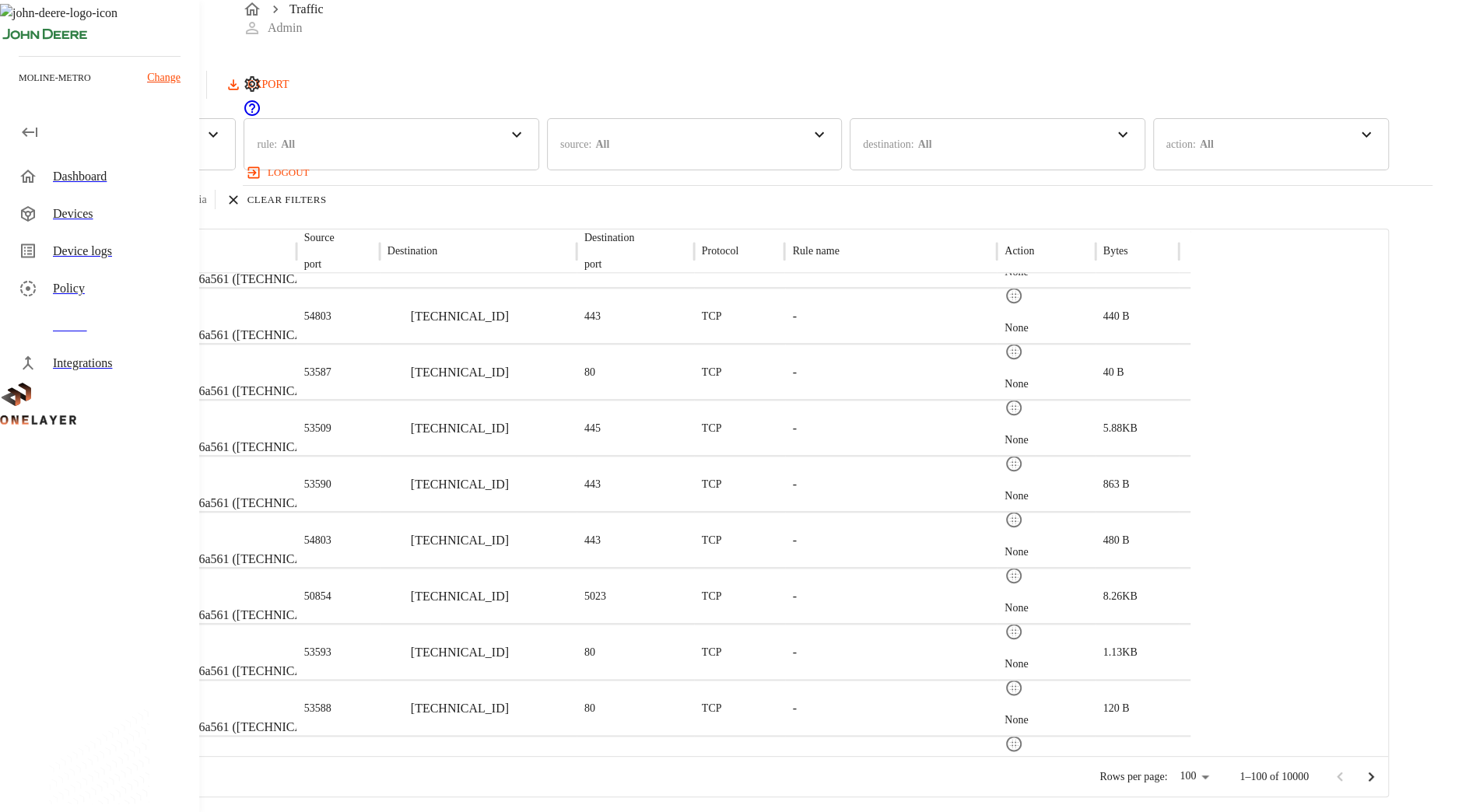
scroll to position [1170, 0]
click at [13, 203] on div "Devices" at bounding box center [102, 214] width 193 height 37
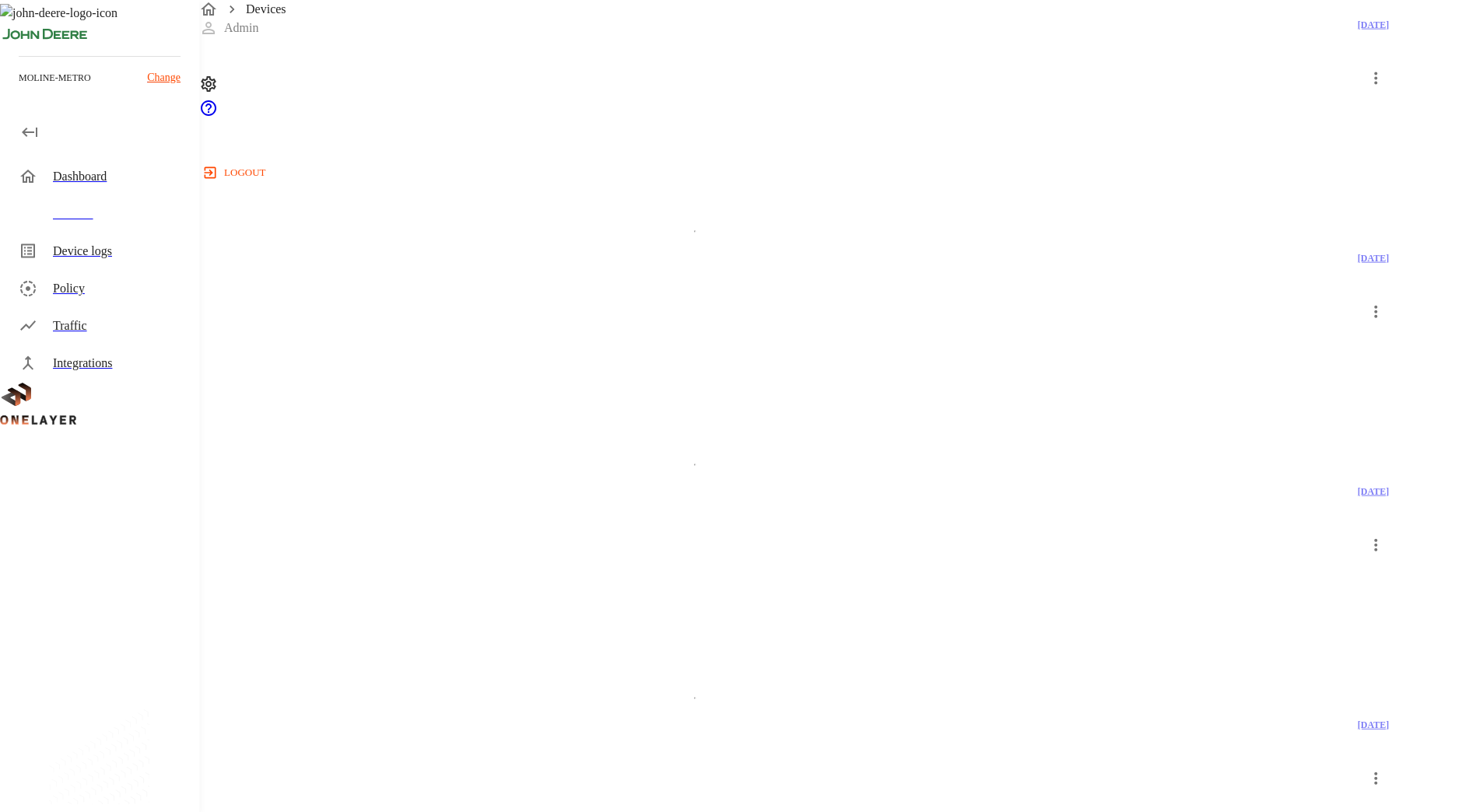
scroll to position [2716, 0]
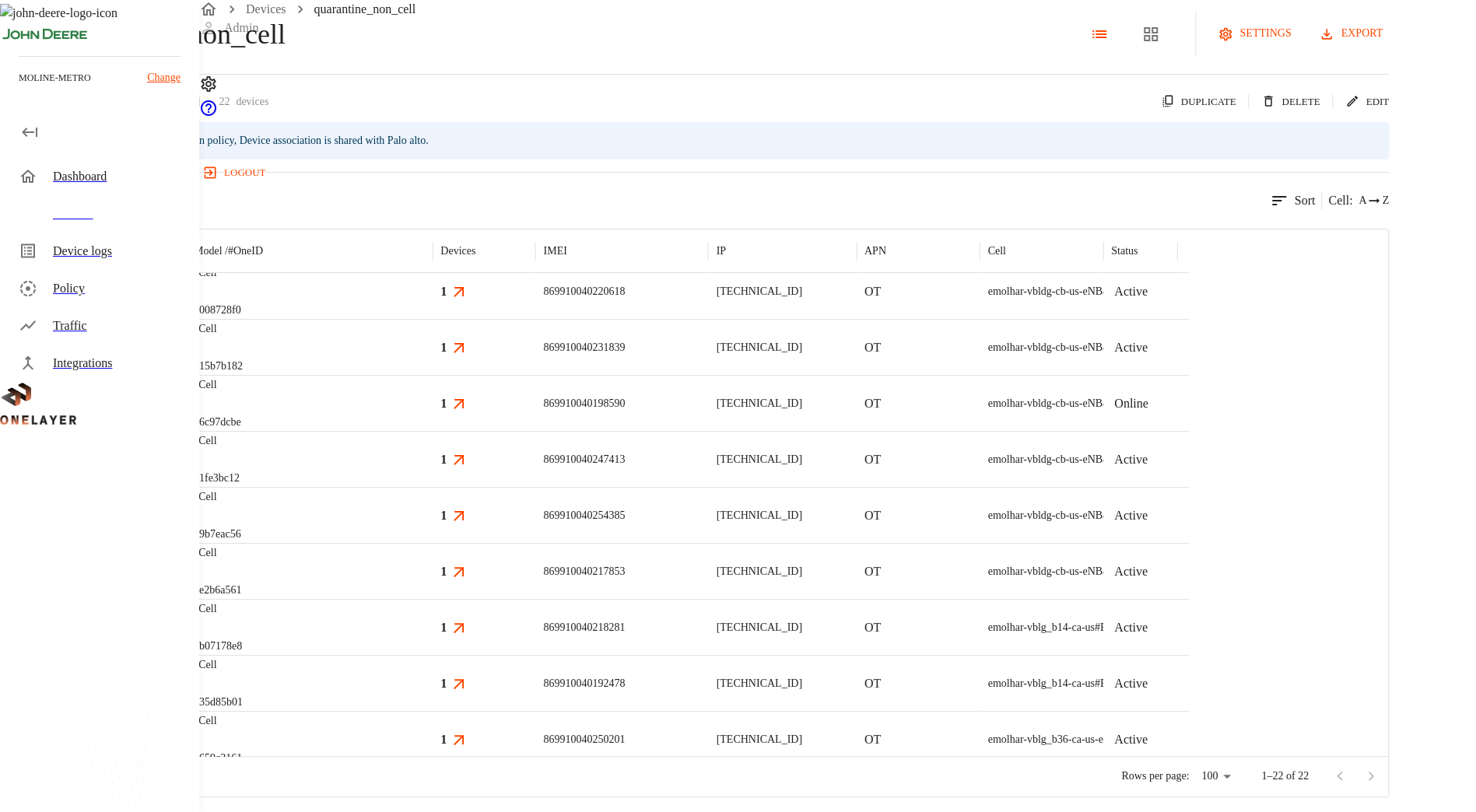
scroll to position [84, 0]
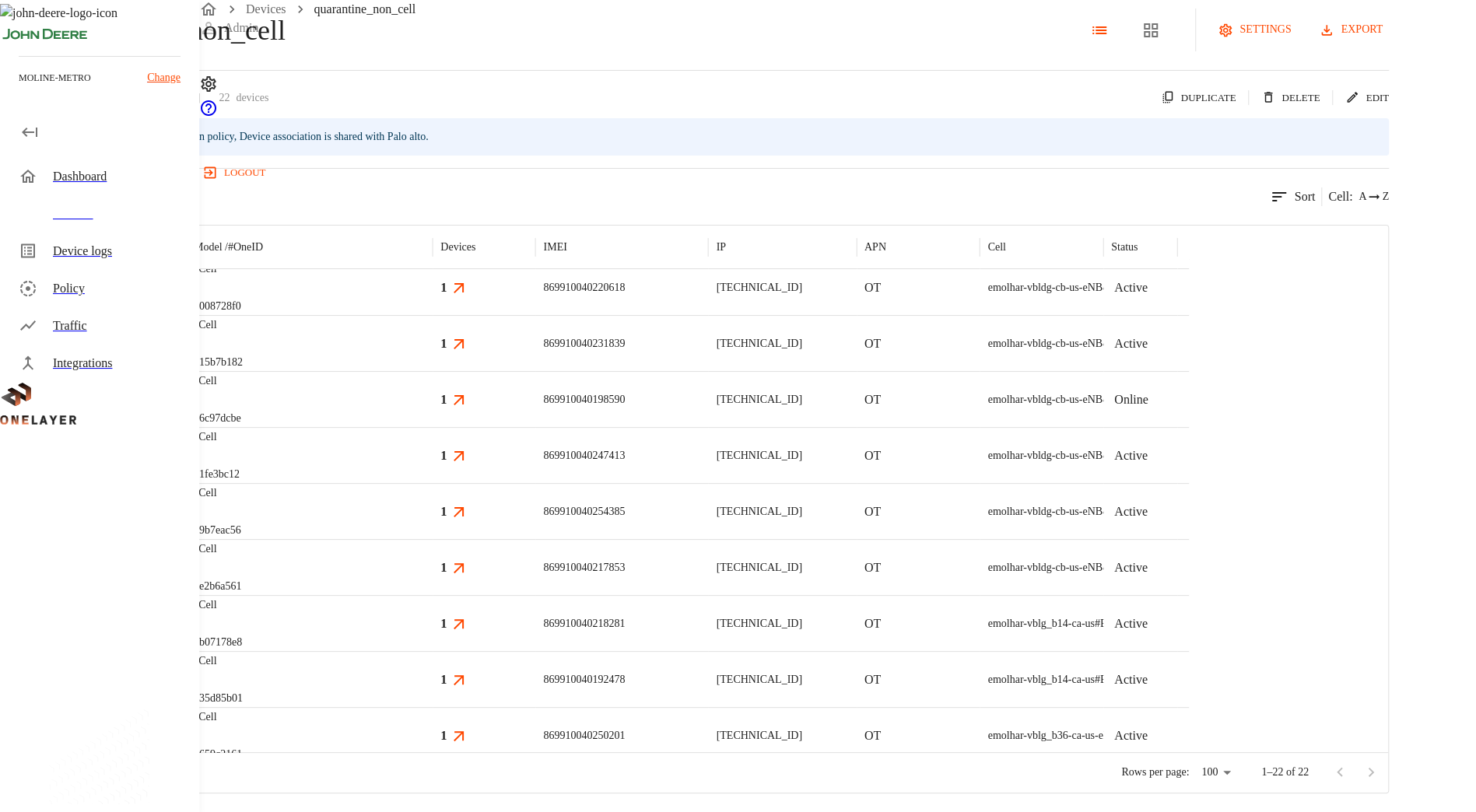
click at [468, 447] on icon at bounding box center [459, 456] width 19 height 19
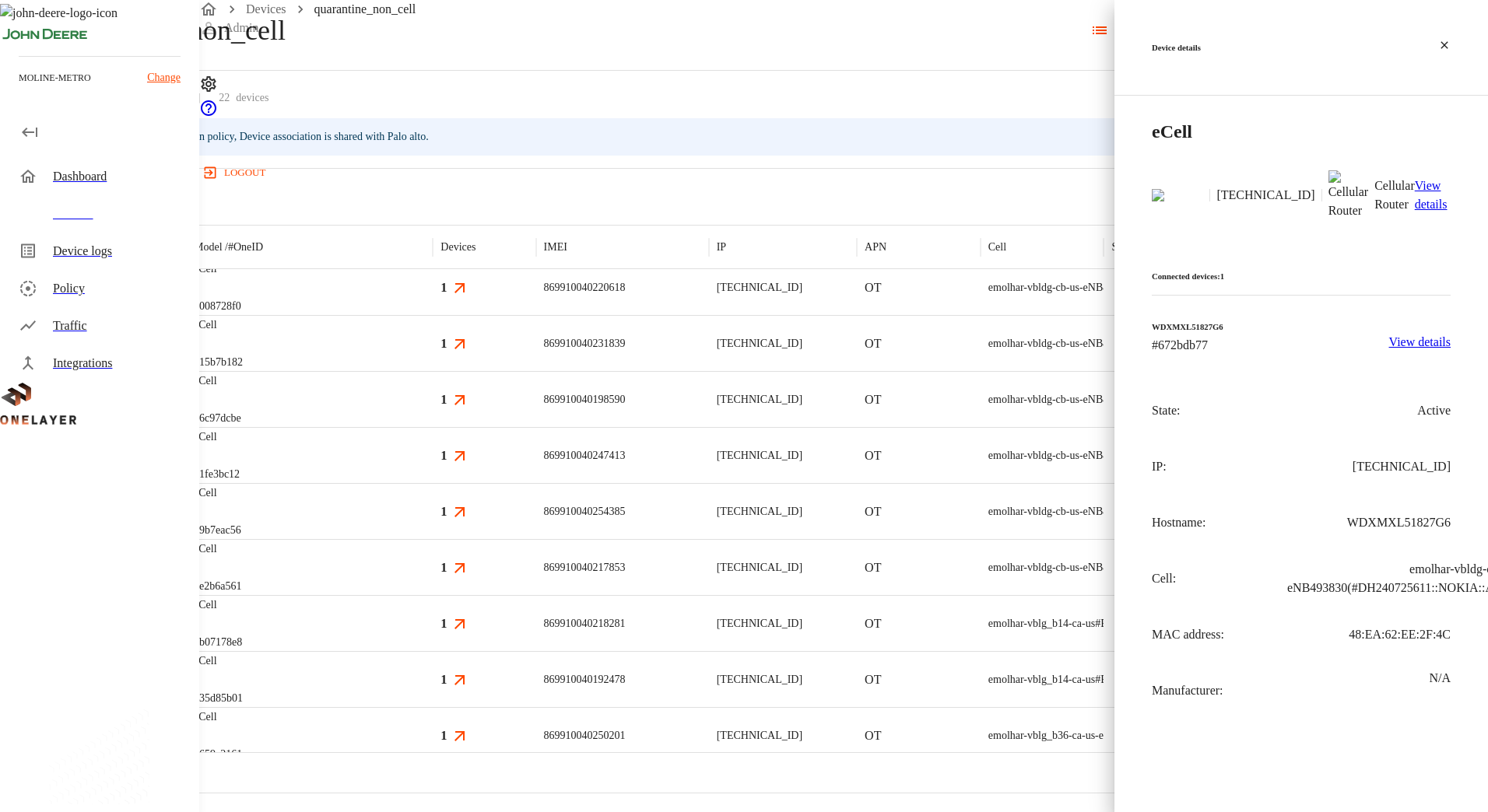
click at [1421, 626] on p "48:EA:62:EE:2F:4C" at bounding box center [1401, 635] width 102 height 19
copy p "48:EA:62:EE:2F:4C"
click at [63, 252] on div at bounding box center [744, 406] width 1488 height 812
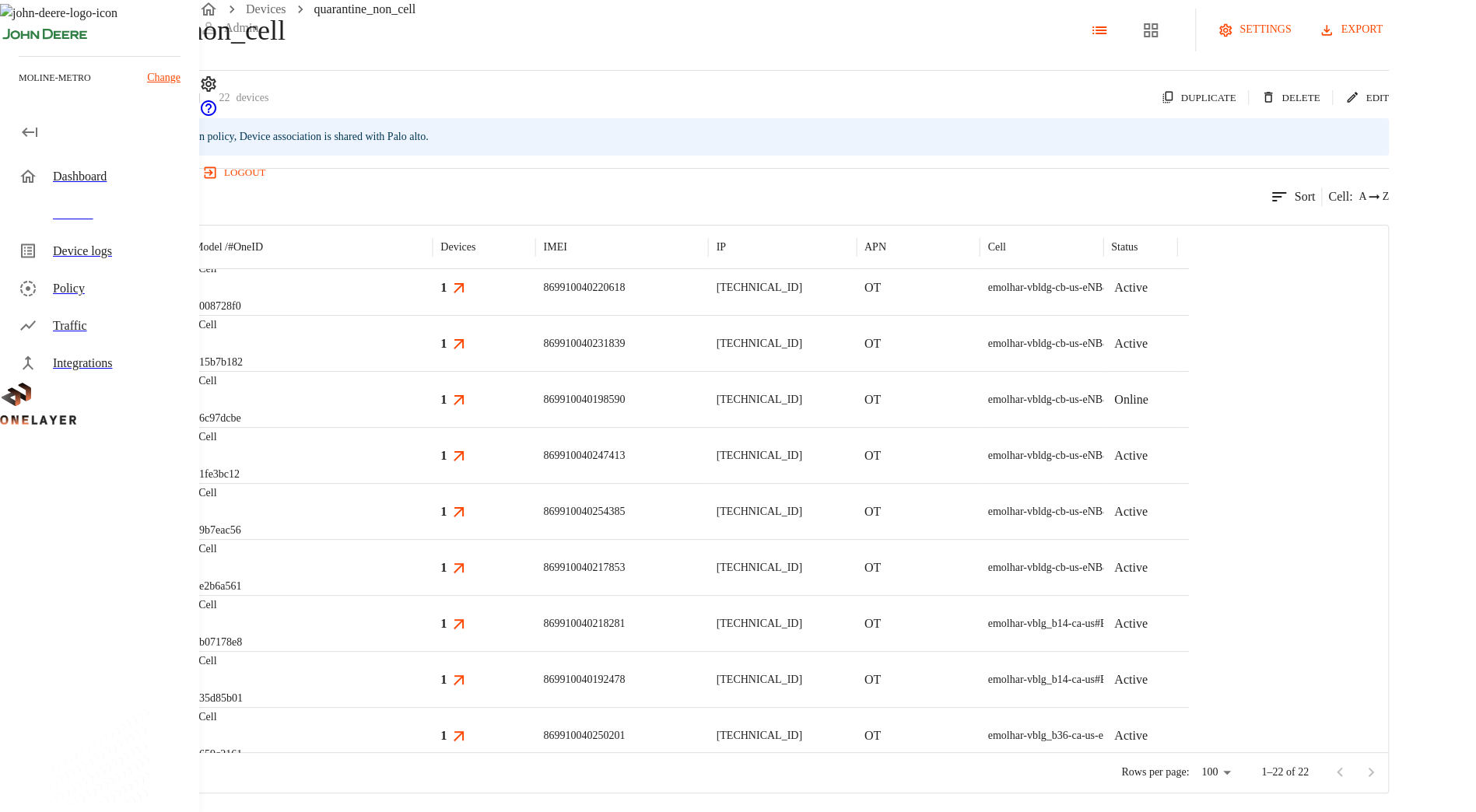
click at [146, 268] on div "Device logs" at bounding box center [102, 251] width 193 height 37
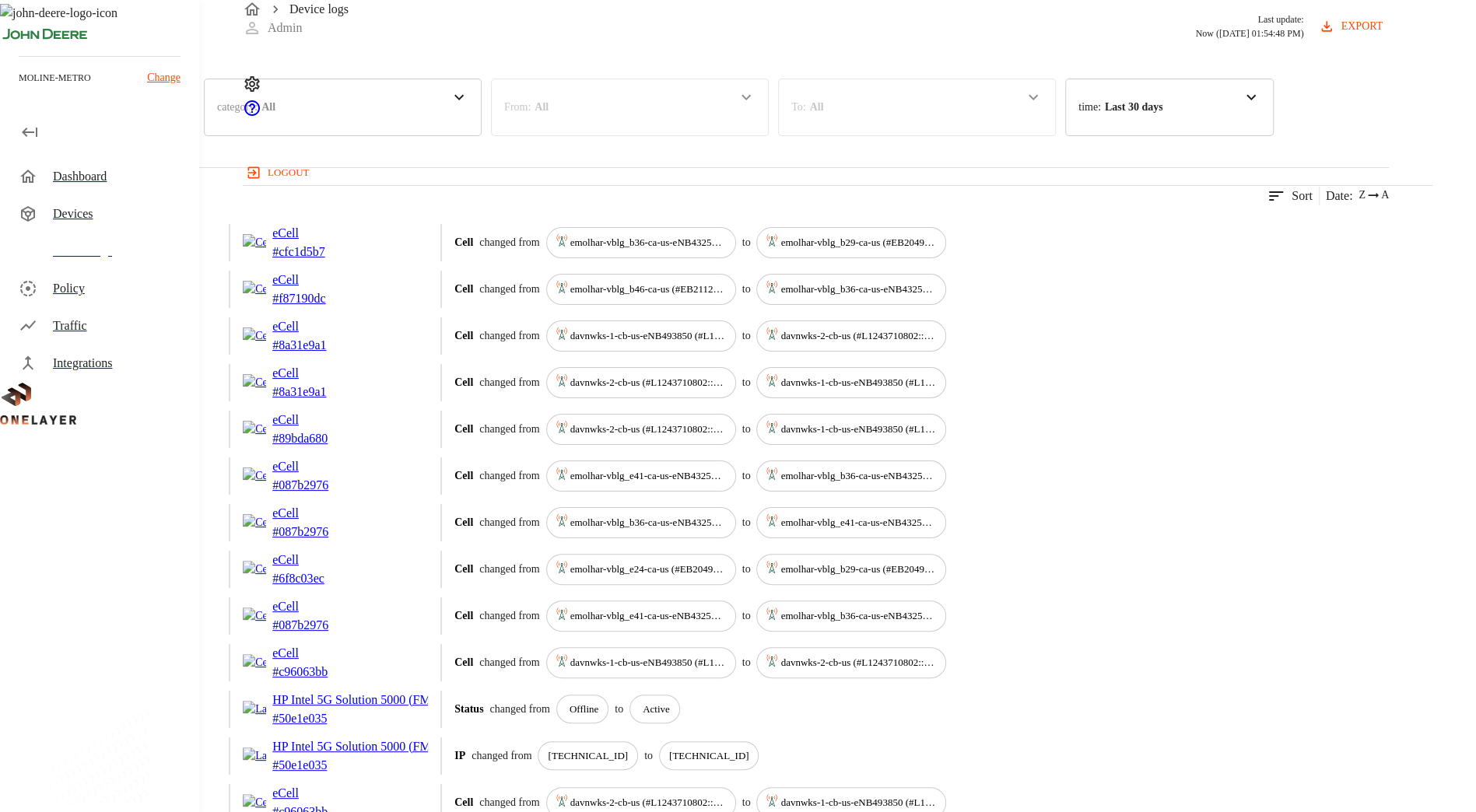
click at [481, 136] on div "category : All" at bounding box center [342, 107] width 278 height 58
click at [383, 209] on div "Connected Devices" at bounding box center [293, 190] width 179 height 35
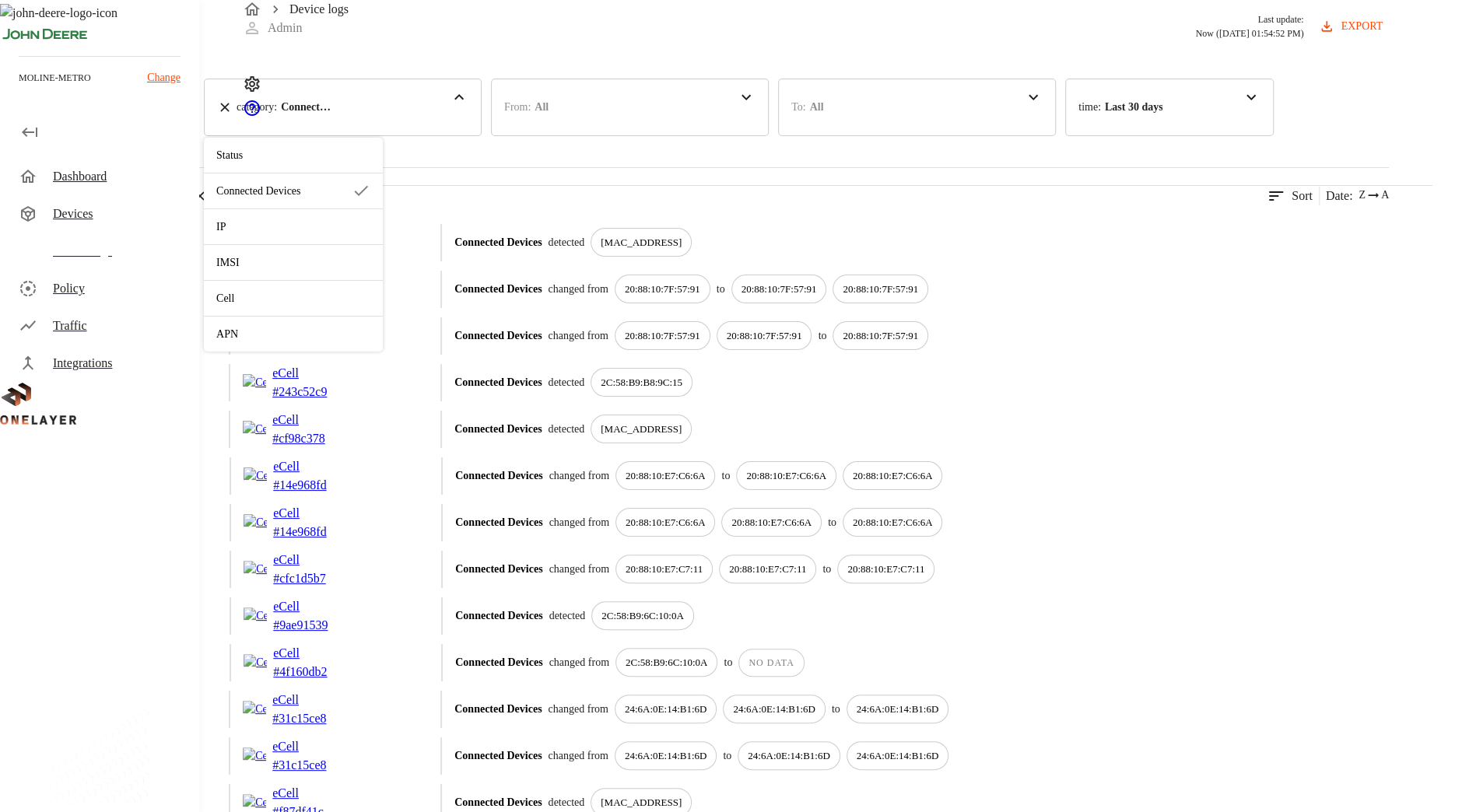
click at [797, 205] on div "5,388 results match your criteria. Clear Filters Sort Date : Z A" at bounding box center [694, 186] width 1389 height 38
click at [350, 289] on p "eCell" at bounding box center [312, 280] width 78 height 19
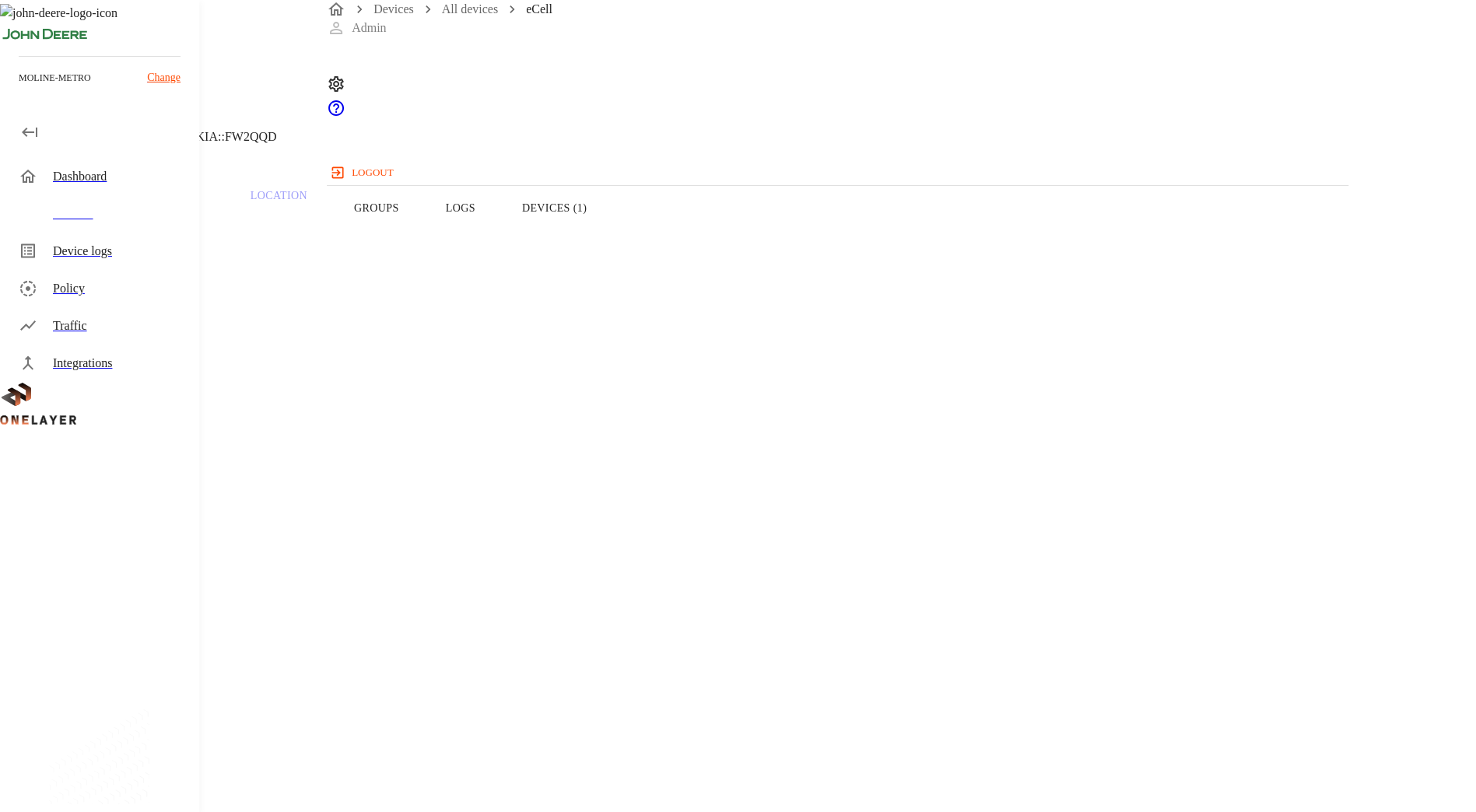
click at [422, 235] on button "Groups" at bounding box center [377, 208] width 92 height 99
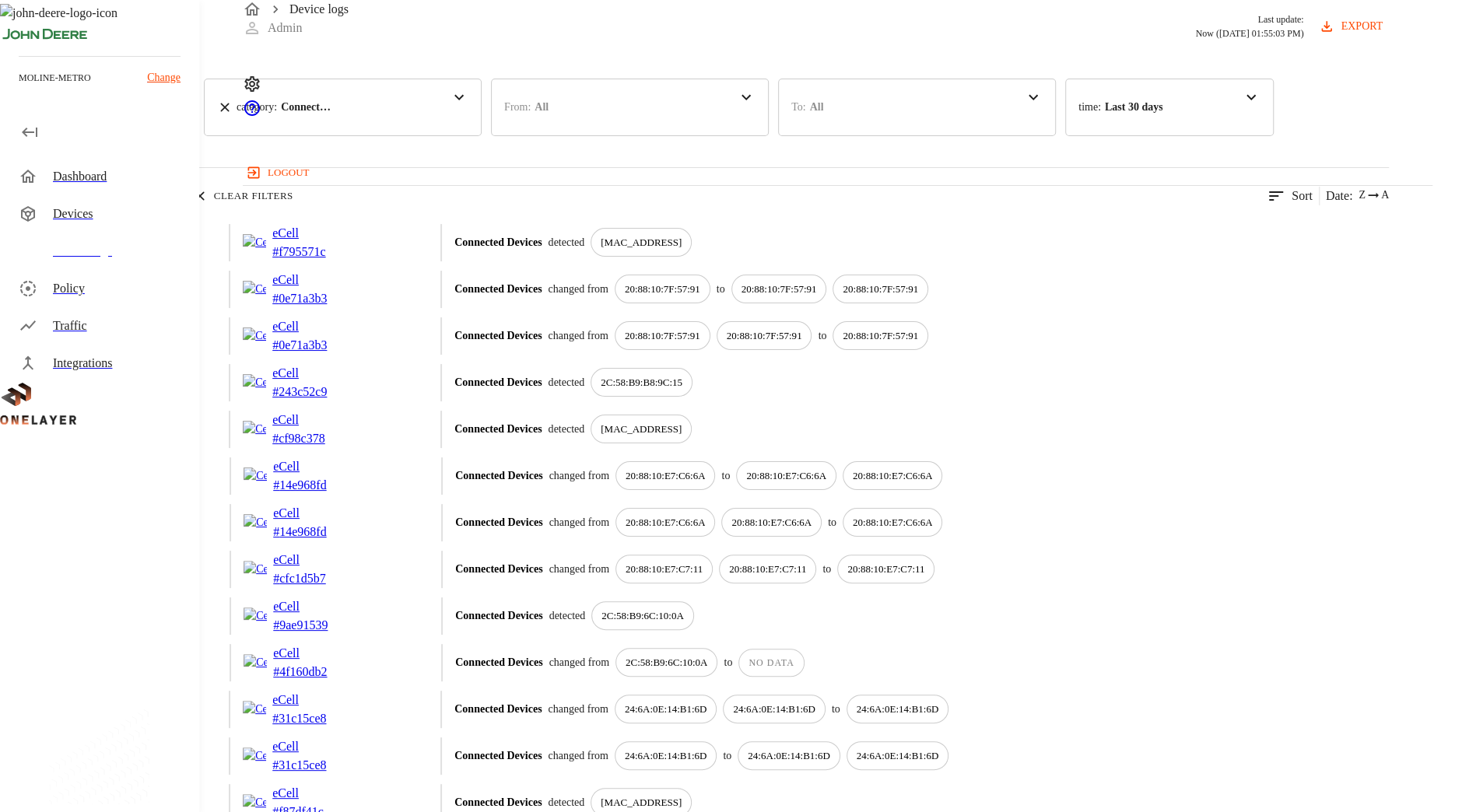
click at [817, 297] on p "20:88:10:7F:57:91" at bounding box center [779, 289] width 75 height 16
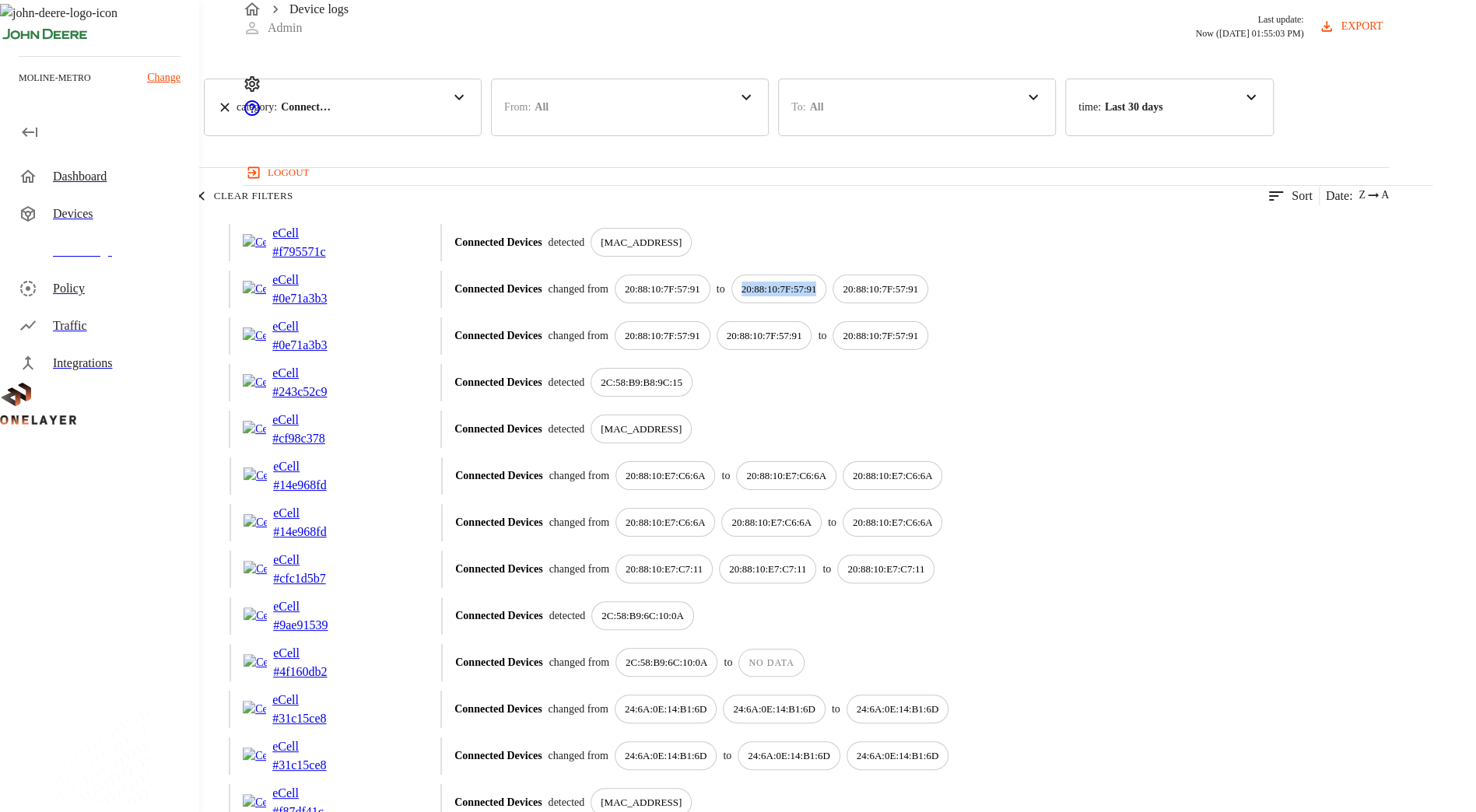
click at [817, 297] on p "20:88:10:7F:57:91" at bounding box center [779, 289] width 75 height 16
click at [350, 289] on p "eCell" at bounding box center [312, 280] width 78 height 19
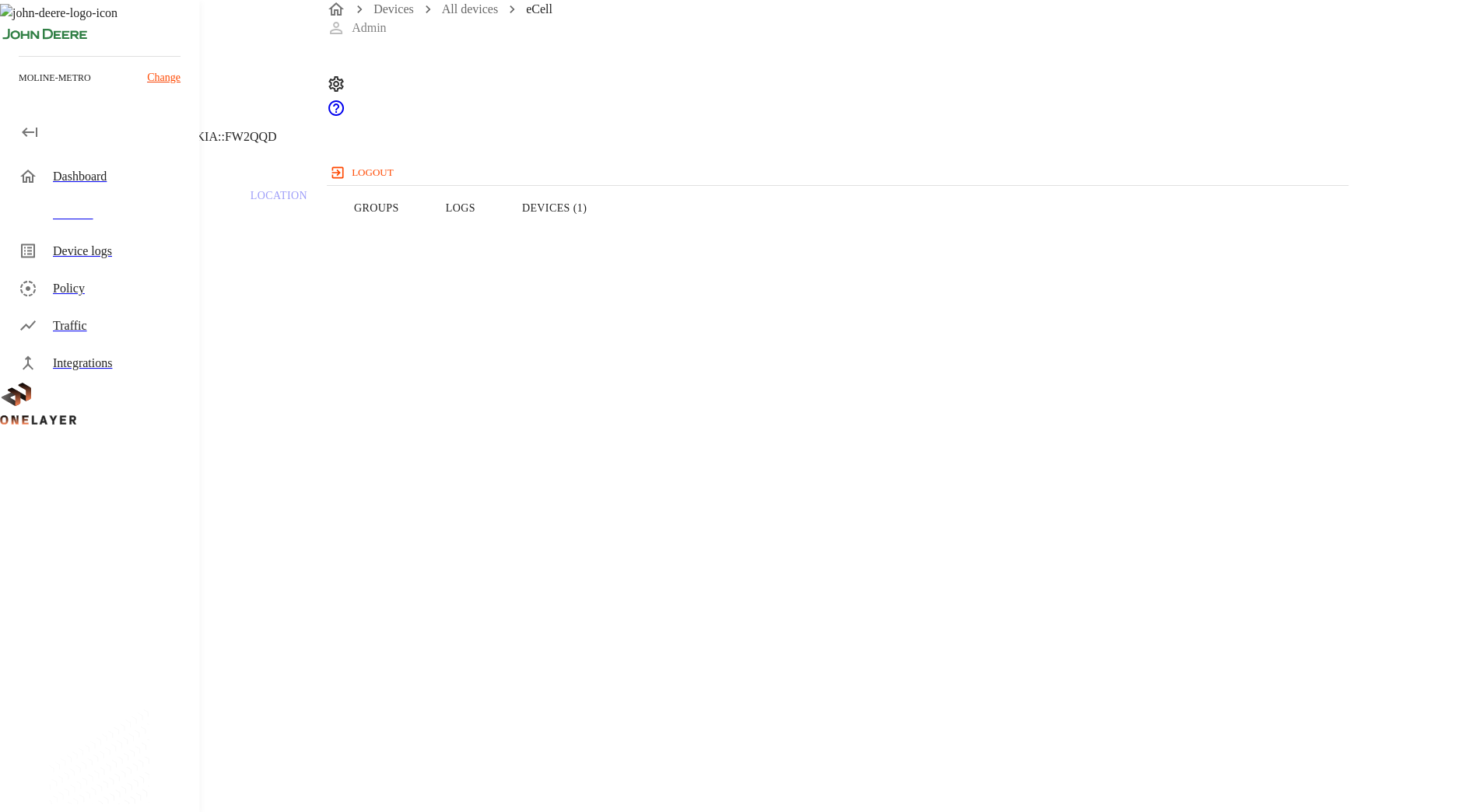
click at [499, 217] on button "Logs" at bounding box center [461, 208] width 76 height 99
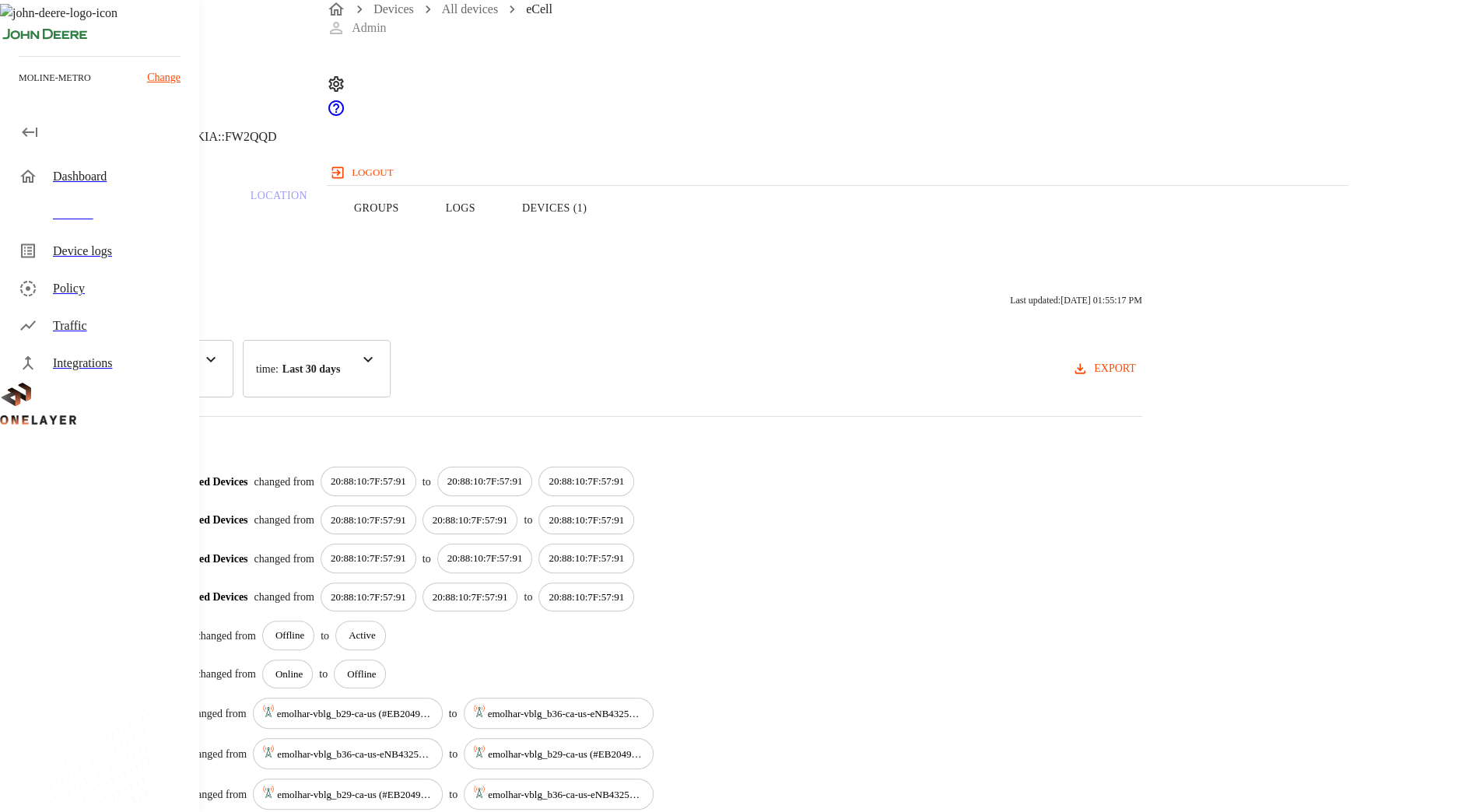
click at [422, 229] on button "Groups" at bounding box center [377, 208] width 92 height 99
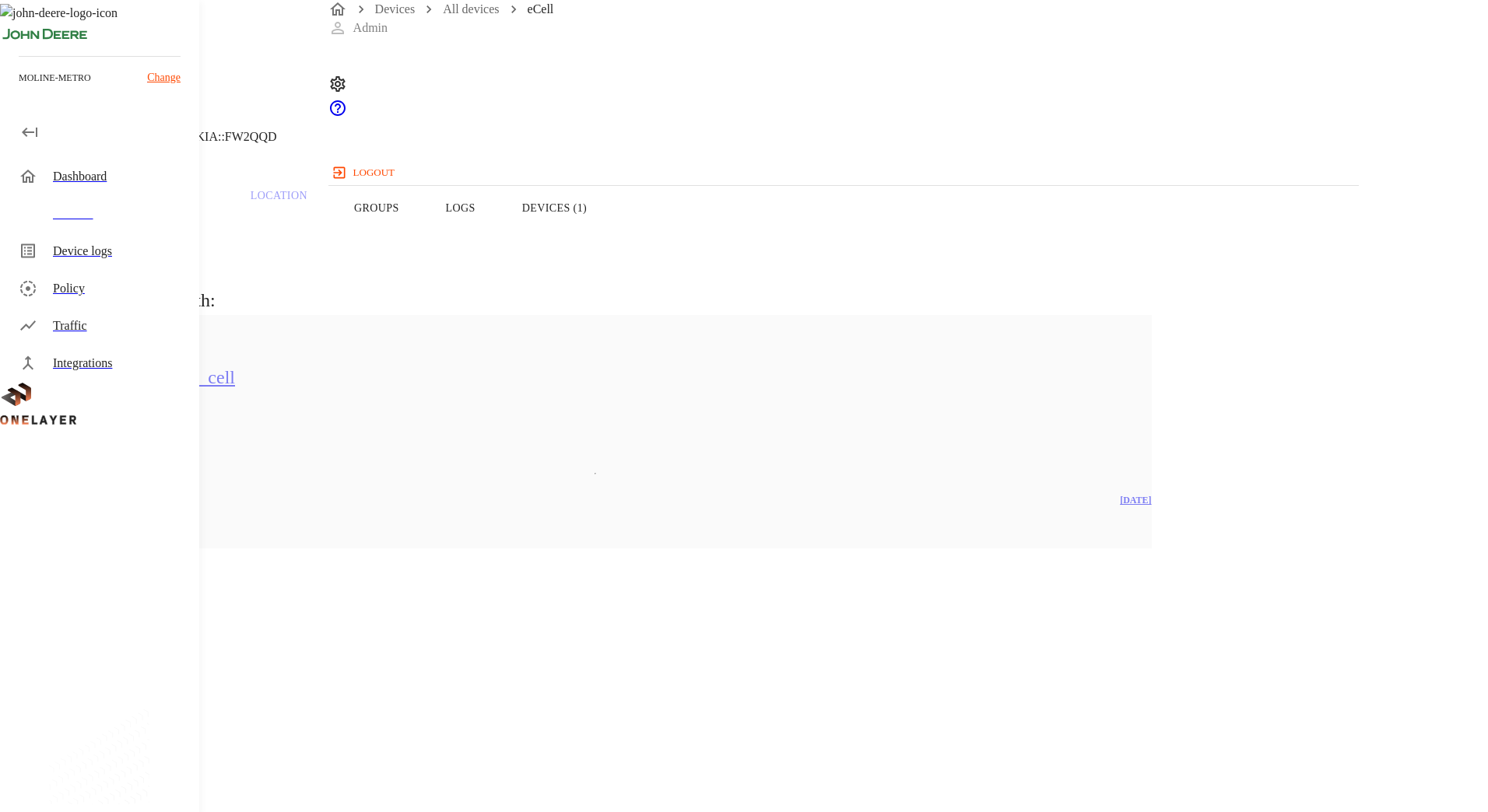
click at [107, 251] on button "Overview" at bounding box center [53, 208] width 107 height 99
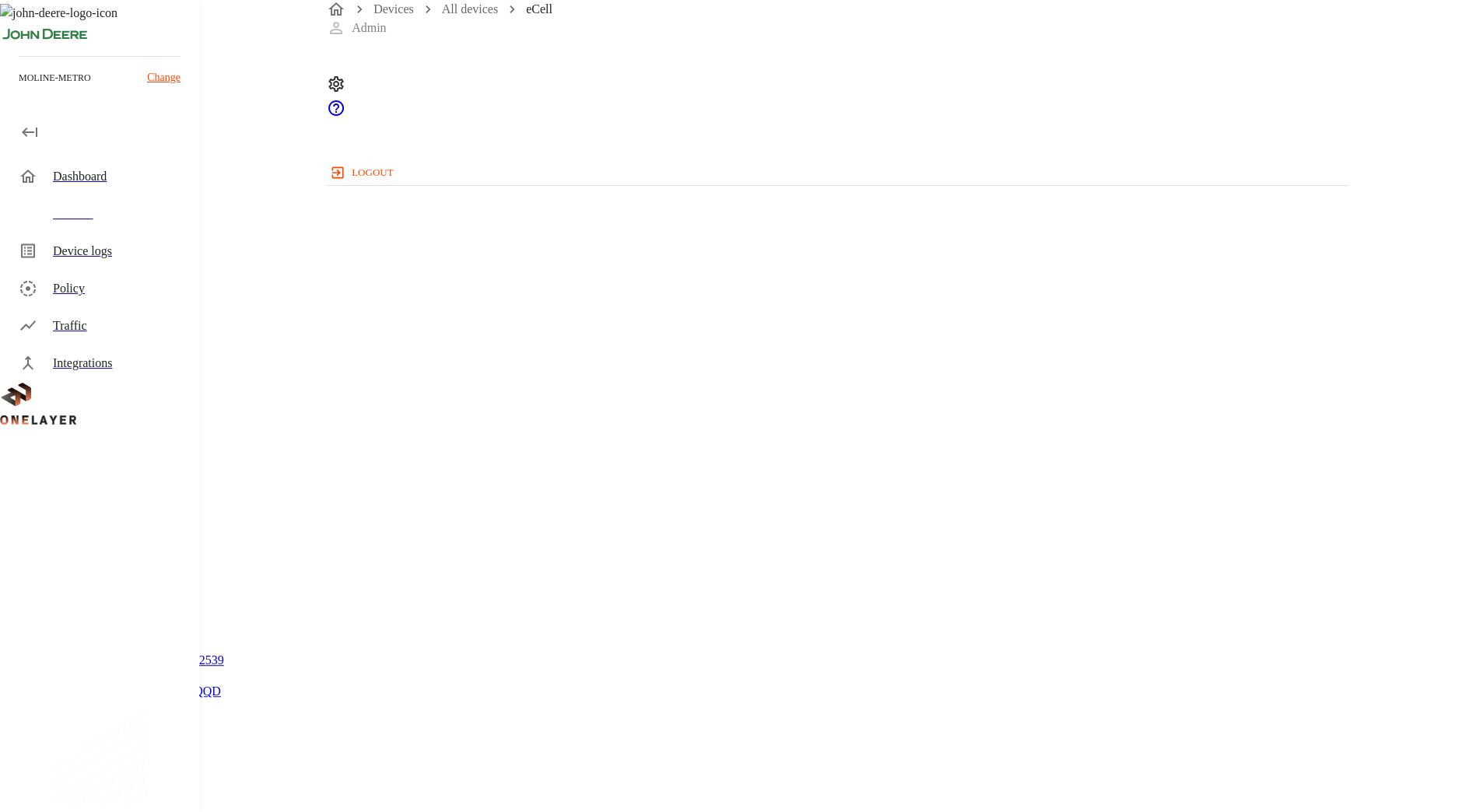
scroll to position [544, 0]
